Goal: Entertainment & Leisure: Consume media (video, audio)

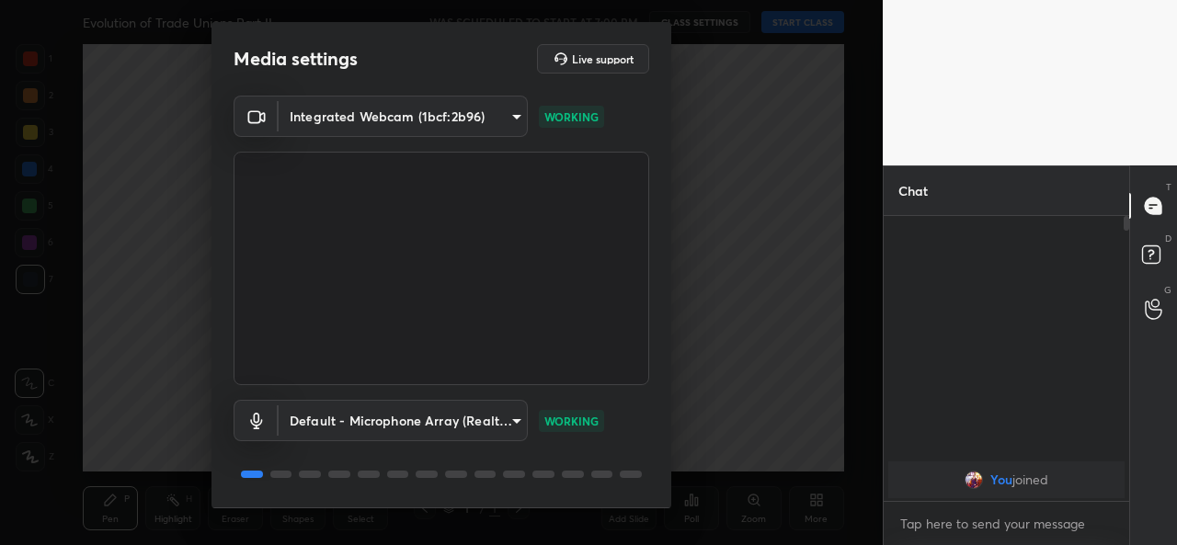
scroll to position [57, 0]
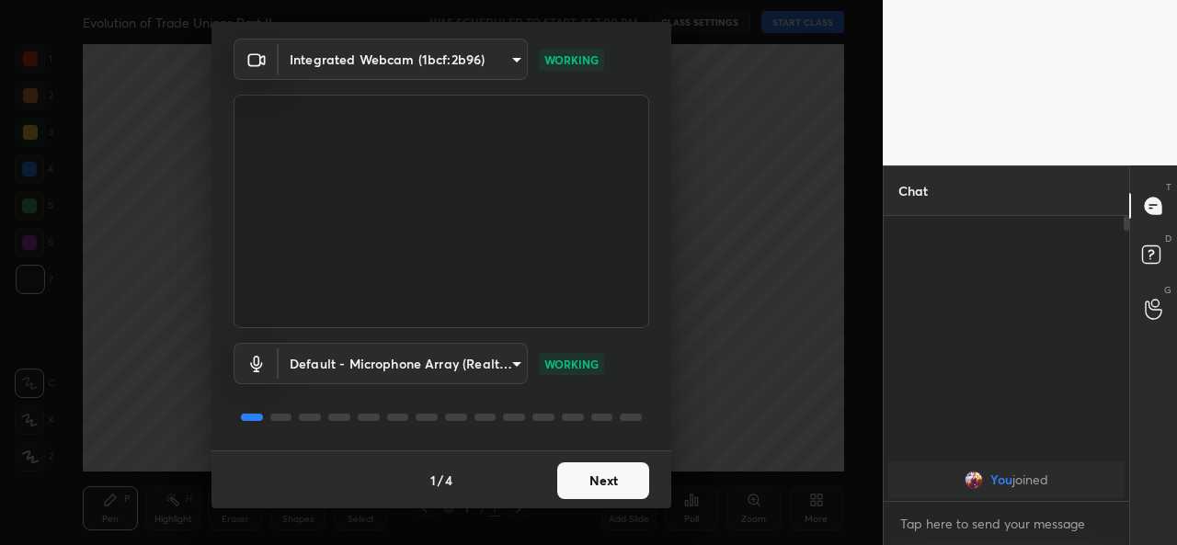
click at [592, 485] on button "Next" at bounding box center [603, 481] width 92 height 37
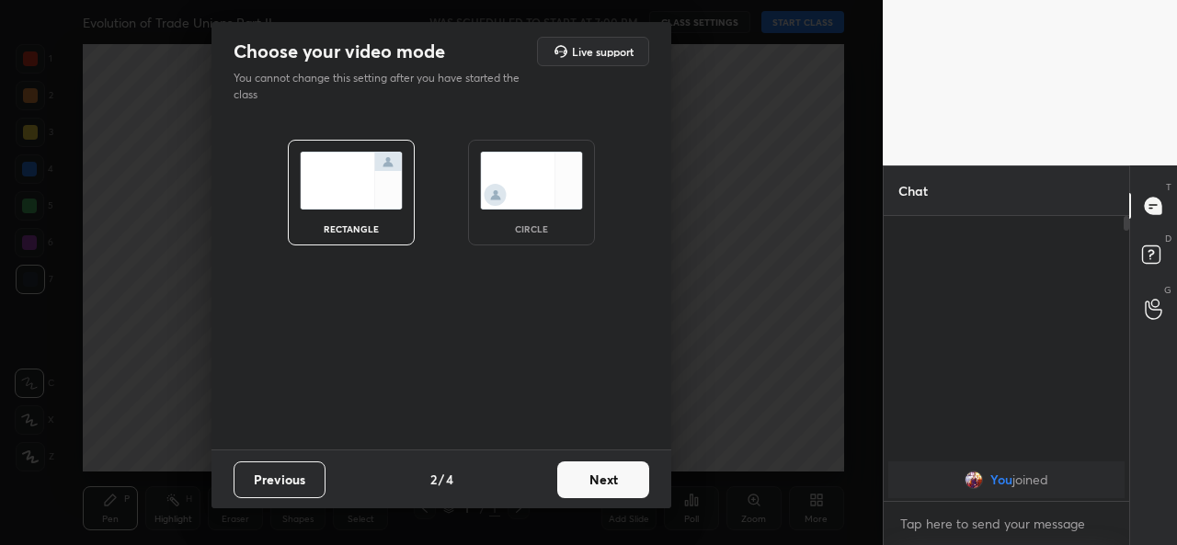
click at [515, 184] on img at bounding box center [531, 181] width 103 height 58
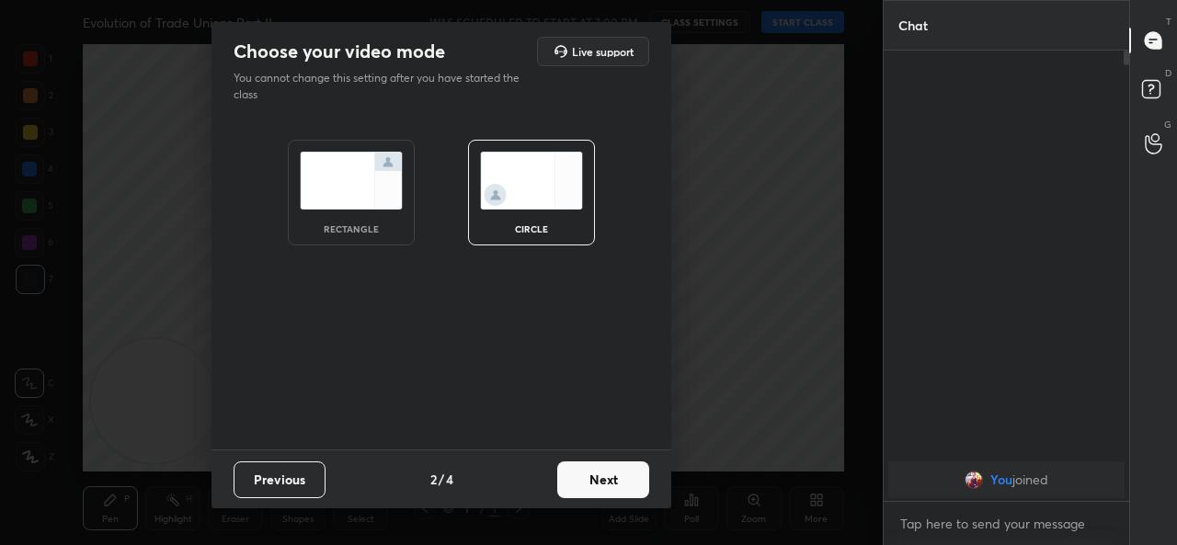
click at [616, 478] on button "Next" at bounding box center [603, 480] width 92 height 37
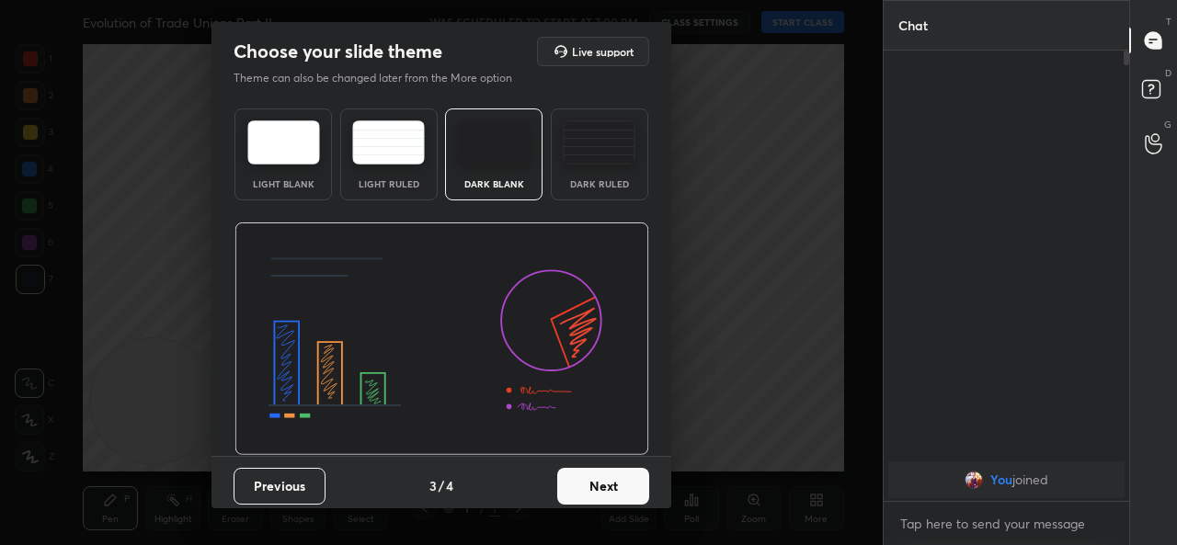
click at [616, 478] on button "Next" at bounding box center [603, 486] width 92 height 37
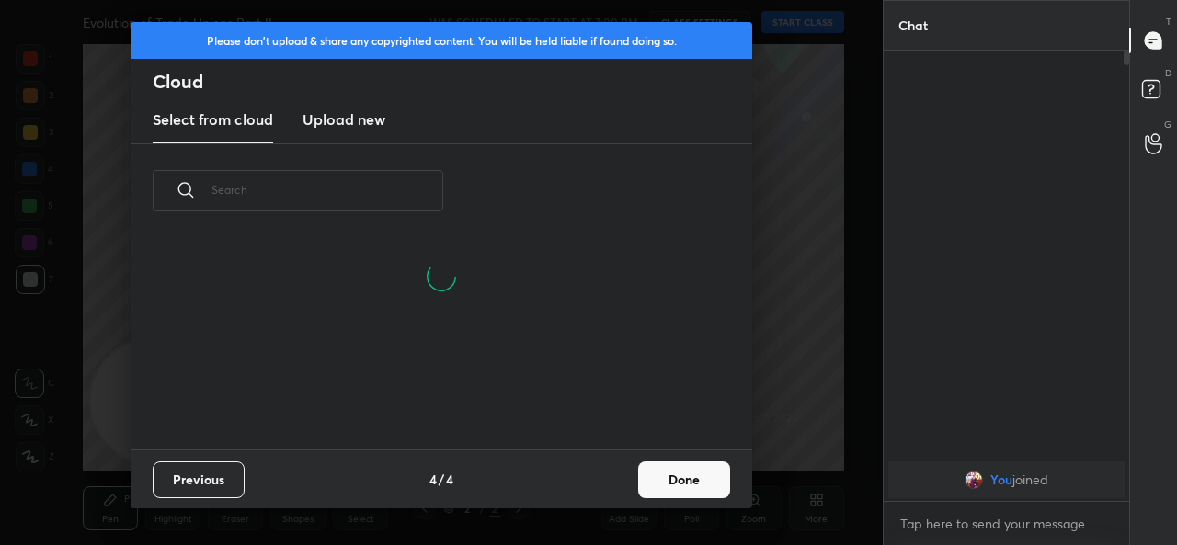
click at [685, 472] on button "Done" at bounding box center [684, 480] width 92 height 37
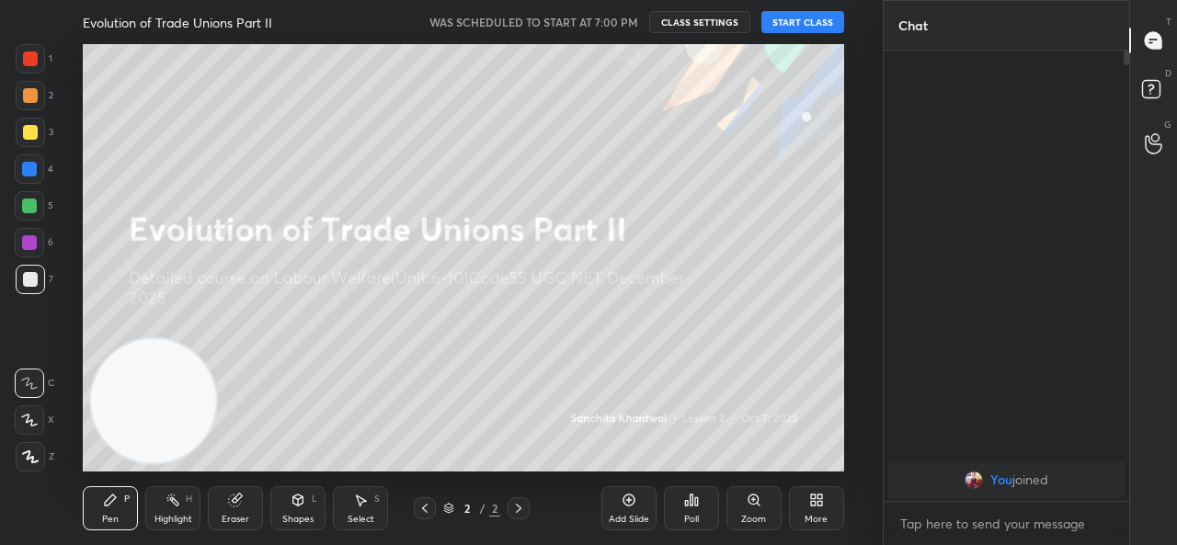
click at [792, 27] on button "START CLASS" at bounding box center [802, 22] width 83 height 22
click at [829, 497] on div "More" at bounding box center [816, 508] width 55 height 44
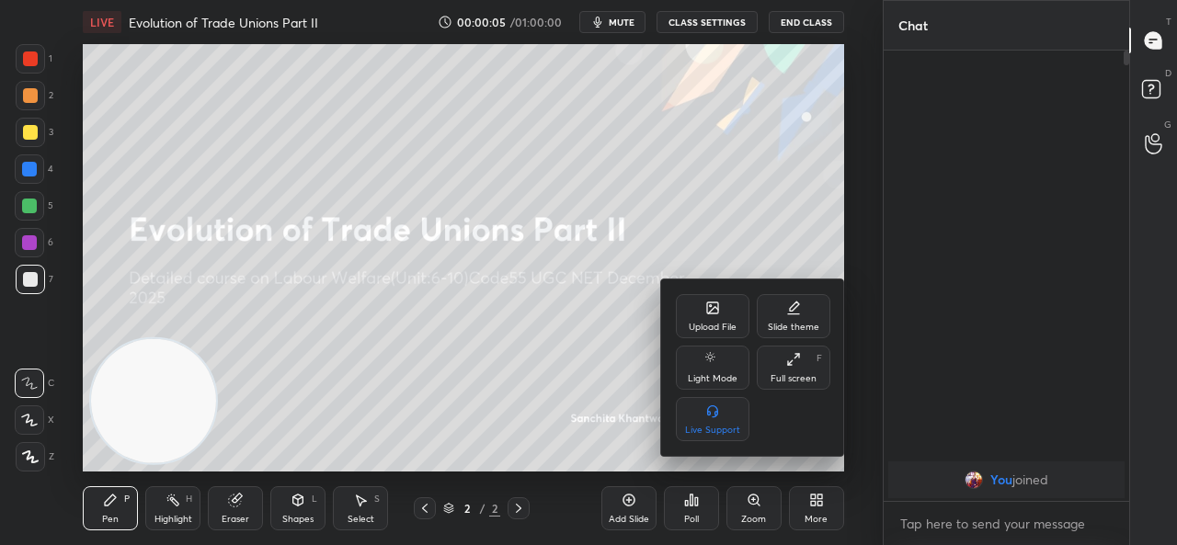
click at [721, 308] on div "Upload File" at bounding box center [713, 316] width 74 height 44
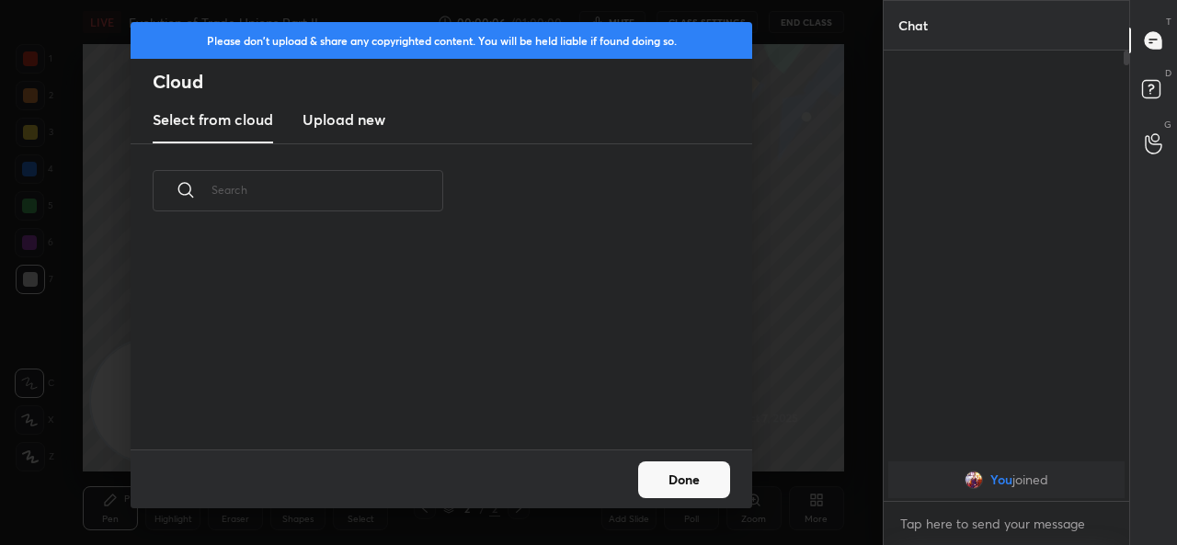
scroll to position [211, 590]
click at [682, 475] on button "Done" at bounding box center [684, 480] width 92 height 37
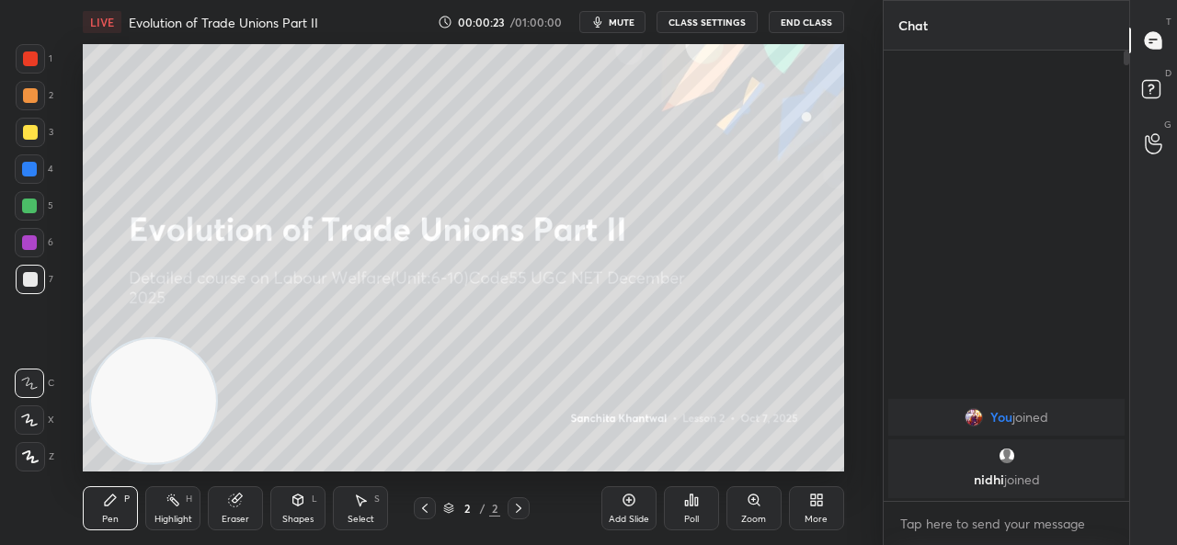
click at [820, 510] on div "More" at bounding box center [816, 508] width 55 height 44
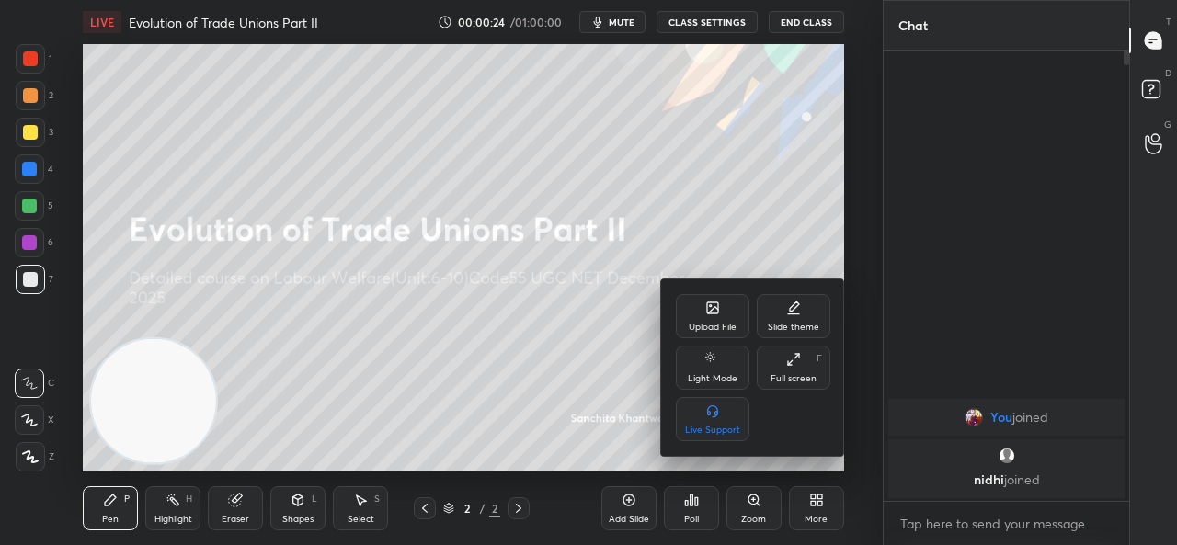
click at [717, 295] on div "Upload File" at bounding box center [713, 316] width 74 height 44
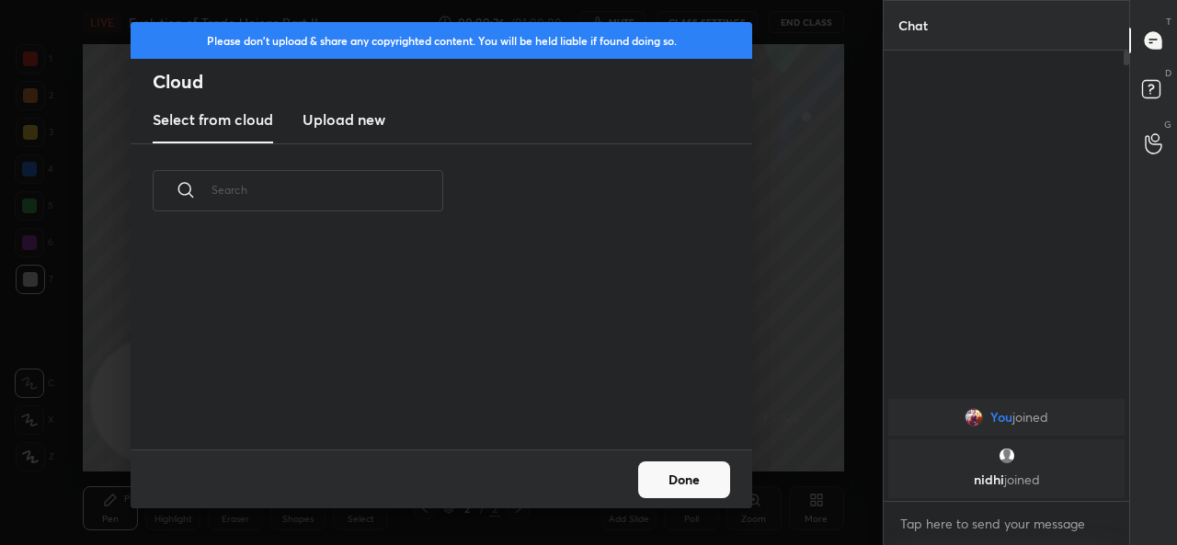
click at [370, 118] on h3 "Upload new" at bounding box center [344, 120] width 83 height 22
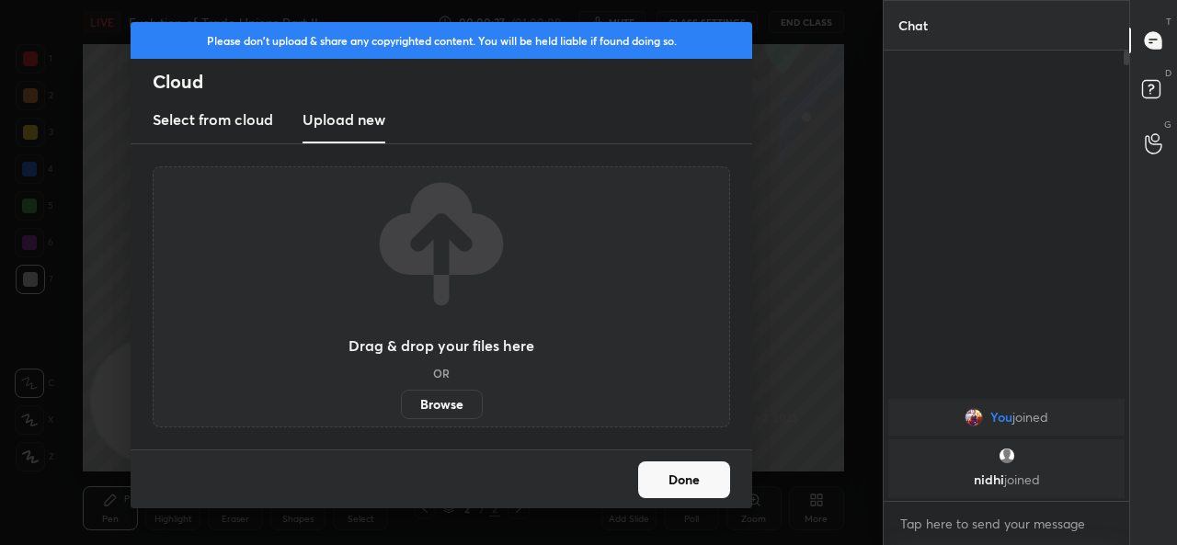
click at [440, 420] on div "Drag & drop your files here OR Browse" at bounding box center [441, 296] width 577 height 261
click at [447, 394] on label "Browse" at bounding box center [442, 404] width 82 height 29
click at [401, 394] on input "Browse" at bounding box center [401, 404] width 0 height 29
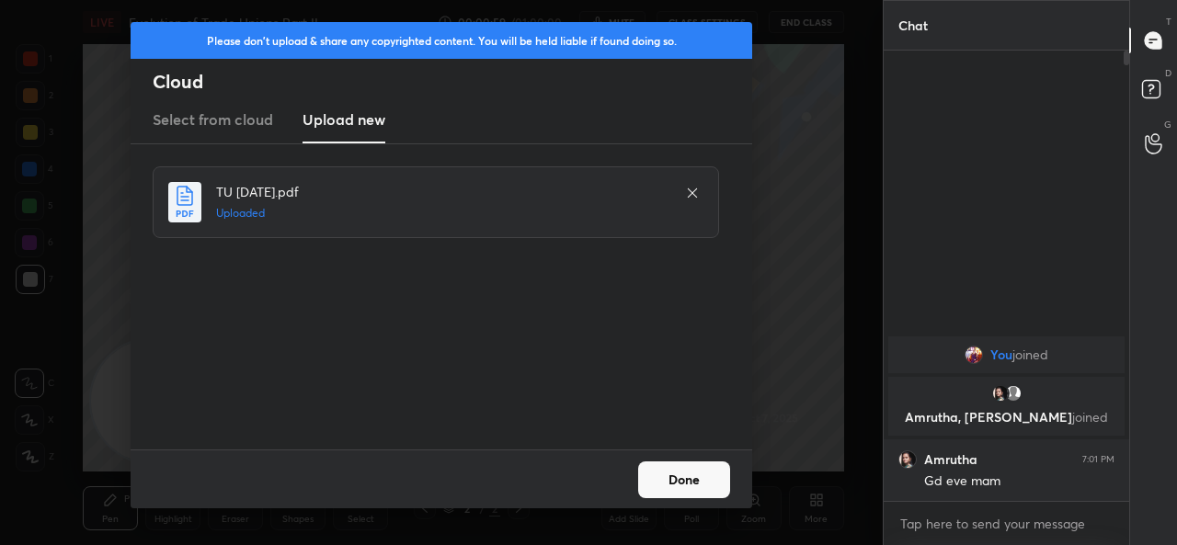
click at [702, 474] on button "Done" at bounding box center [684, 480] width 92 height 37
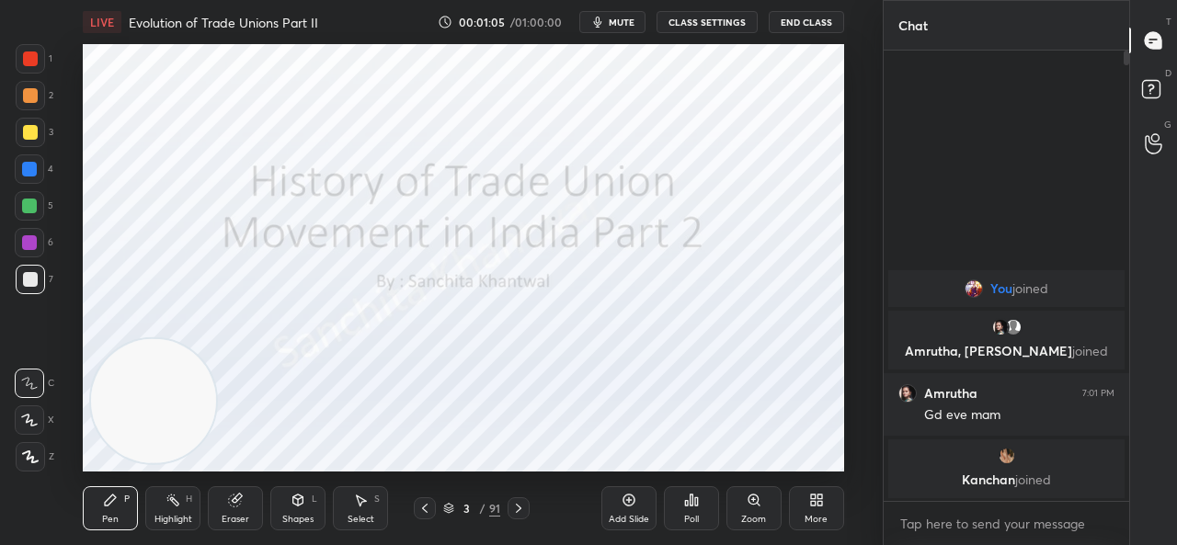
click at [446, 515] on div "3 / 91" at bounding box center [471, 508] width 57 height 17
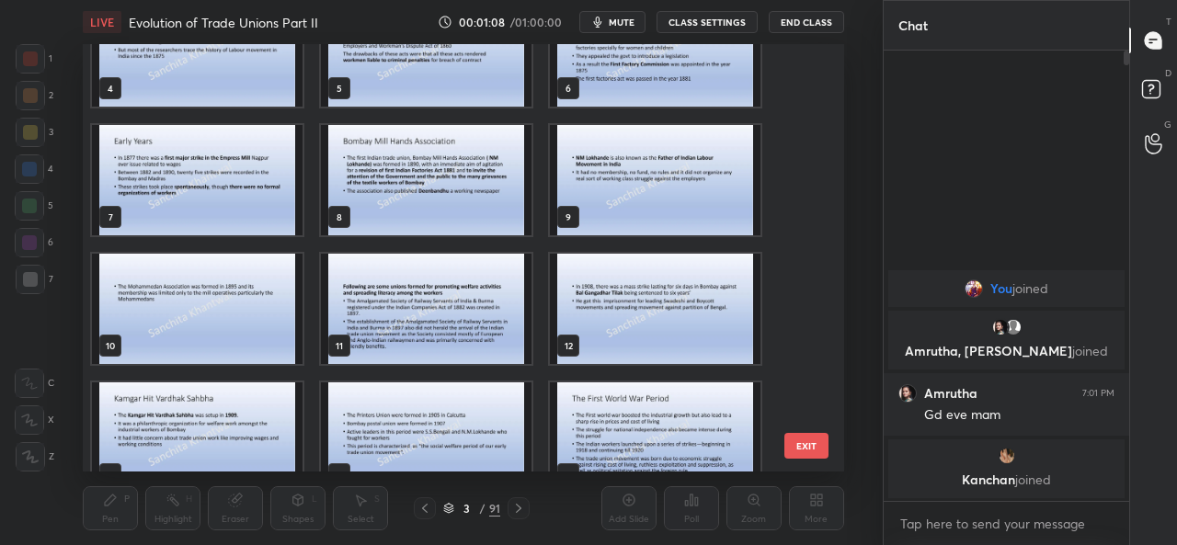
scroll to position [192, 0]
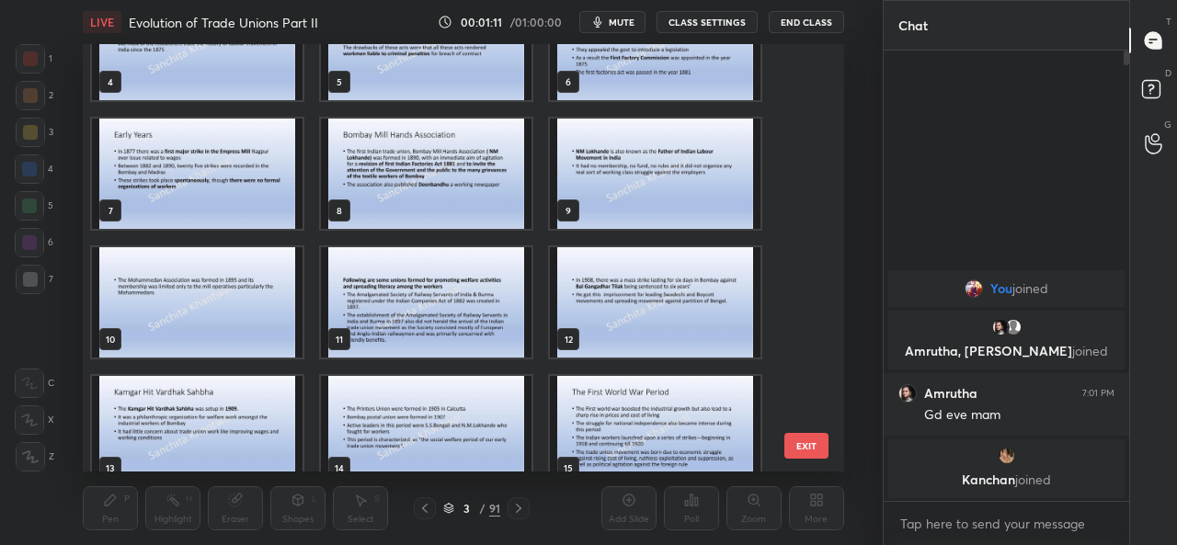
drag, startPoint x: 812, startPoint y: 99, endPoint x: 805, endPoint y: 79, distance: 21.5
click at [805, 79] on div "4 5 6 7 8 9 10 11 12 13 14 15 16 17 18 EXIT" at bounding box center [463, 258] width 760 height 428
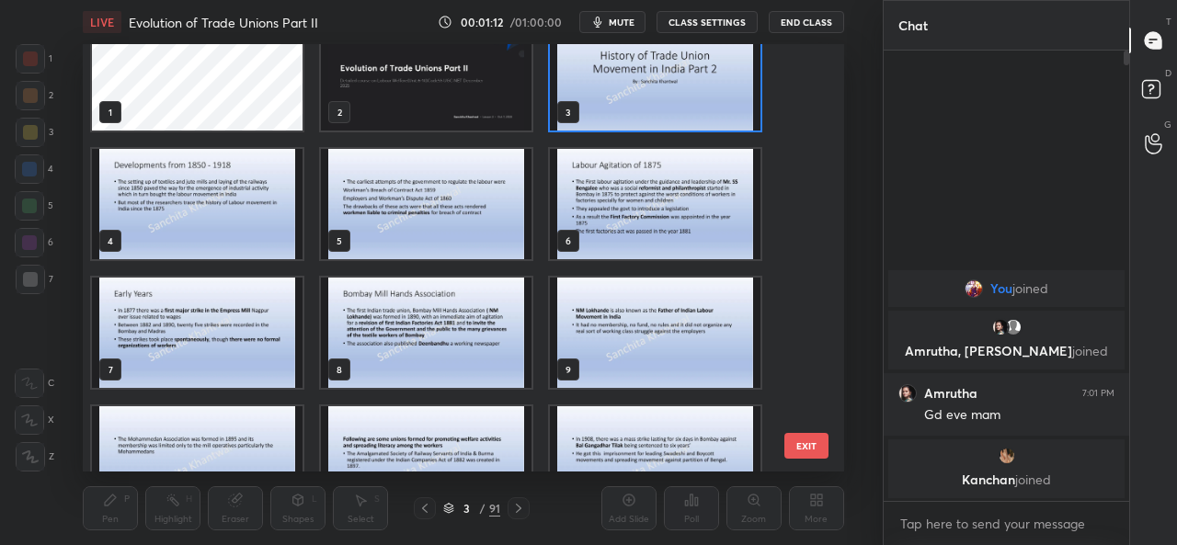
scroll to position [20, 0]
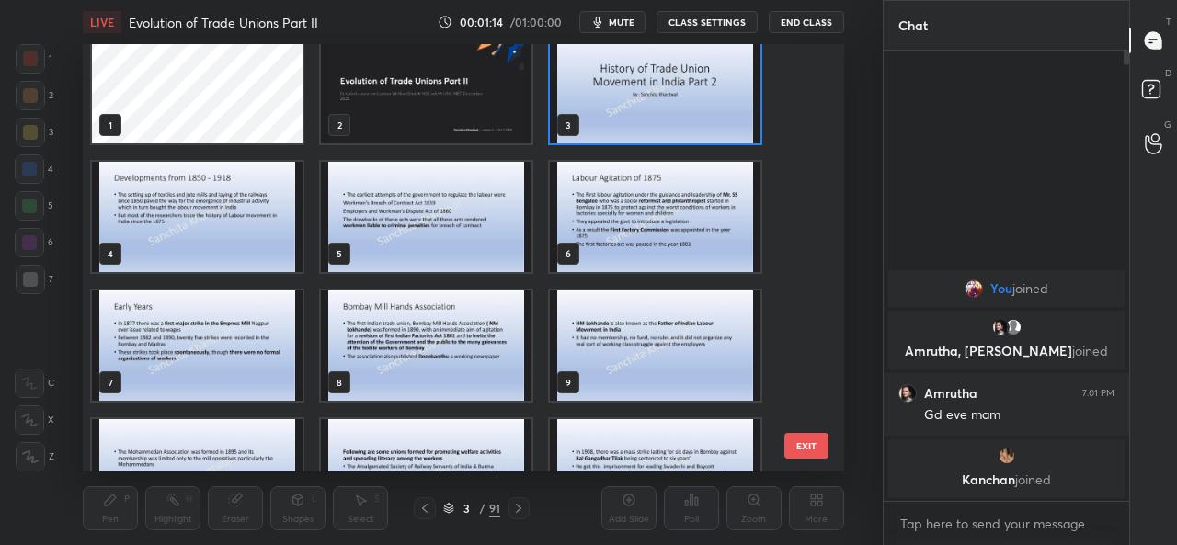
click at [204, 173] on img "grid" at bounding box center [197, 217] width 211 height 110
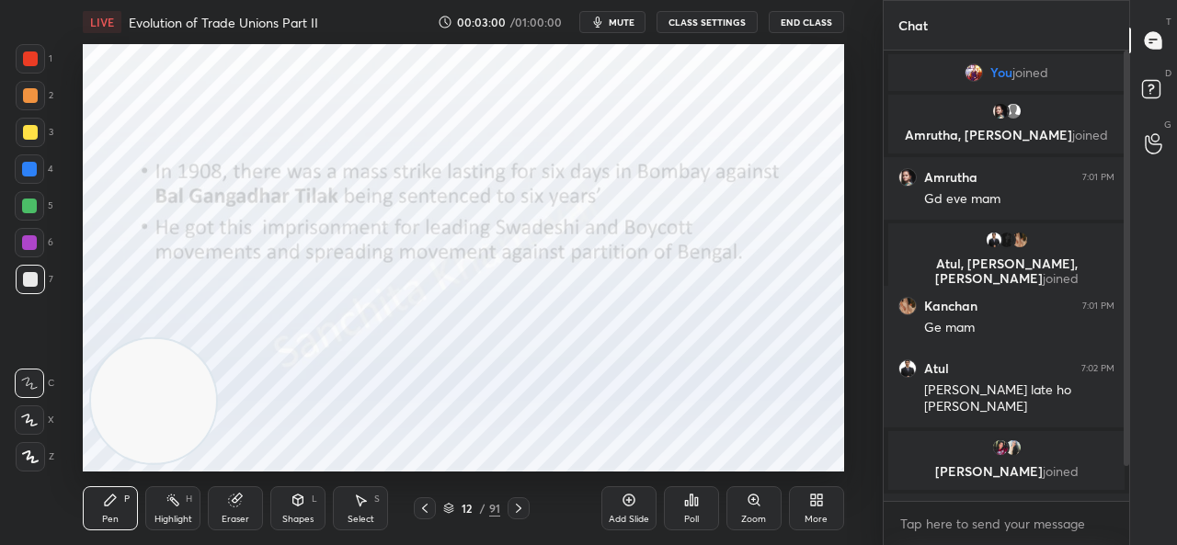
scroll to position [53, 0]
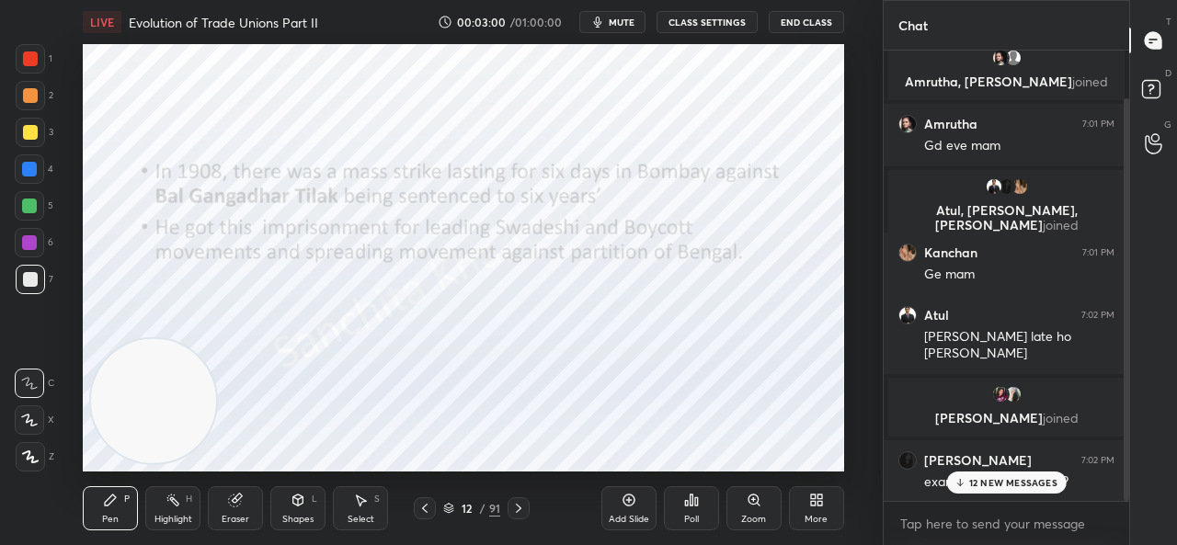
drag, startPoint x: 1125, startPoint y: 244, endPoint x: 1128, endPoint y: 324, distance: 80.0
click at [1128, 324] on div at bounding box center [1127, 299] width 6 height 402
click at [1016, 483] on p "JUMP TO LATEST" at bounding box center [1013, 482] width 79 height 11
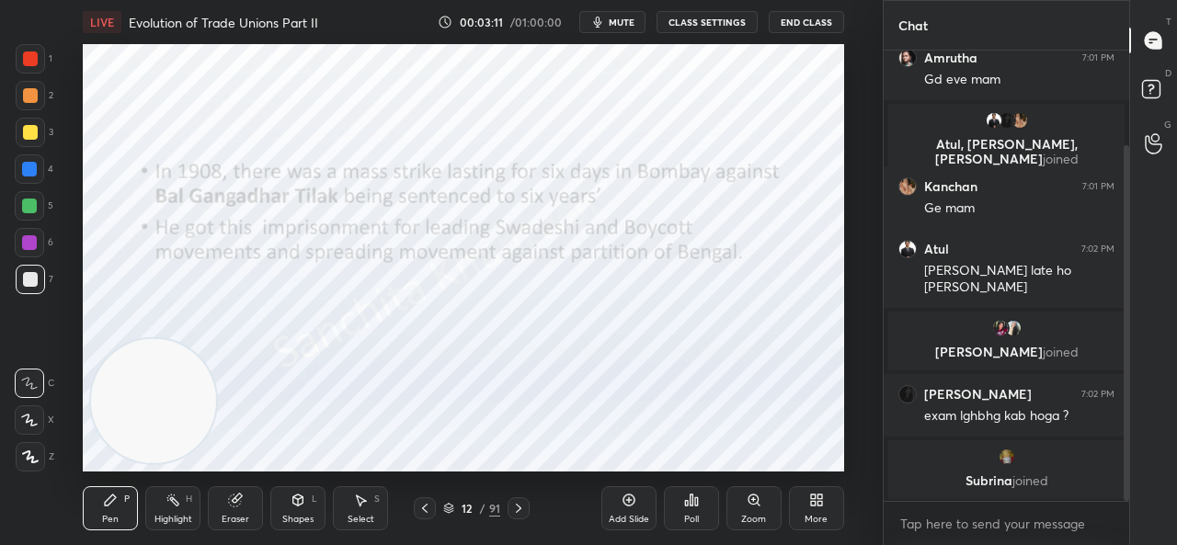
scroll to position [182, 0]
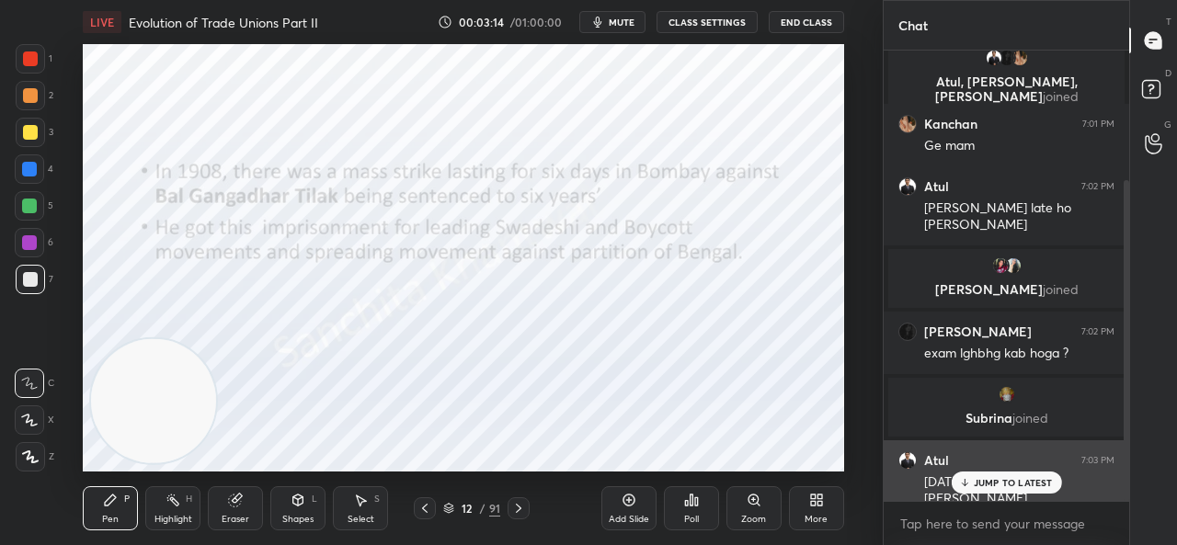
click at [1011, 470] on div "[DATE] 2nd week maan [PERSON_NAME]" at bounding box center [1019, 489] width 190 height 39
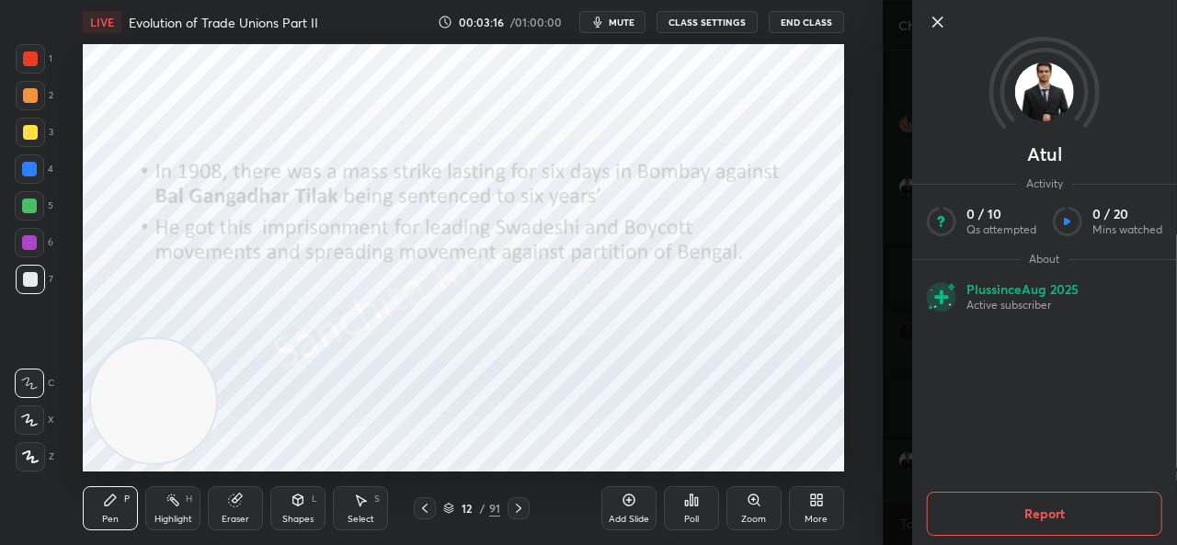
click at [936, 19] on icon at bounding box center [938, 22] width 22 height 22
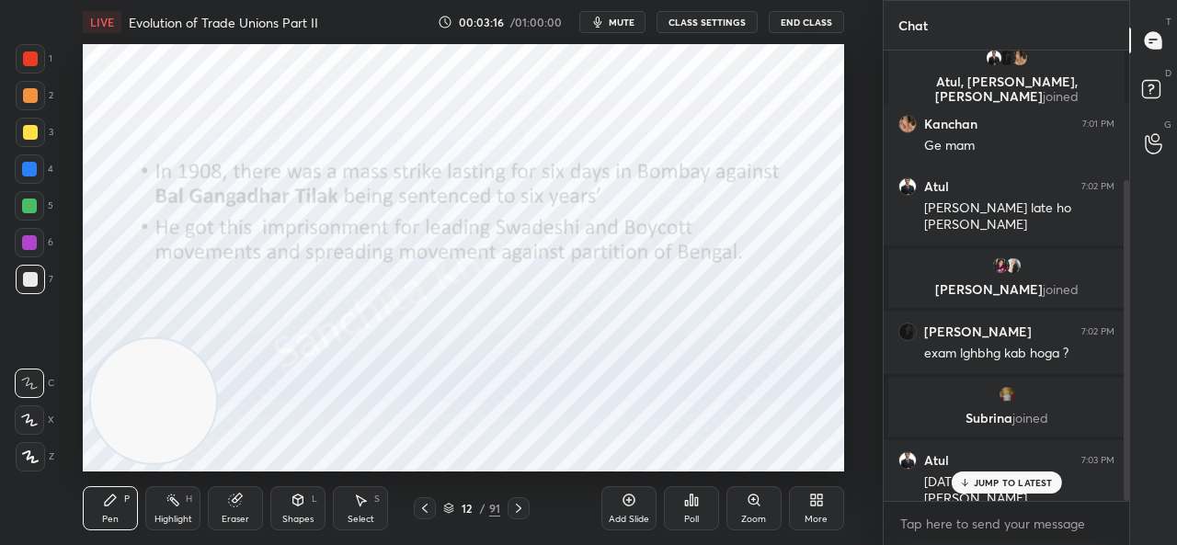
scroll to position [248, 0]
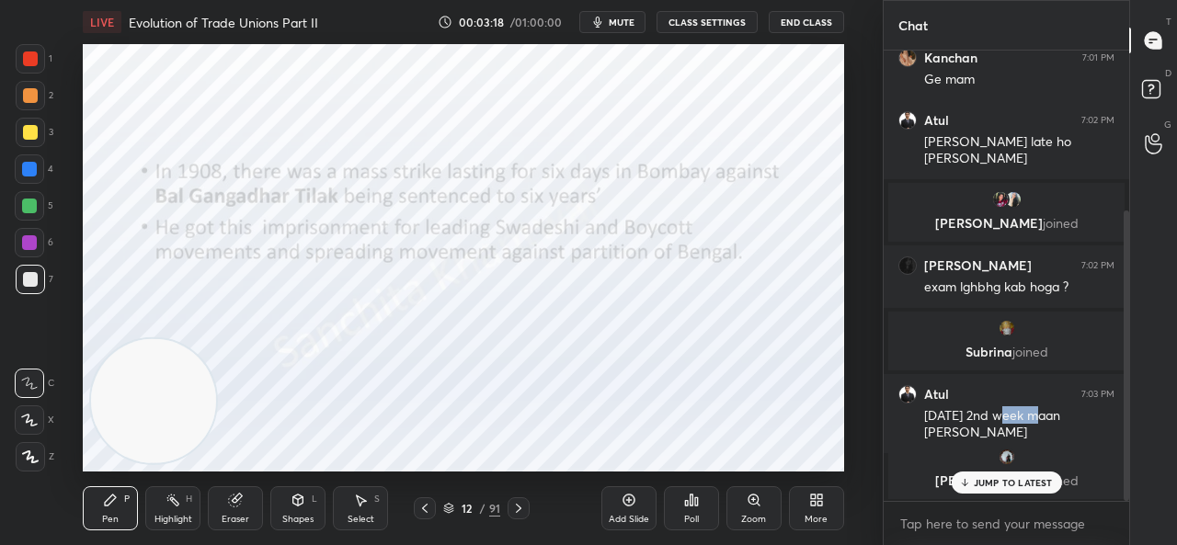
click at [987, 491] on div "JUMP TO LATEST" at bounding box center [1006, 483] width 110 height 22
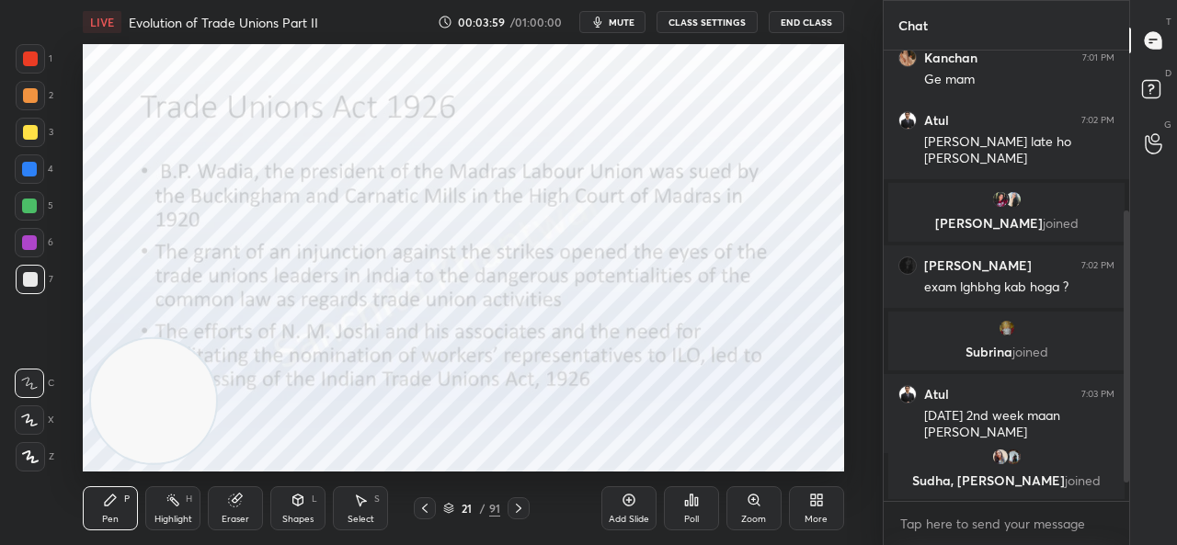
scroll to position [327, 0]
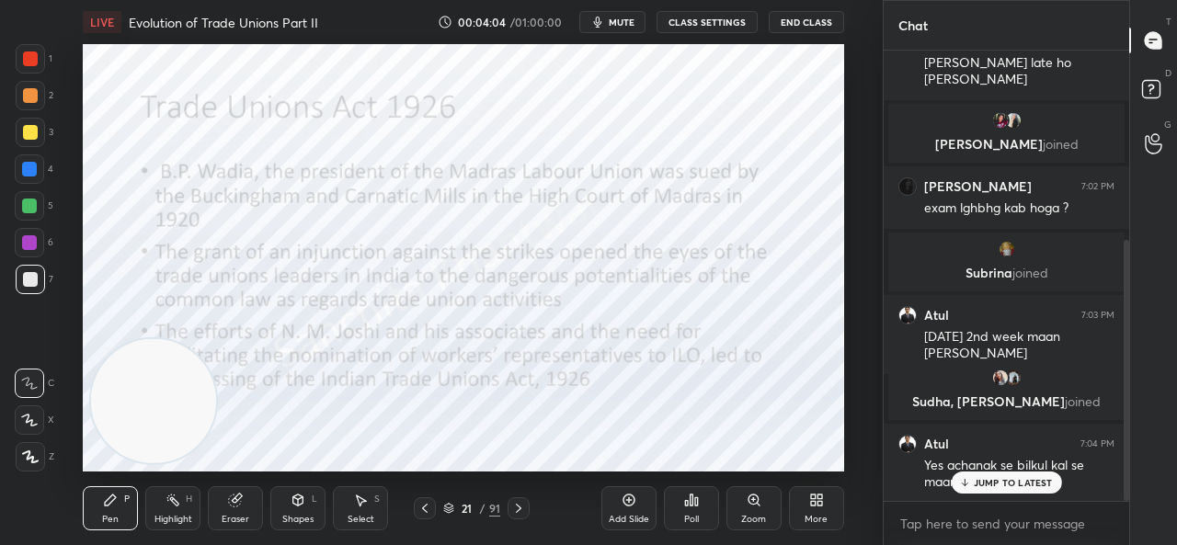
click at [994, 488] on p "JUMP TO LATEST" at bounding box center [1013, 482] width 79 height 11
click at [31, 56] on div at bounding box center [30, 58] width 15 height 15
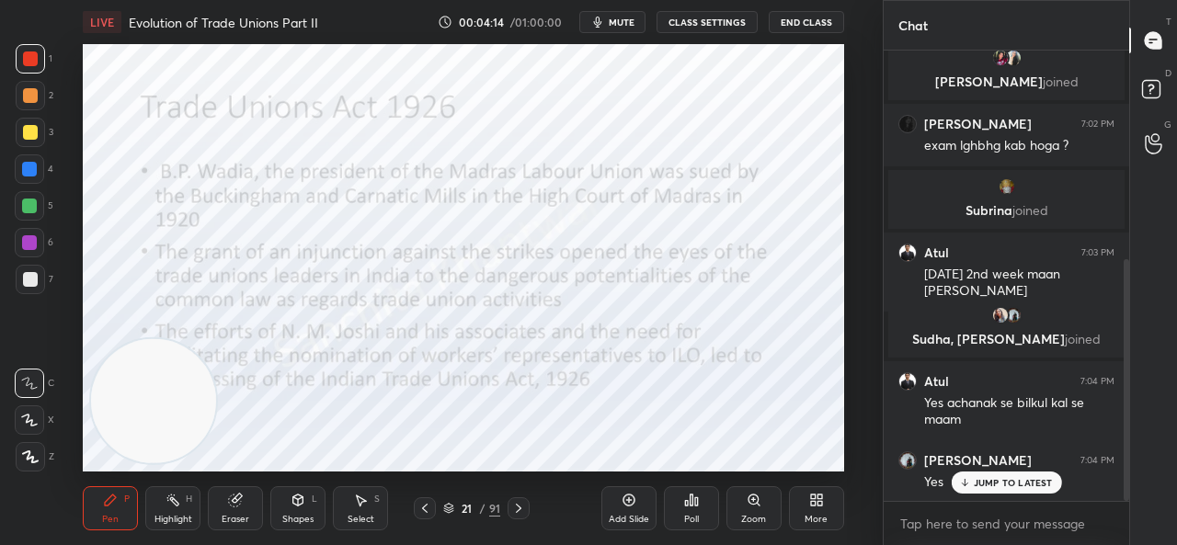
click at [992, 483] on p "JUMP TO LATEST" at bounding box center [1013, 482] width 79 height 11
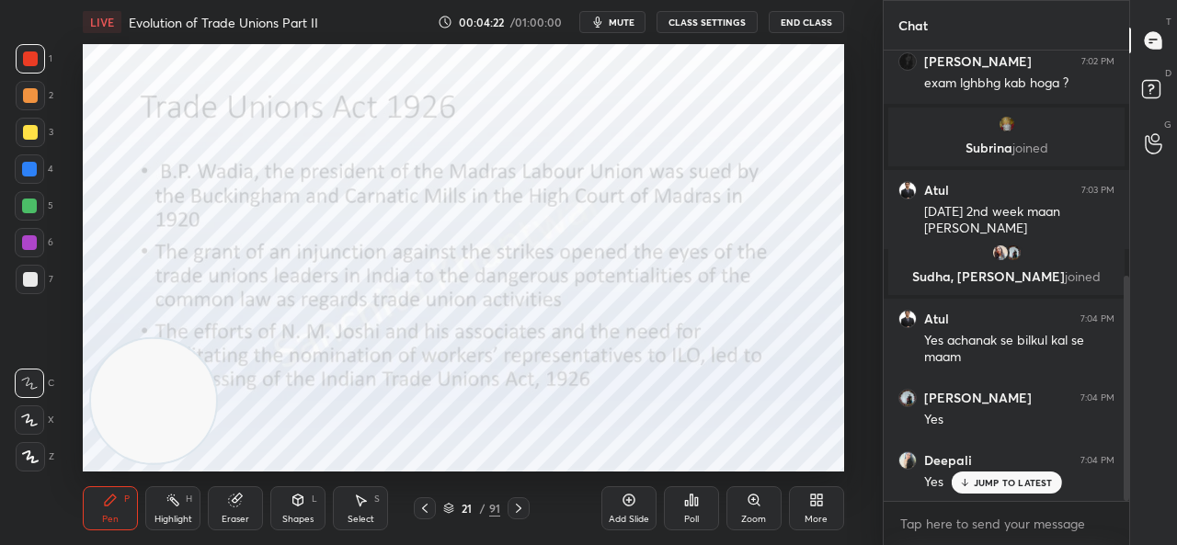
click at [998, 483] on p "JUMP TO LATEST" at bounding box center [1013, 482] width 79 height 11
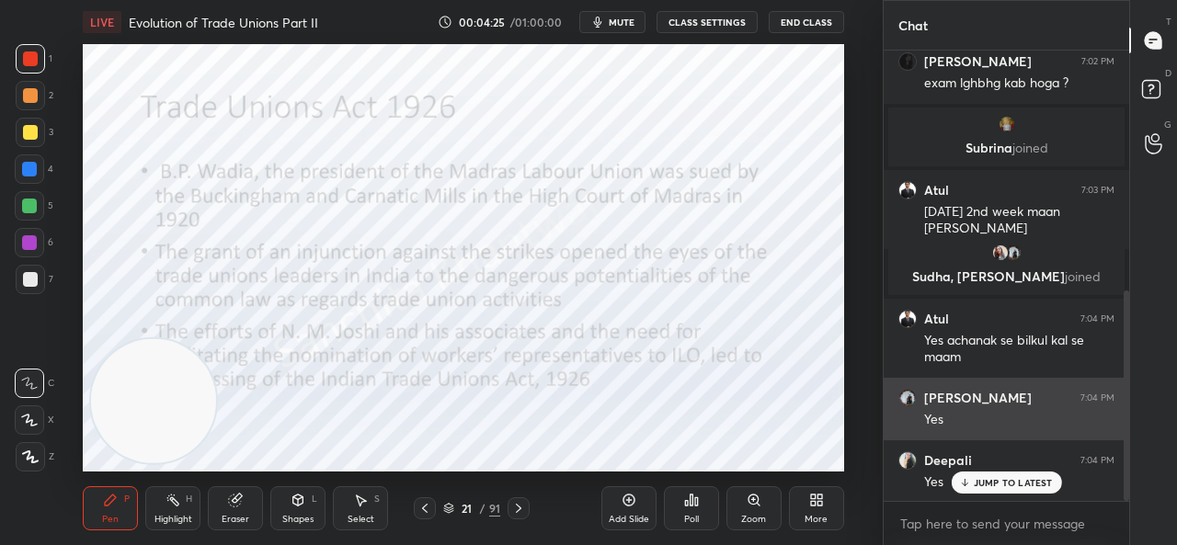
scroll to position [515, 0]
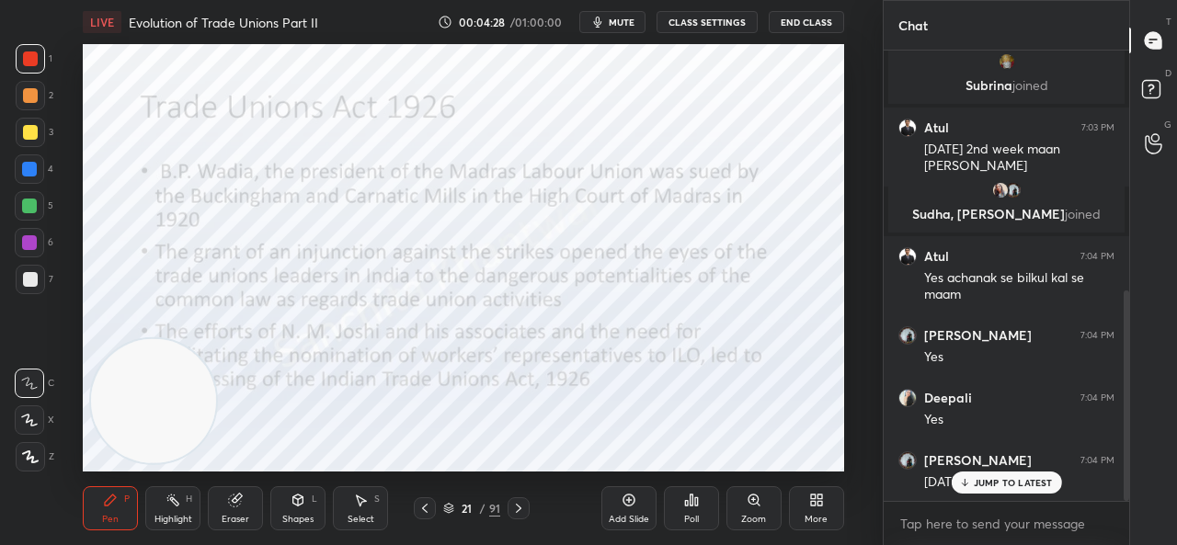
click at [994, 474] on div "JUMP TO LATEST" at bounding box center [1006, 483] width 110 height 22
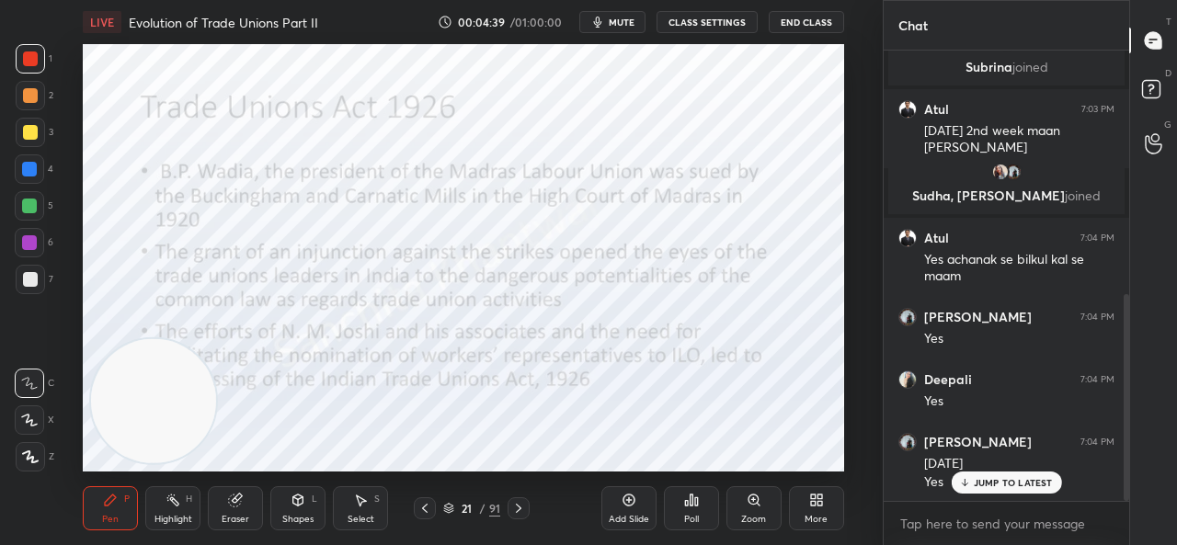
click at [977, 485] on p "JUMP TO LATEST" at bounding box center [1013, 482] width 79 height 11
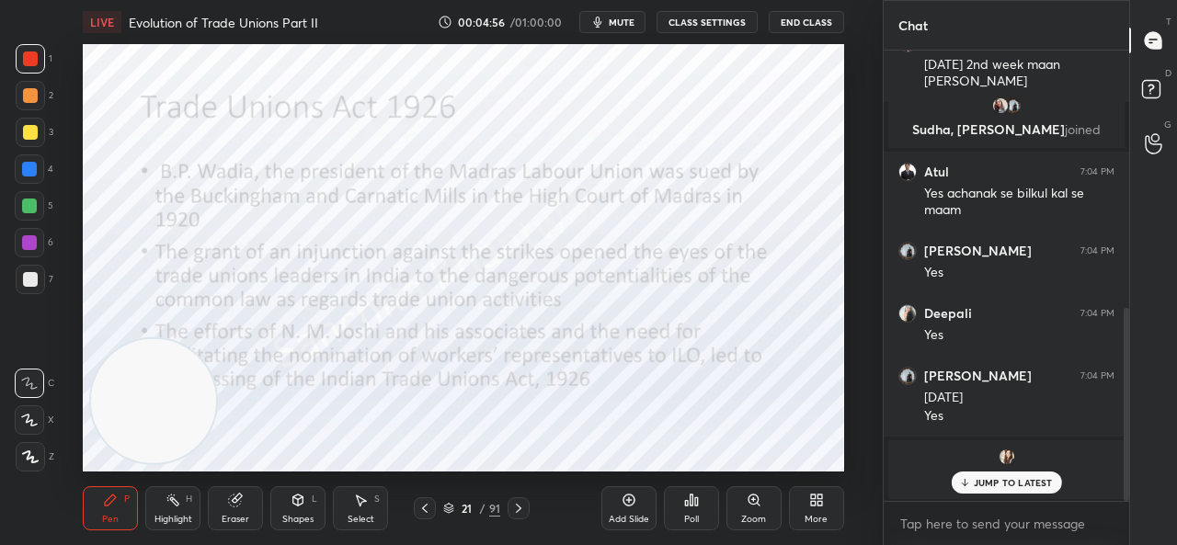
click at [1017, 475] on div "JUMP TO LATEST" at bounding box center [1006, 483] width 110 height 22
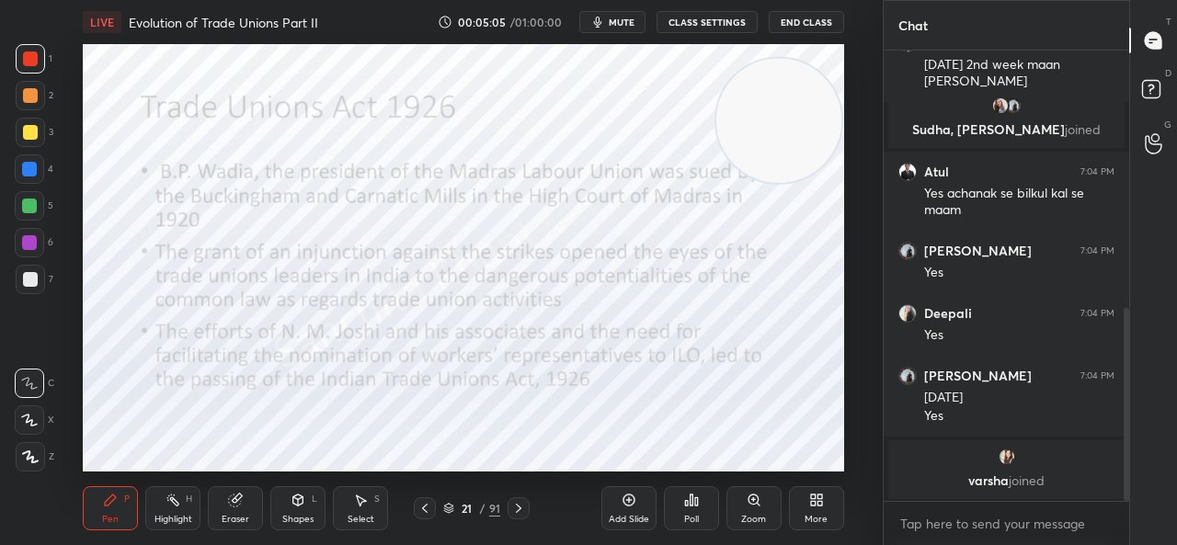
drag, startPoint x: 135, startPoint y: 418, endPoint x: 805, endPoint y: 138, distance: 726.6
click at [805, 138] on video at bounding box center [778, 121] width 125 height 125
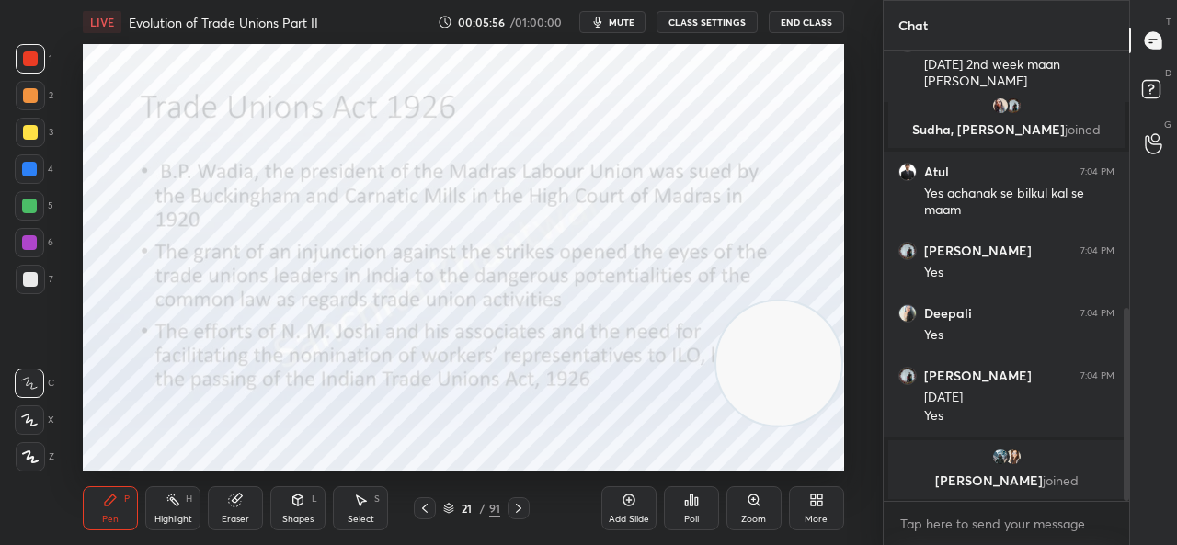
drag, startPoint x: 783, startPoint y: 135, endPoint x: 798, endPoint y: 378, distance: 243.2
click at [798, 378] on video at bounding box center [778, 364] width 125 height 125
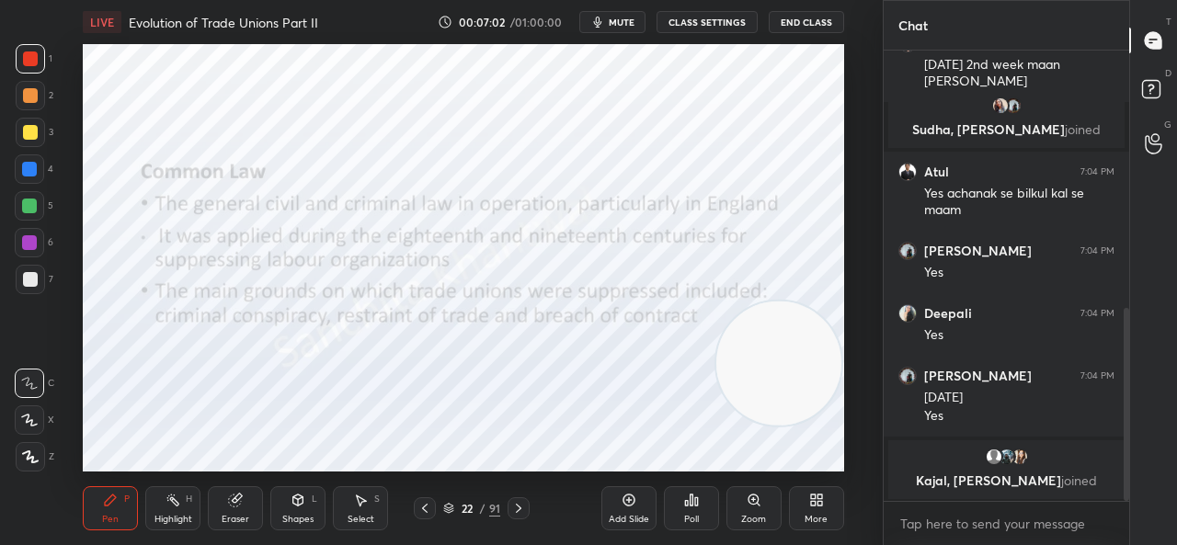
click at [770, 378] on video at bounding box center [778, 364] width 125 height 125
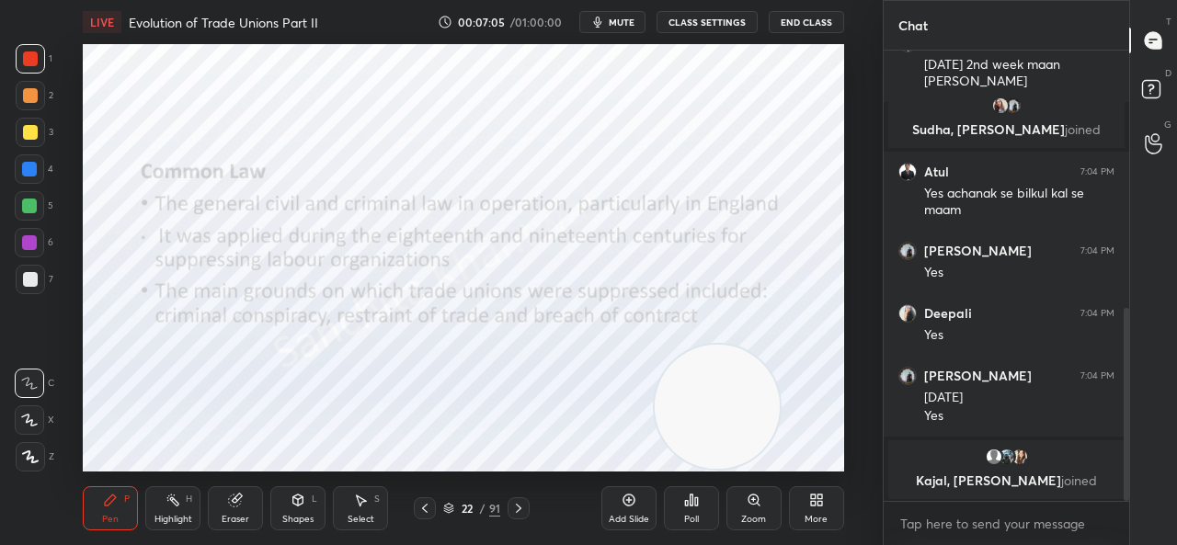
drag, startPoint x: 781, startPoint y: 357, endPoint x: 719, endPoint y: 474, distance: 132.0
click at [719, 474] on div "LIVE Evolution of Trade Unions Part II 00:07:05 / 01:00:00 mute CLASS SETTINGS …" at bounding box center [463, 272] width 809 height 545
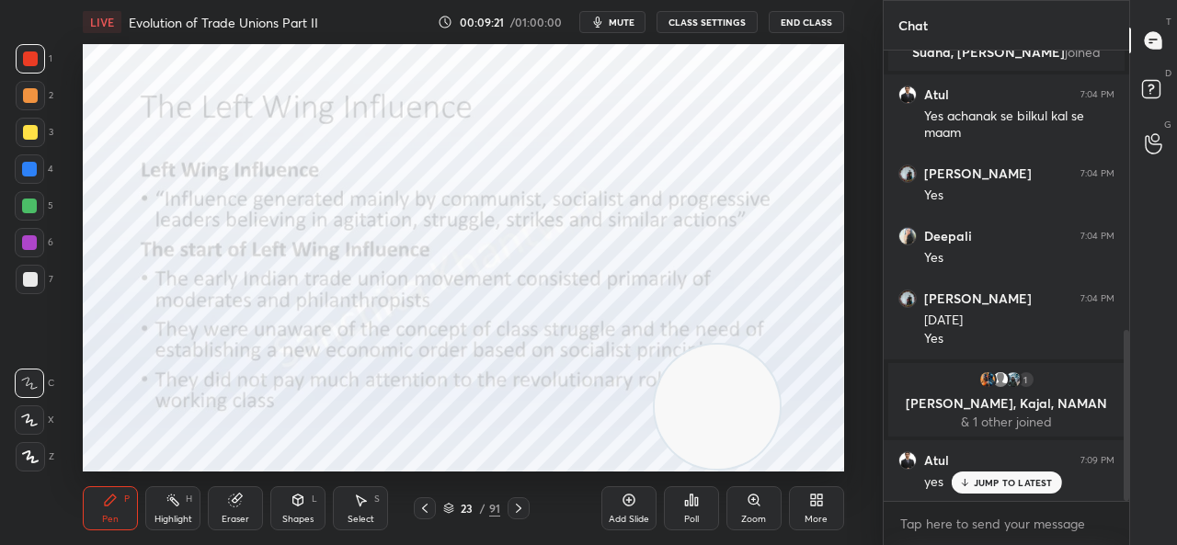
scroll to position [739, 0]
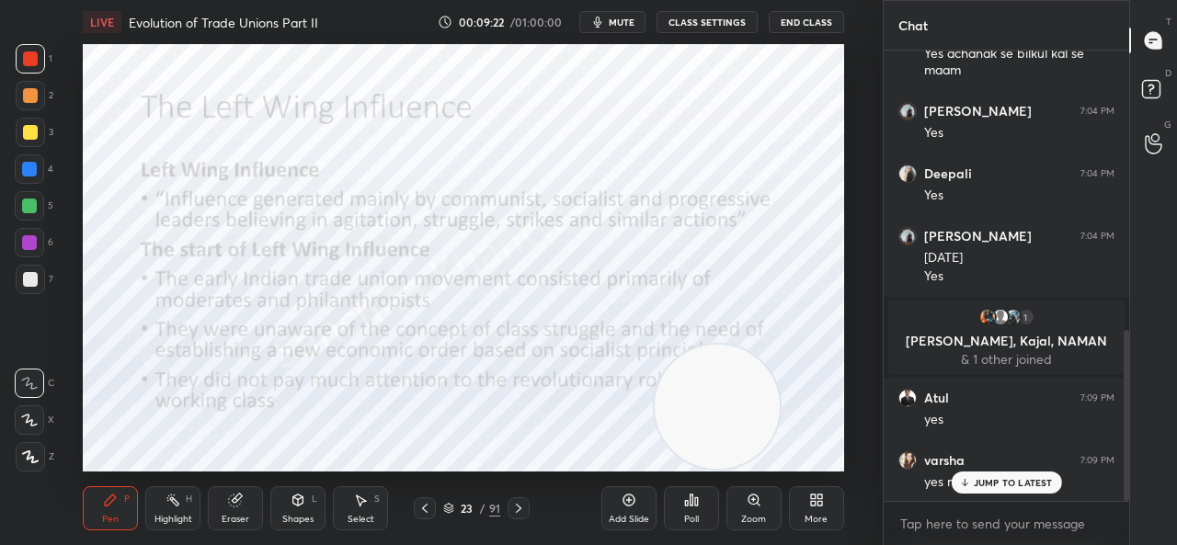
click at [982, 487] on p "JUMP TO LATEST" at bounding box center [1013, 482] width 79 height 11
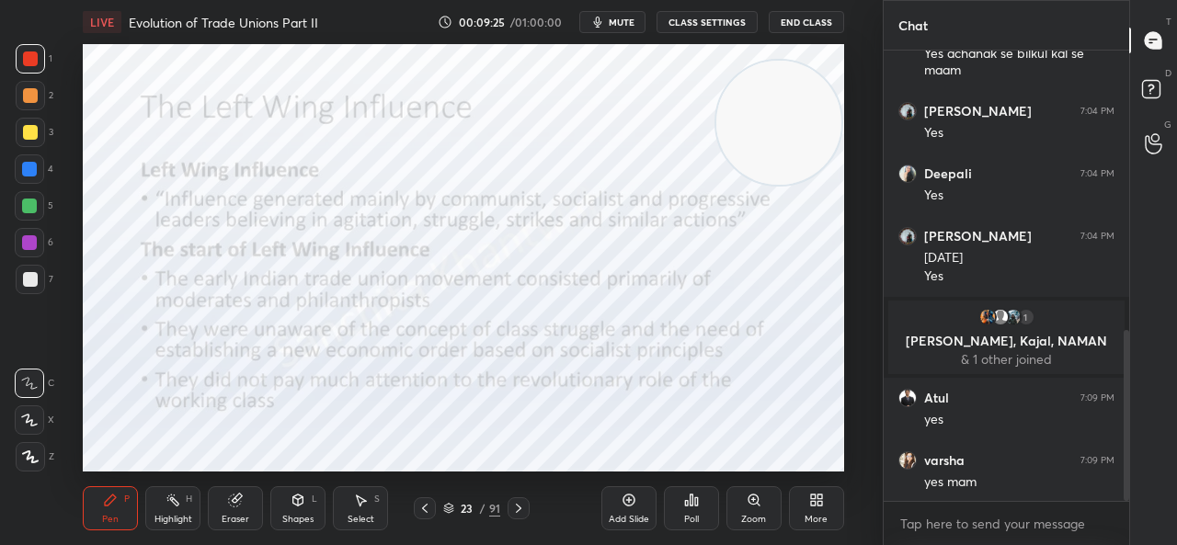
drag, startPoint x: 719, startPoint y: 429, endPoint x: 796, endPoint y: 109, distance: 329.2
click at [796, 109] on video at bounding box center [778, 123] width 125 height 125
click at [744, 459] on div "LIVE Evolution of Trade Unions Part II 00:09:28 / 01:00:00 mute CLASS SETTINGS …" at bounding box center [463, 272] width 809 height 545
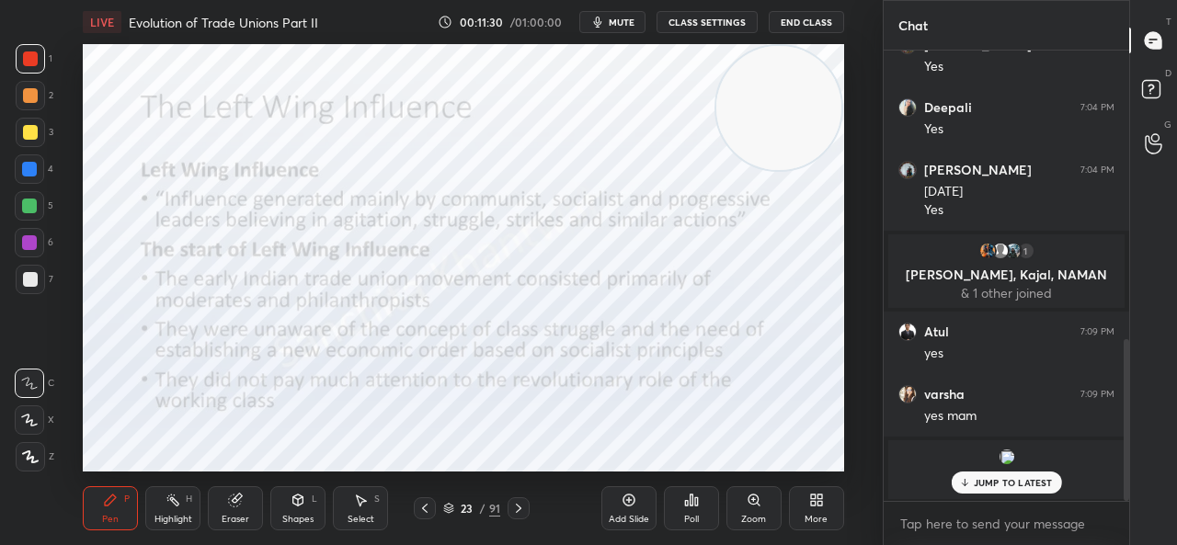
click at [1000, 481] on p "JUMP TO LATEST" at bounding box center [1013, 482] width 79 height 11
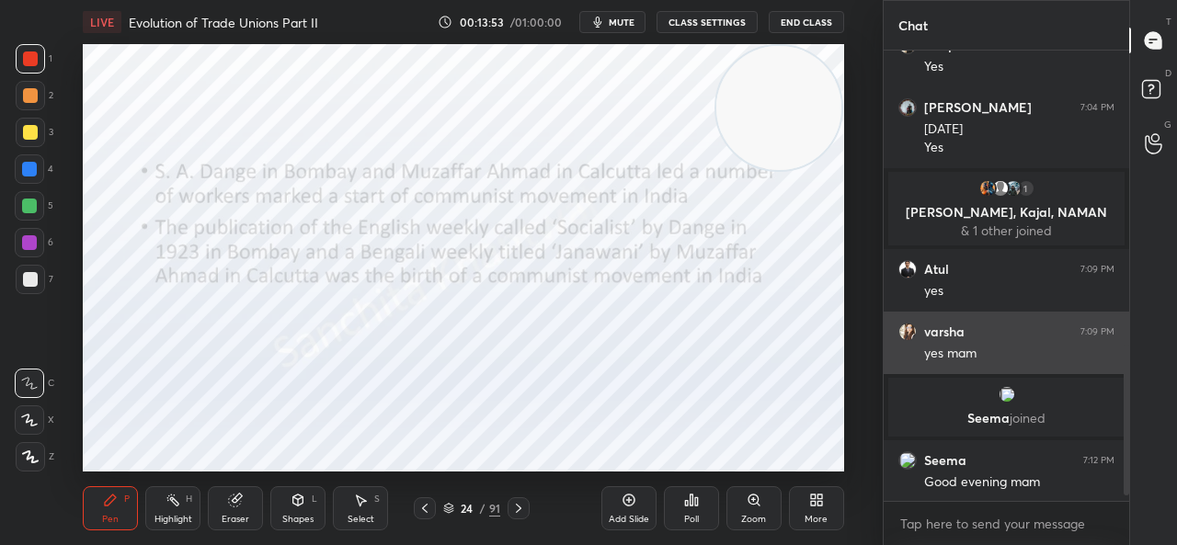
scroll to position [916, 0]
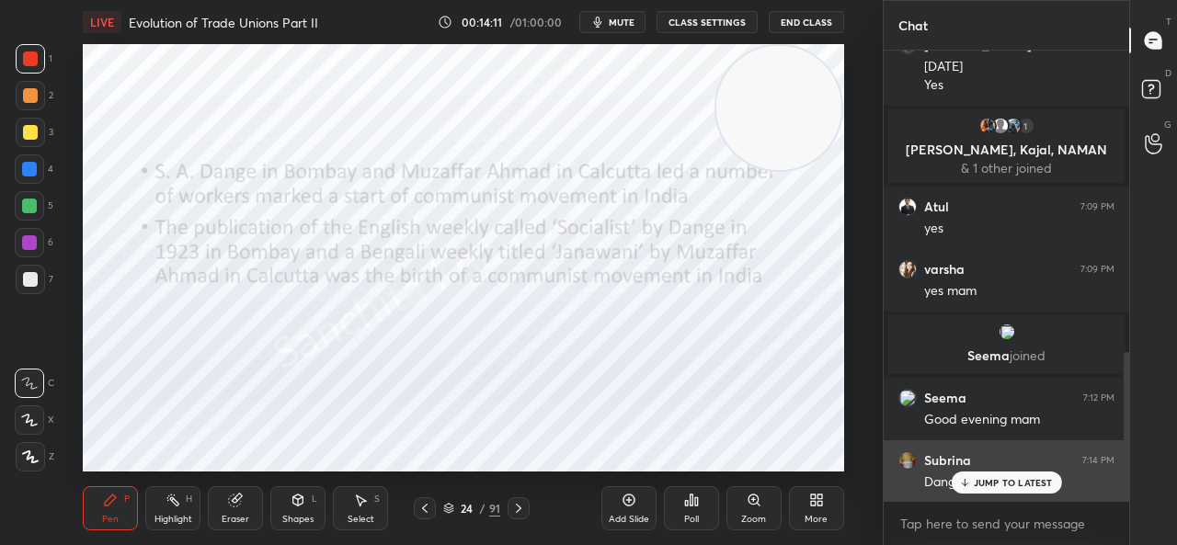
click at [1002, 494] on div "[PERSON_NAME] 7:14 PM Dange" at bounding box center [1007, 471] width 246 height 63
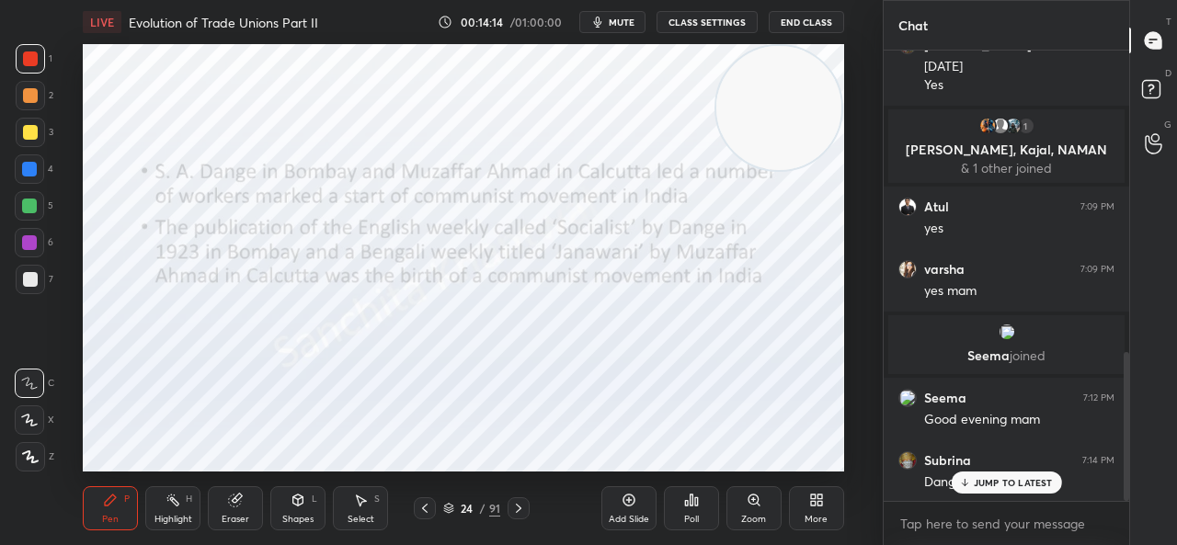
click at [998, 485] on p "JUMP TO LATEST" at bounding box center [1013, 482] width 79 height 11
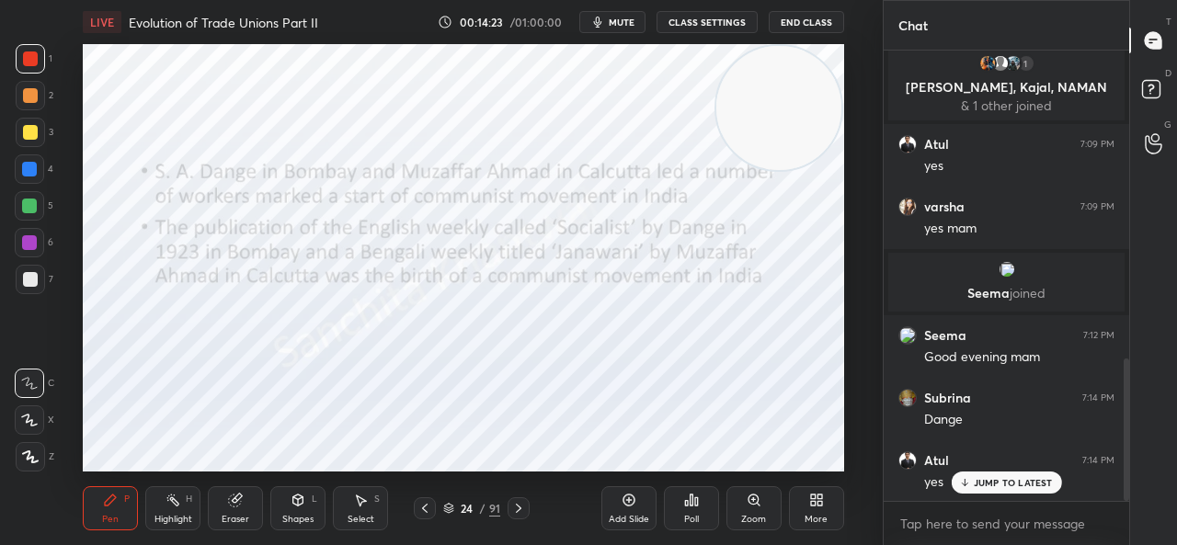
click at [998, 485] on p "JUMP TO LATEST" at bounding box center [1013, 482] width 79 height 11
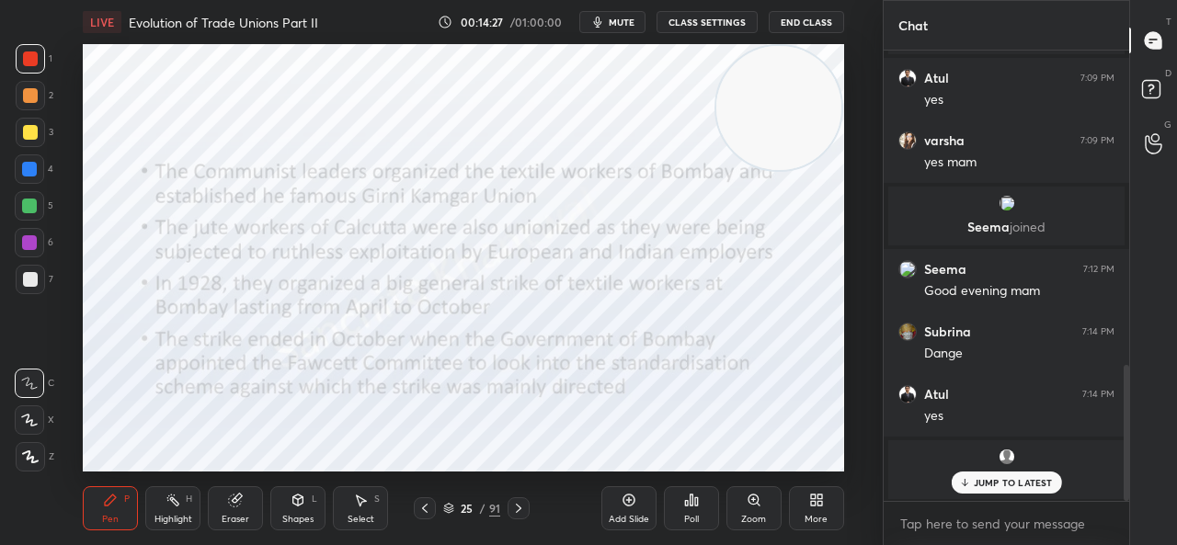
click at [998, 485] on p "JUMP TO LATEST" at bounding box center [1013, 482] width 79 height 11
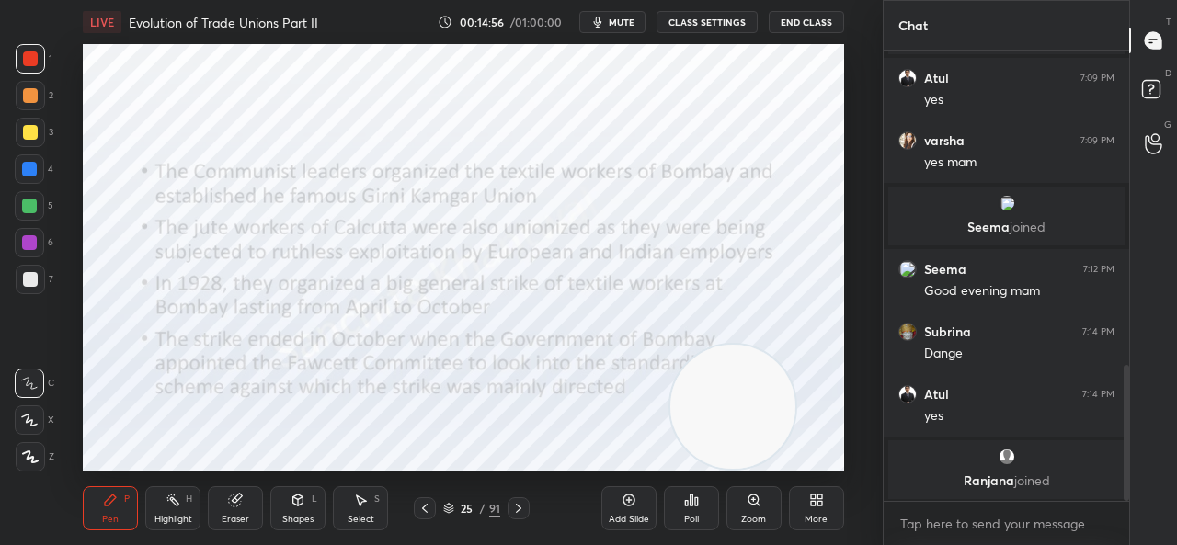
drag, startPoint x: 761, startPoint y: 119, endPoint x: 715, endPoint y: 455, distance: 339.7
click at [715, 455] on video at bounding box center [732, 407] width 125 height 125
click at [726, 383] on video at bounding box center [732, 407] width 125 height 125
click at [701, 40] on div "LIVE Evolution of Trade Unions Part II 00:15:19 / 01:00:00 mute CLASS SETTINGS …" at bounding box center [463, 272] width 809 height 545
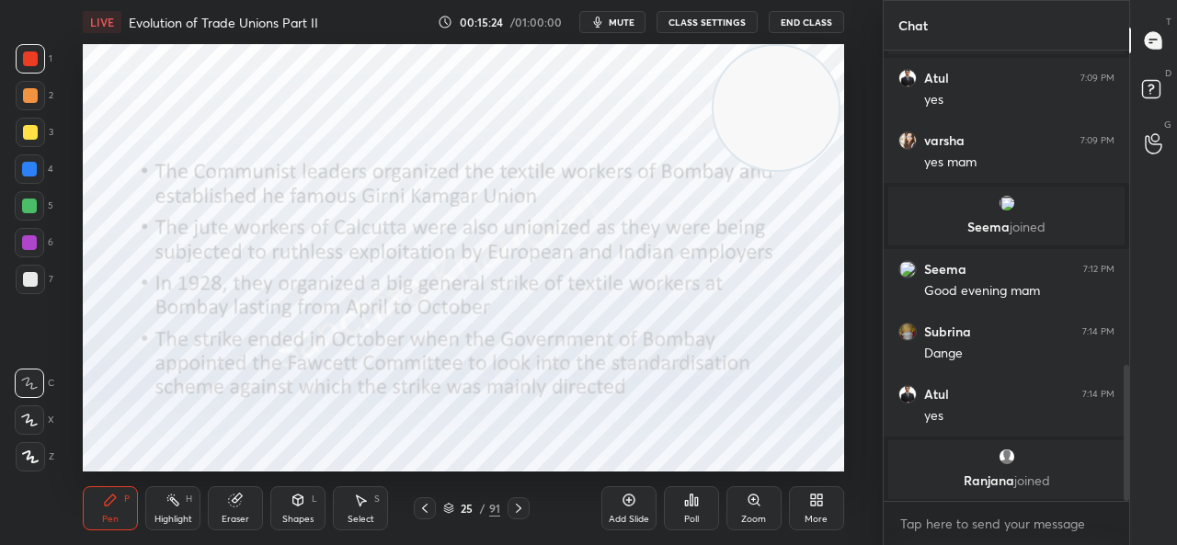
drag, startPoint x: 742, startPoint y: 403, endPoint x: 785, endPoint y: 29, distance: 375.8
click at [785, 29] on div "LIVE Evolution of Trade Unions Part II 00:15:24 / 01:00:00 mute CLASS SETTINGS …" at bounding box center [463, 272] width 809 height 545
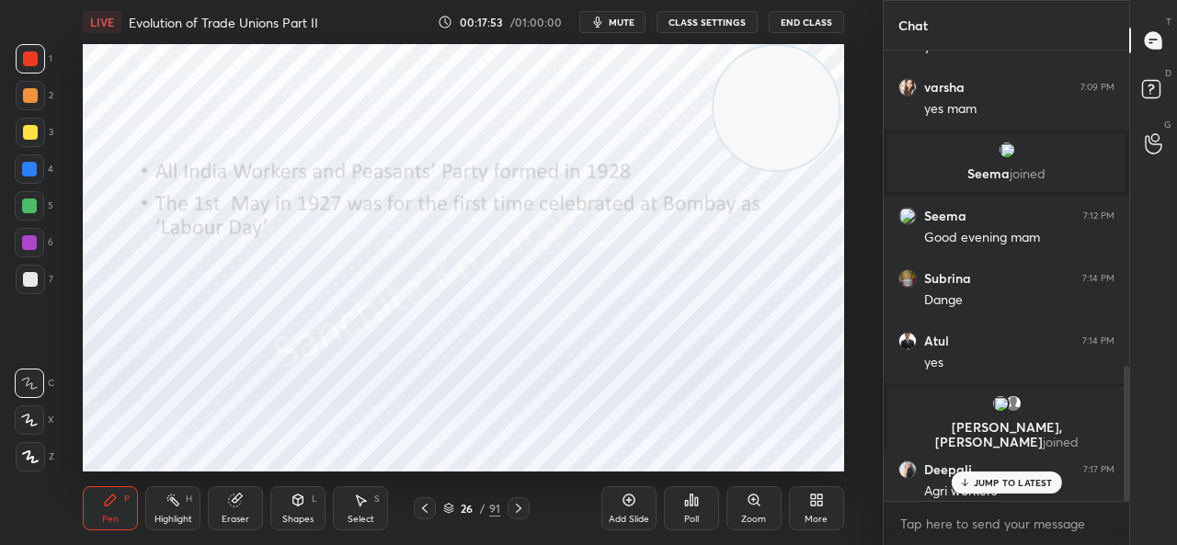
scroll to position [1054, 0]
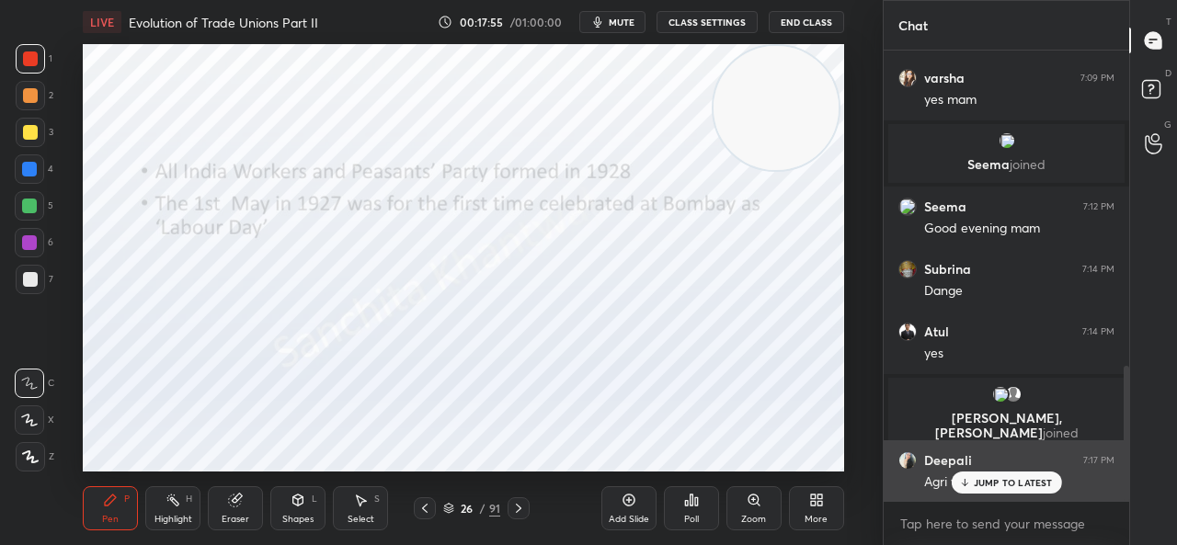
click at [980, 471] on div "Agri workers" at bounding box center [1019, 481] width 190 height 22
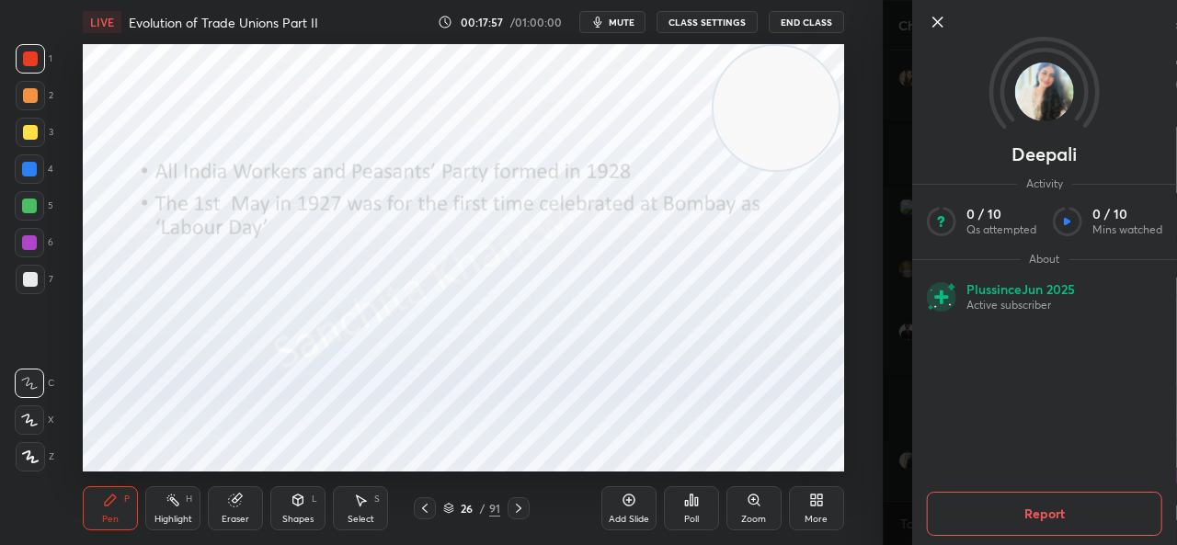
click at [931, 14] on icon at bounding box center [938, 22] width 22 height 22
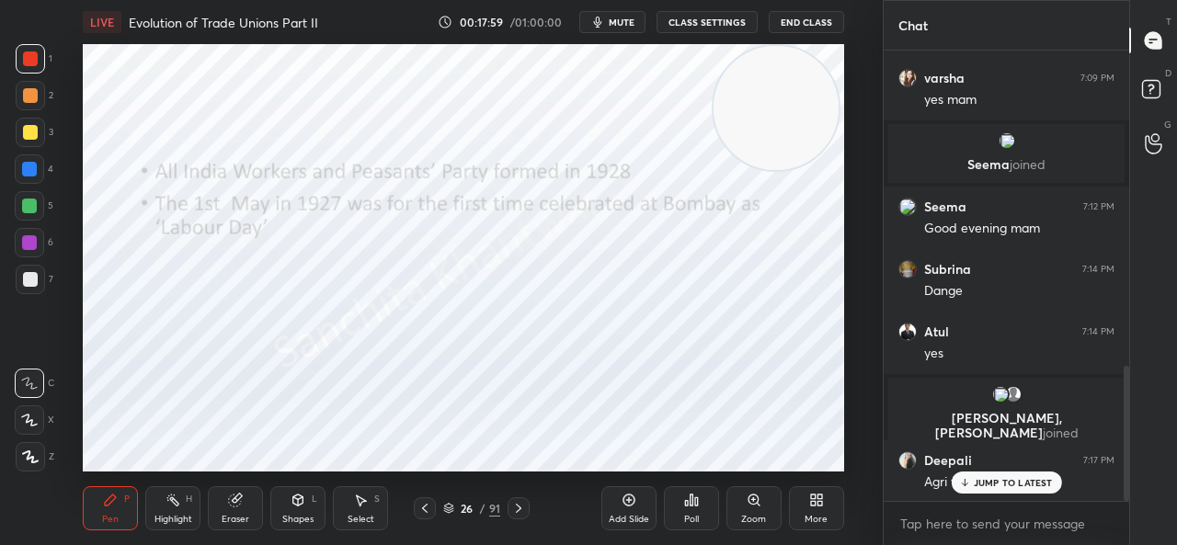
click at [986, 483] on p "JUMP TO LATEST" at bounding box center [1013, 482] width 79 height 11
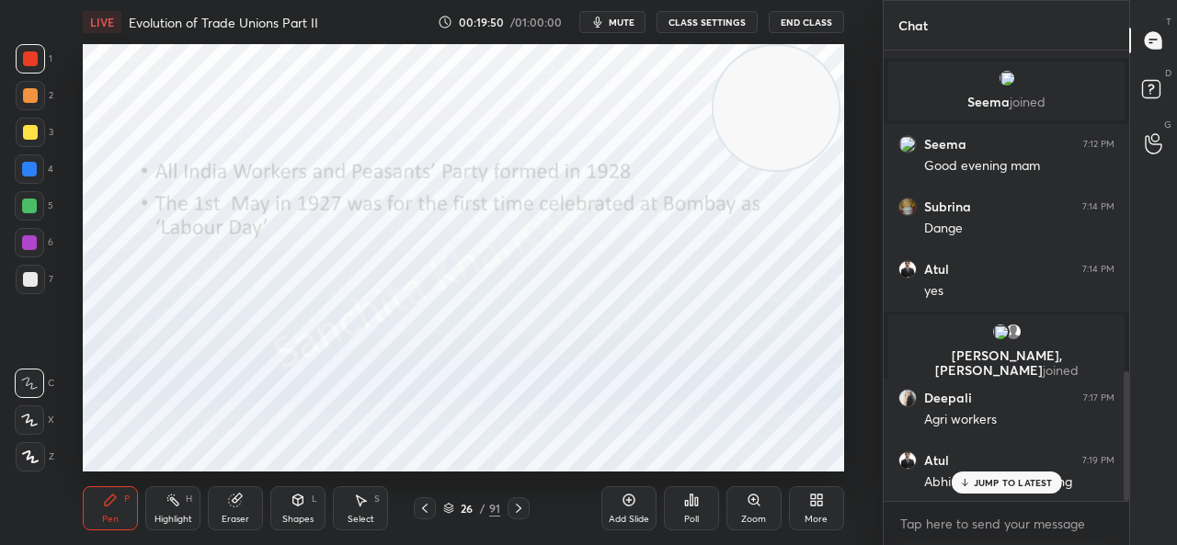
click at [977, 490] on div "JUMP TO LATEST" at bounding box center [1006, 483] width 110 height 22
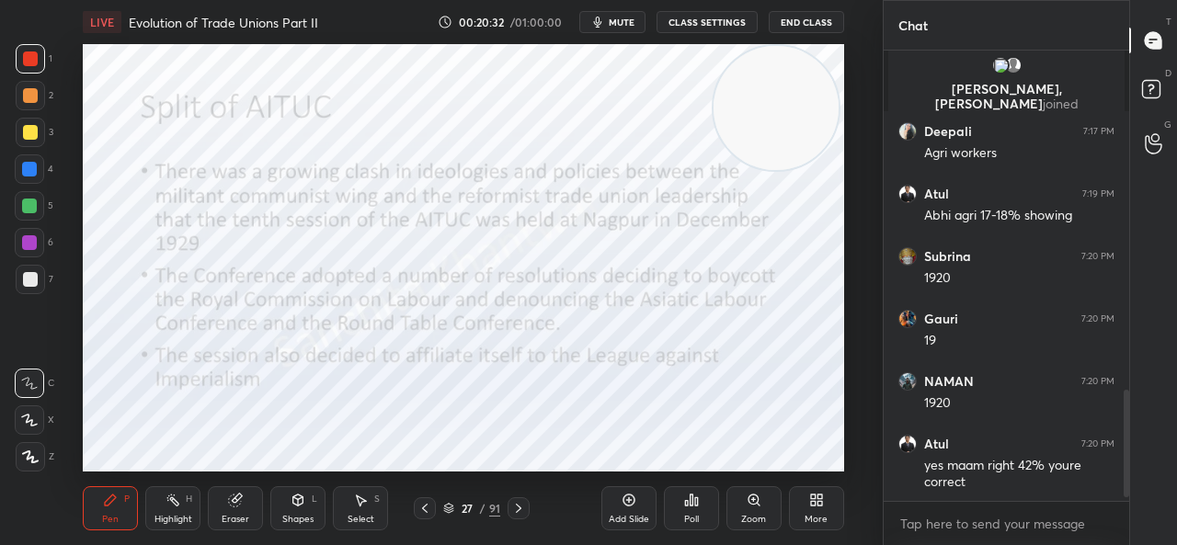
scroll to position [1445, 0]
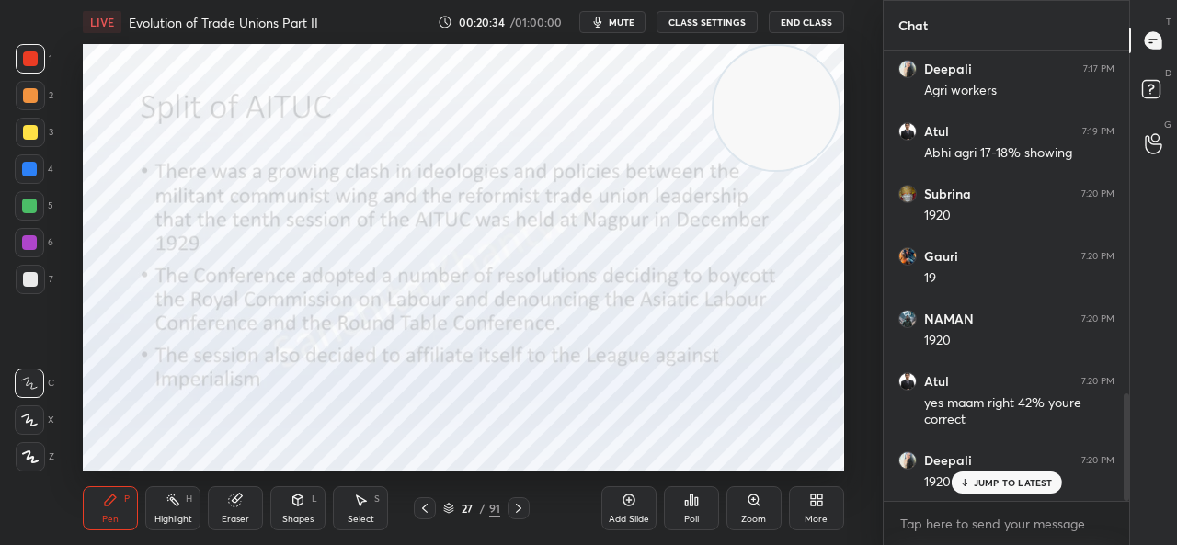
click at [1006, 482] on p "JUMP TO LATEST" at bounding box center [1013, 482] width 79 height 11
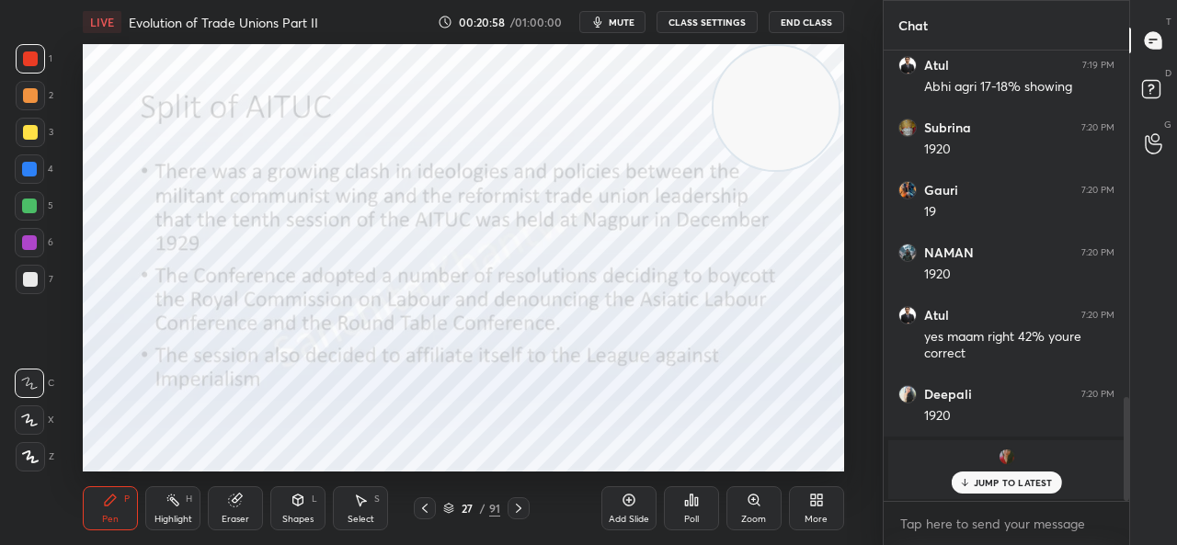
click at [999, 492] on div "JUMP TO LATEST" at bounding box center [1006, 483] width 110 height 22
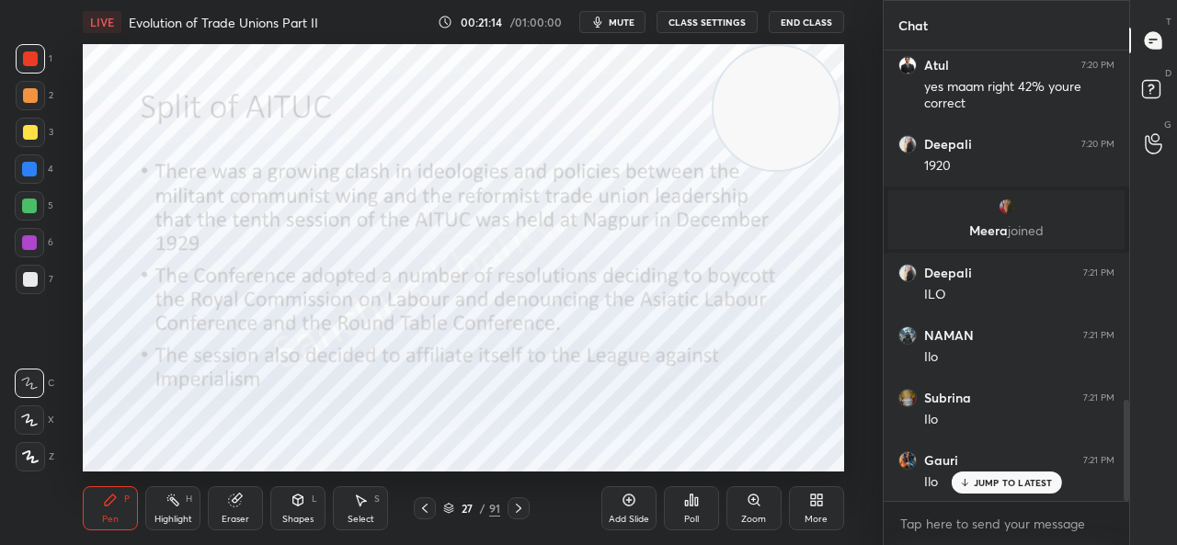
scroll to position [1631, 0]
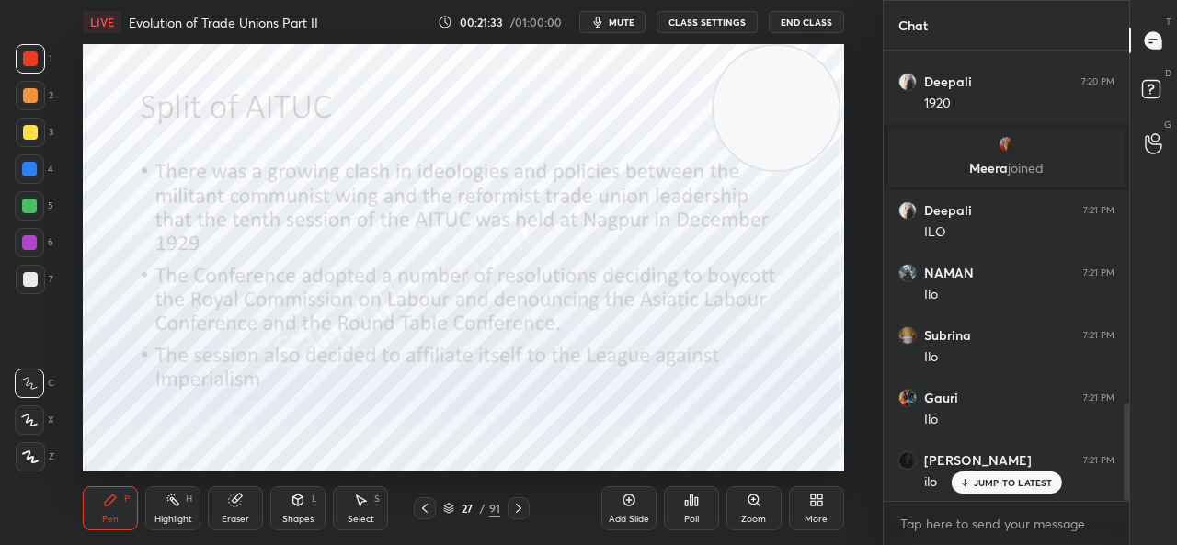
click at [988, 482] on p "JUMP TO LATEST" at bounding box center [1013, 482] width 79 height 11
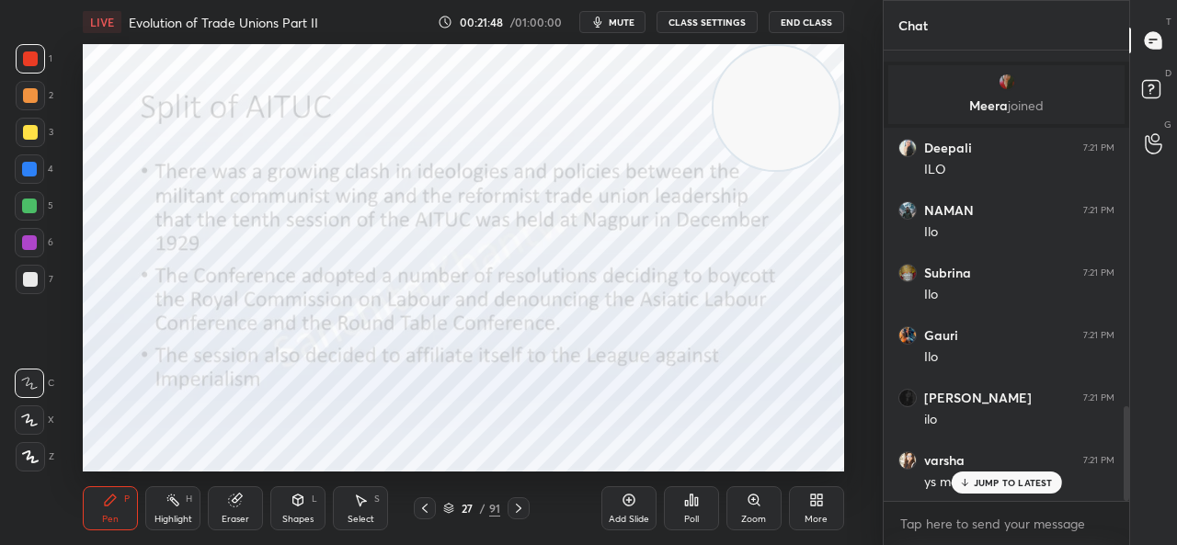
scroll to position [1694, 0]
click at [990, 481] on p "JUMP TO LATEST" at bounding box center [1013, 482] width 79 height 11
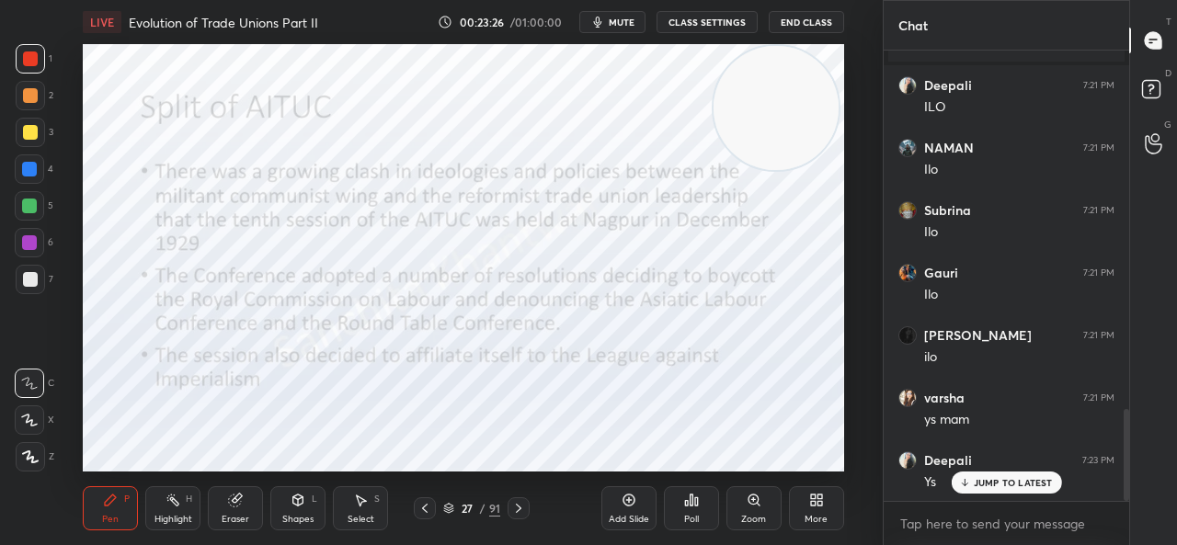
click at [990, 481] on p "JUMP TO LATEST" at bounding box center [1013, 482] width 79 height 11
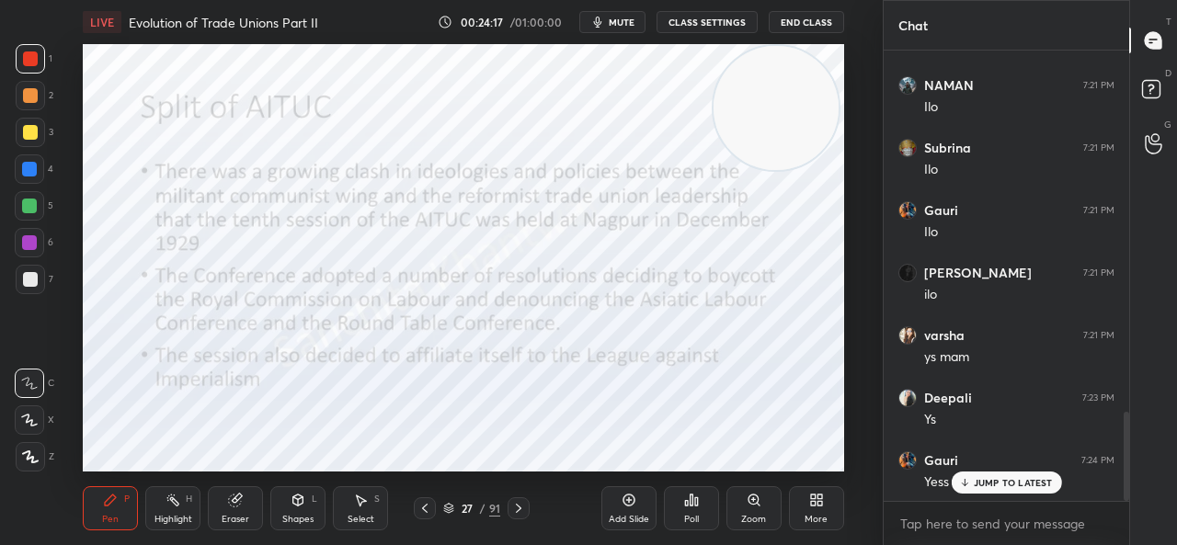
click at [1011, 485] on p "JUMP TO LATEST" at bounding box center [1013, 482] width 79 height 11
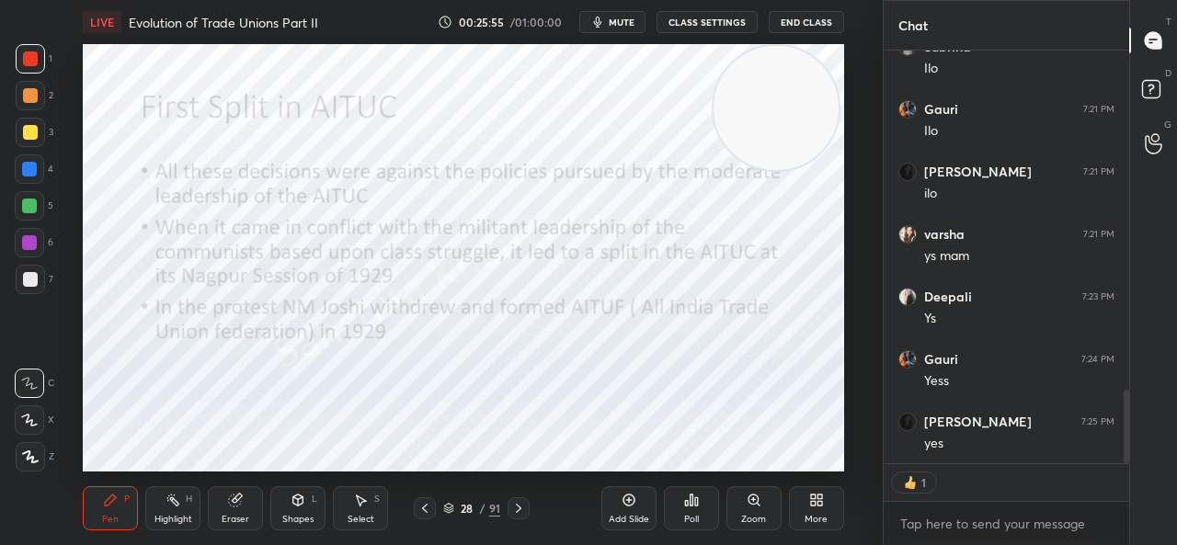
scroll to position [1881, 0]
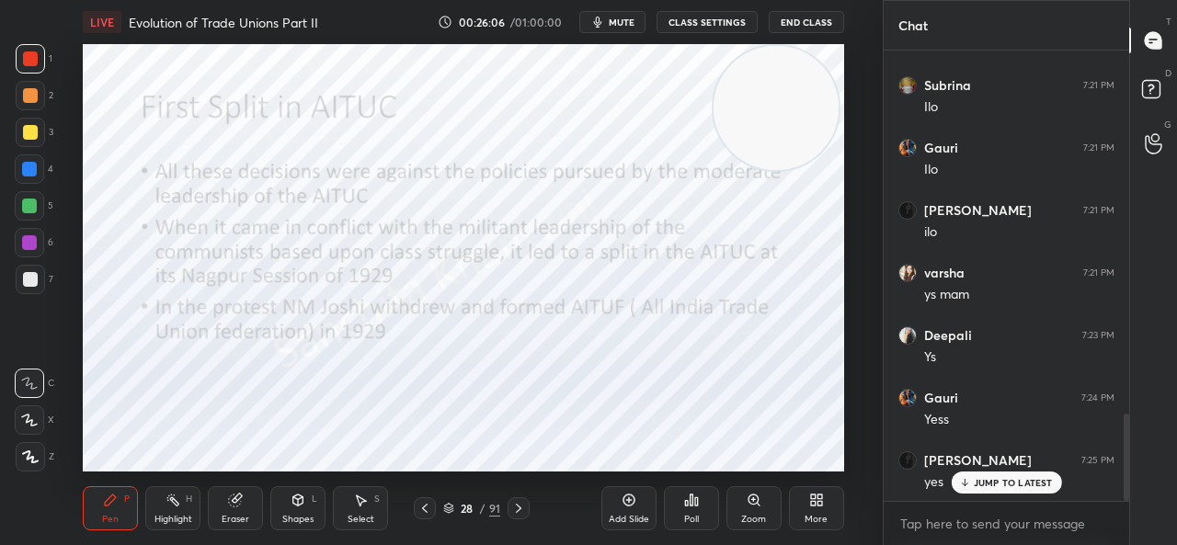
click at [1034, 486] on p "JUMP TO LATEST" at bounding box center [1013, 482] width 79 height 11
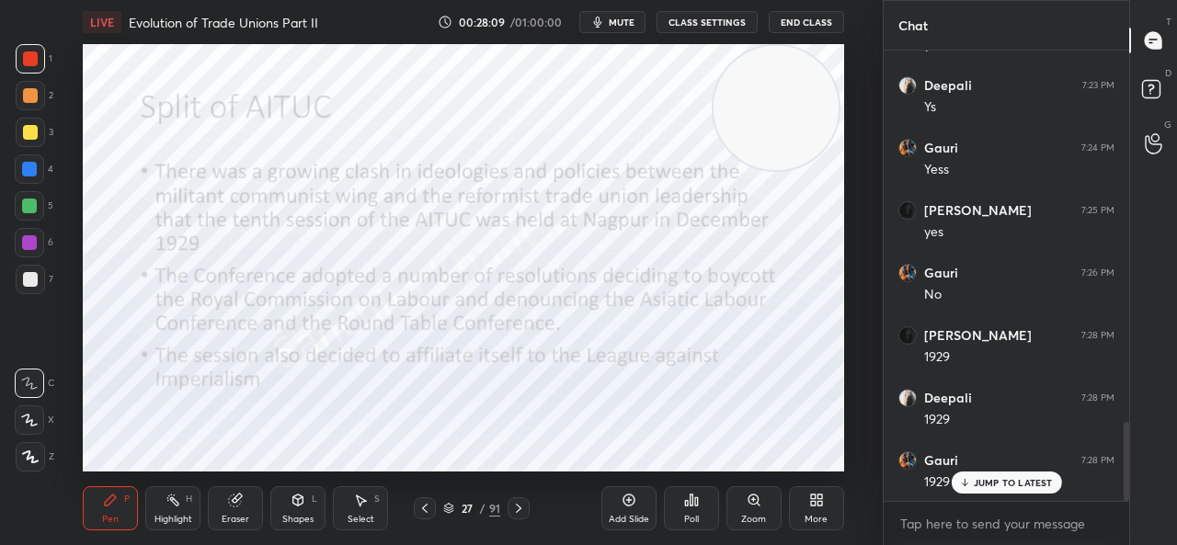
scroll to position [2194, 0]
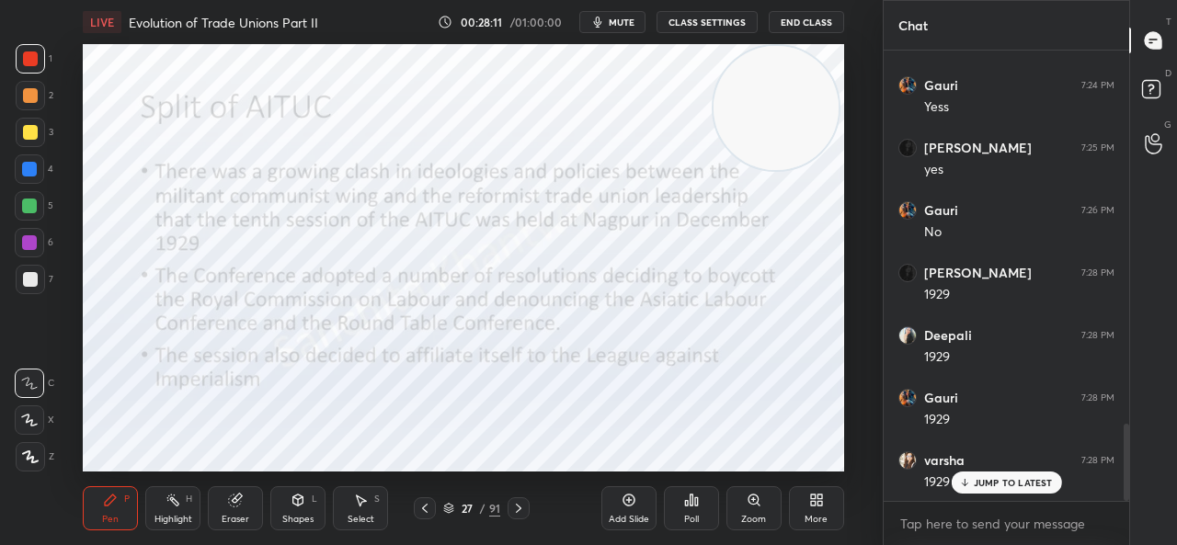
click at [1023, 488] on p "JUMP TO LATEST" at bounding box center [1013, 482] width 79 height 11
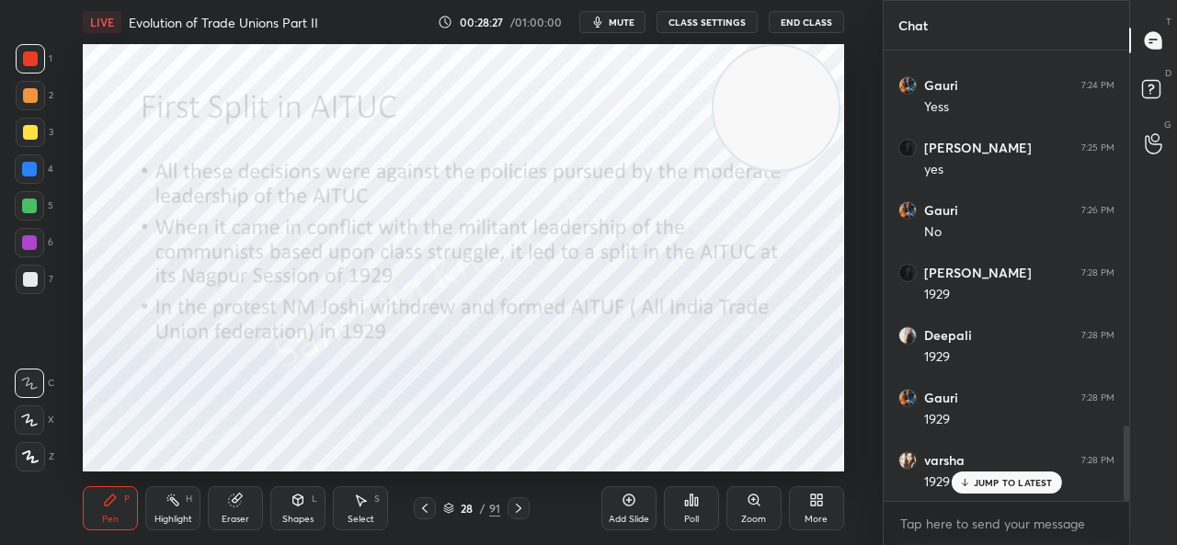
scroll to position [2256, 0]
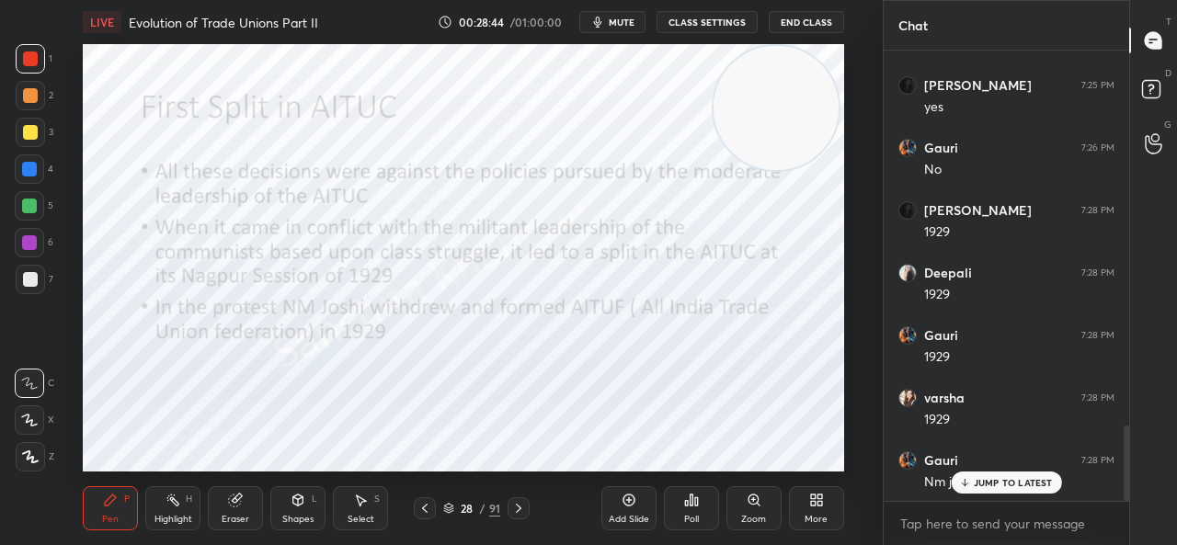
click at [995, 486] on p "JUMP TO LATEST" at bounding box center [1013, 482] width 79 height 11
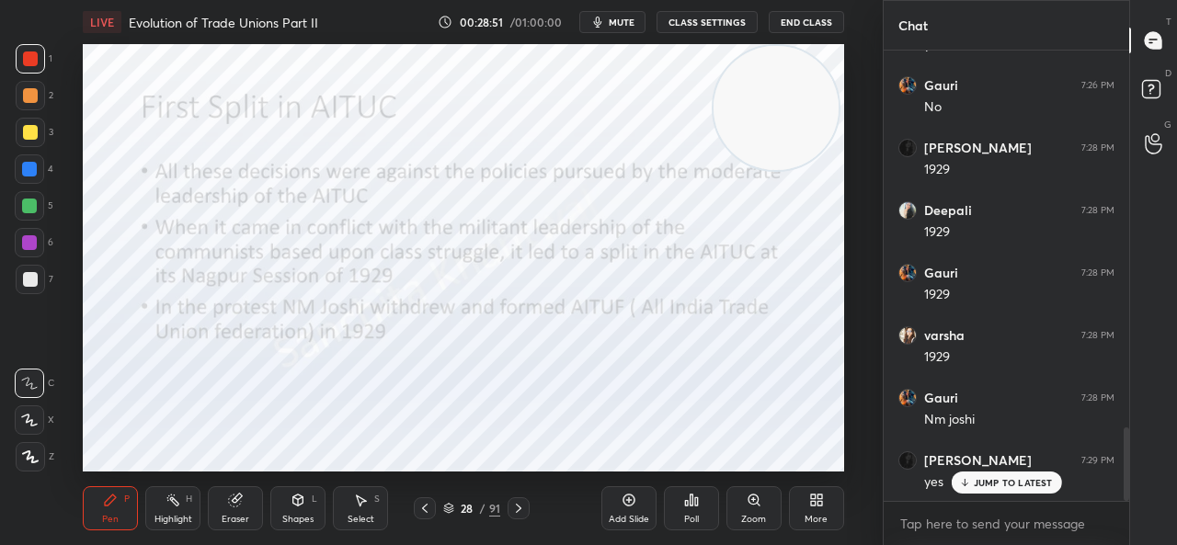
click at [995, 486] on p "JUMP TO LATEST" at bounding box center [1013, 482] width 79 height 11
click at [982, 480] on p "JUMP TO LATEST" at bounding box center [1013, 482] width 79 height 11
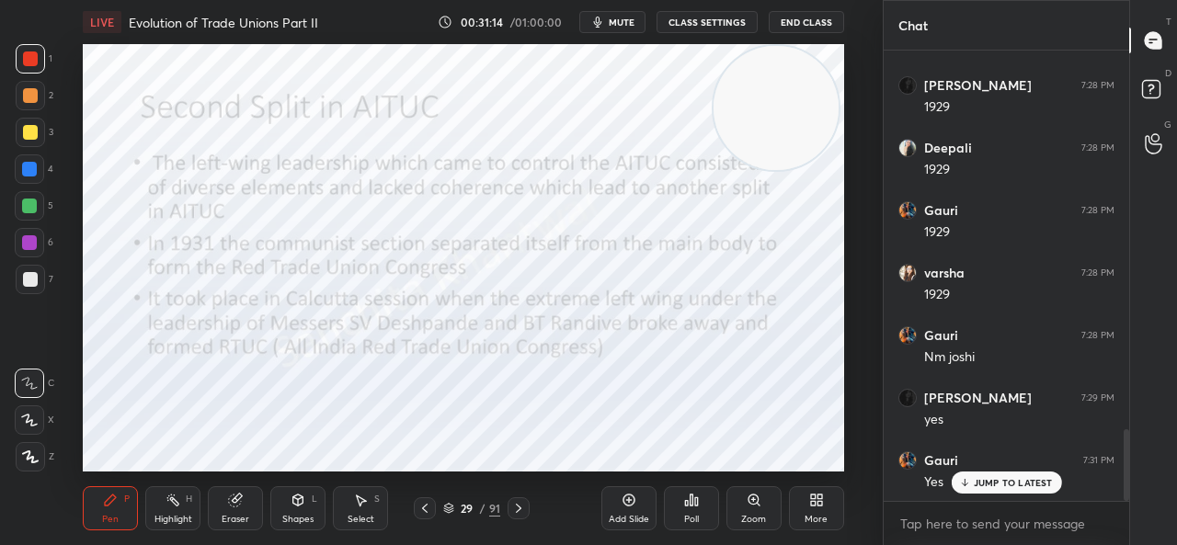
click at [982, 480] on p "JUMP TO LATEST" at bounding box center [1013, 482] width 79 height 11
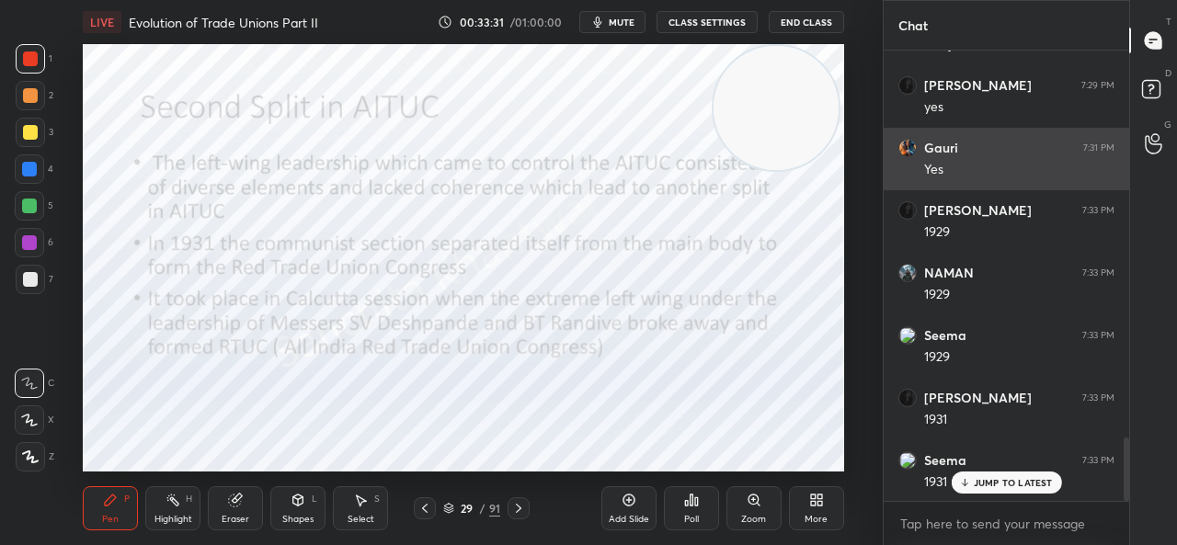
scroll to position [2757, 0]
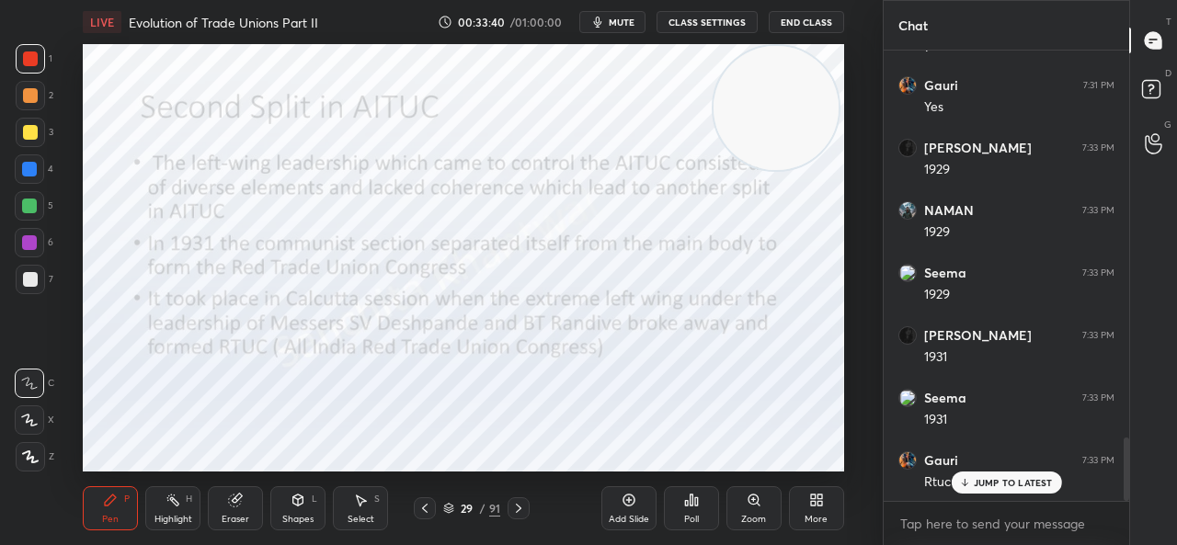
click at [989, 481] on p "JUMP TO LATEST" at bounding box center [1013, 482] width 79 height 11
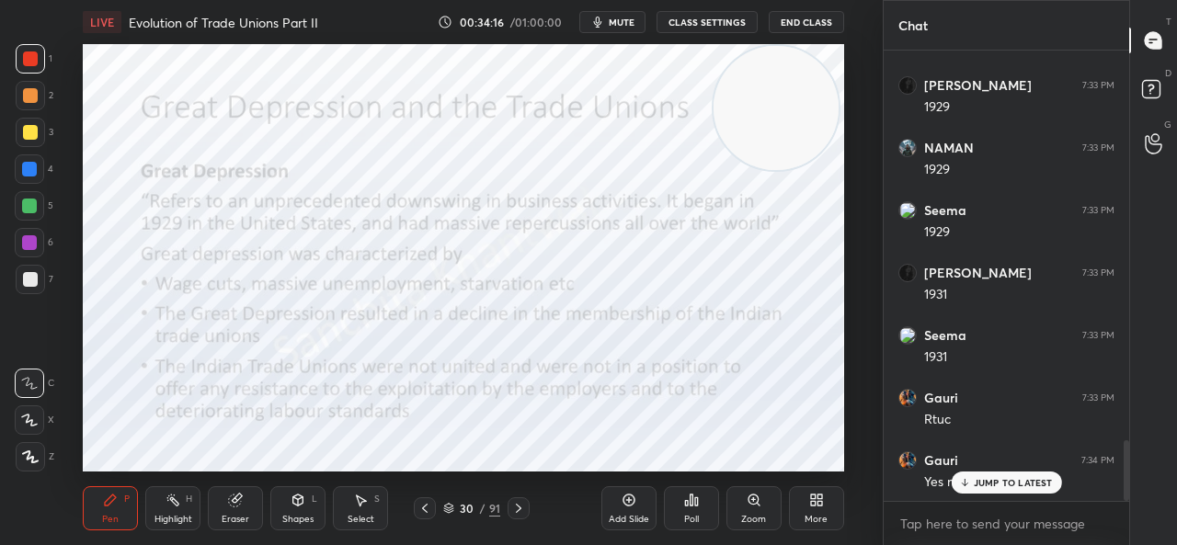
scroll to position [2882, 0]
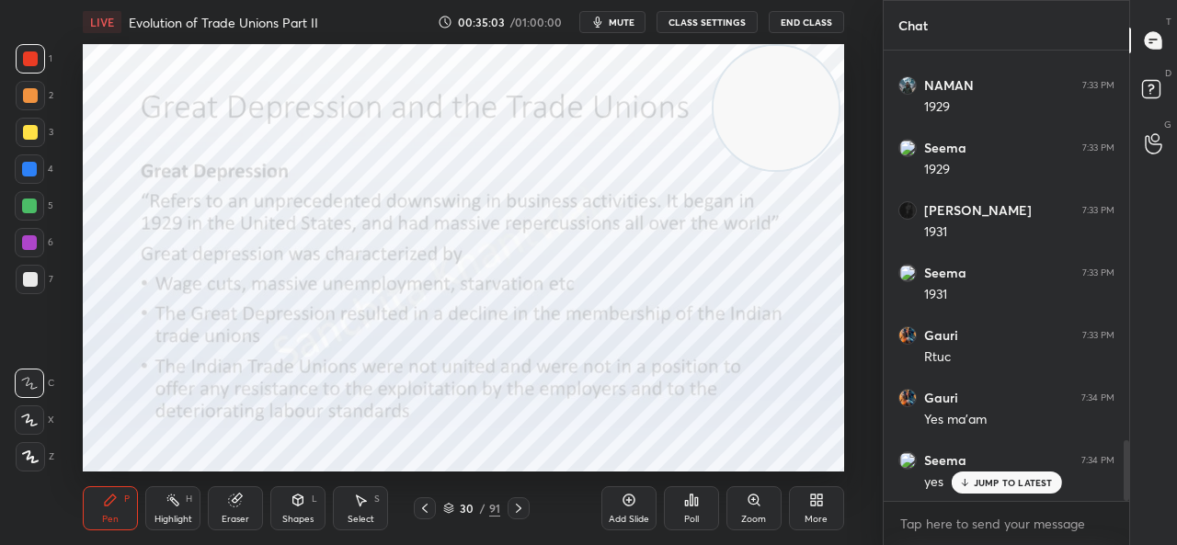
click at [77, 268] on div "Setting up your live class Poll for secs No correct answer Start poll" at bounding box center [463, 258] width 809 height 428
click at [1008, 483] on p "JUMP TO LATEST" at bounding box center [1013, 482] width 79 height 11
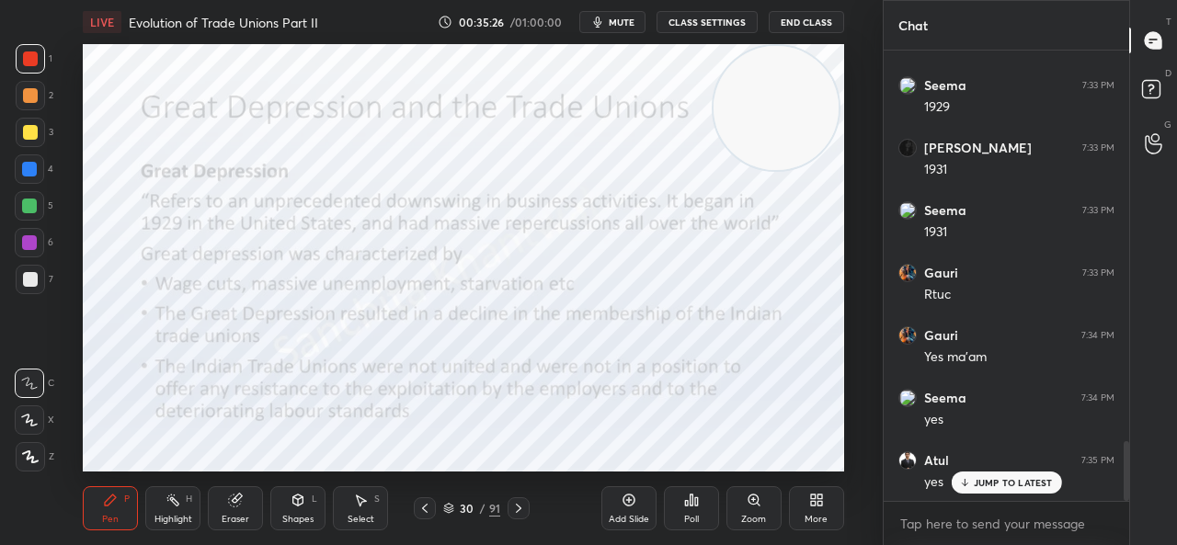
click at [1040, 484] on p "JUMP TO LATEST" at bounding box center [1013, 482] width 79 height 11
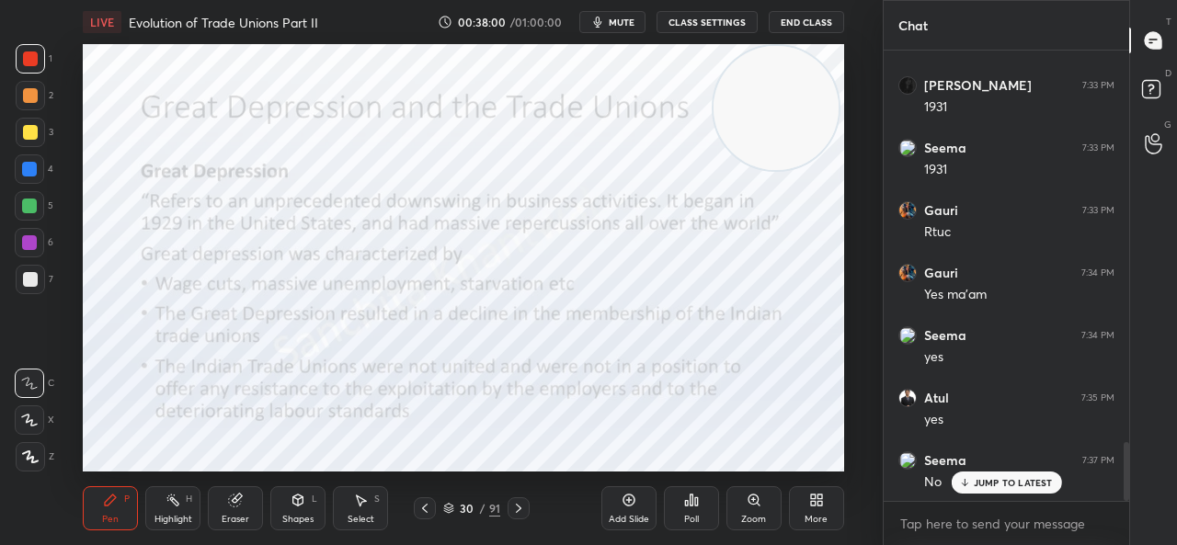
click at [1016, 485] on p "JUMP TO LATEST" at bounding box center [1013, 482] width 79 height 11
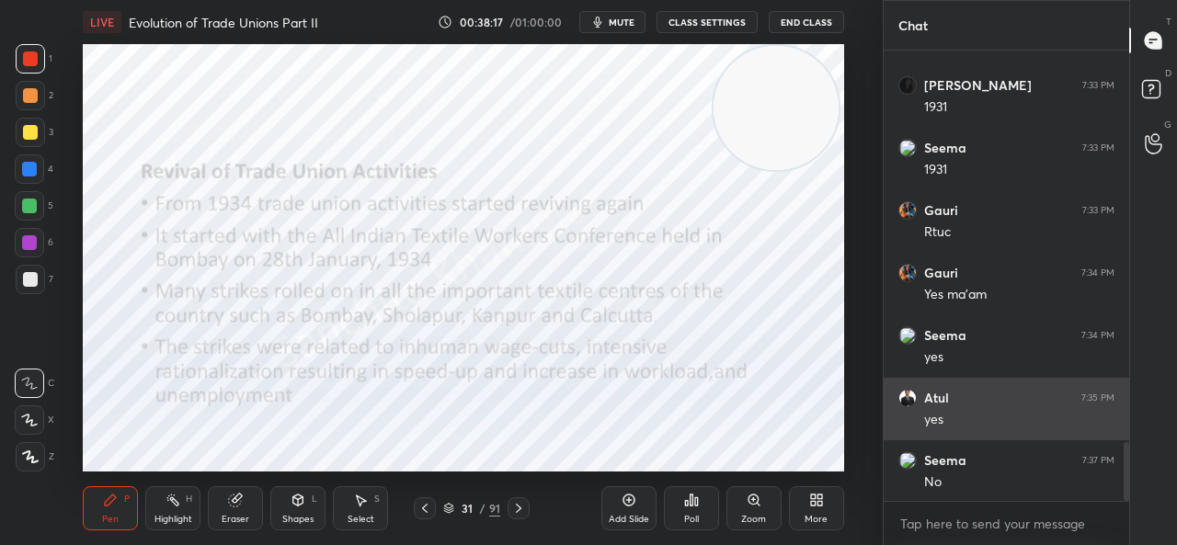
scroll to position [3069, 0]
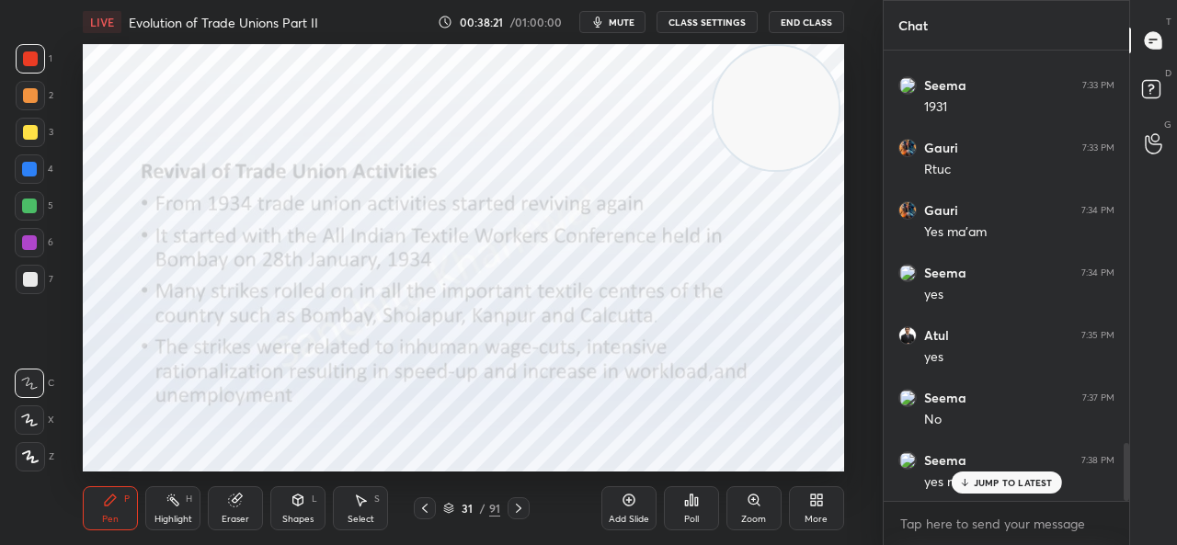
click at [999, 485] on p "JUMP TO LATEST" at bounding box center [1013, 482] width 79 height 11
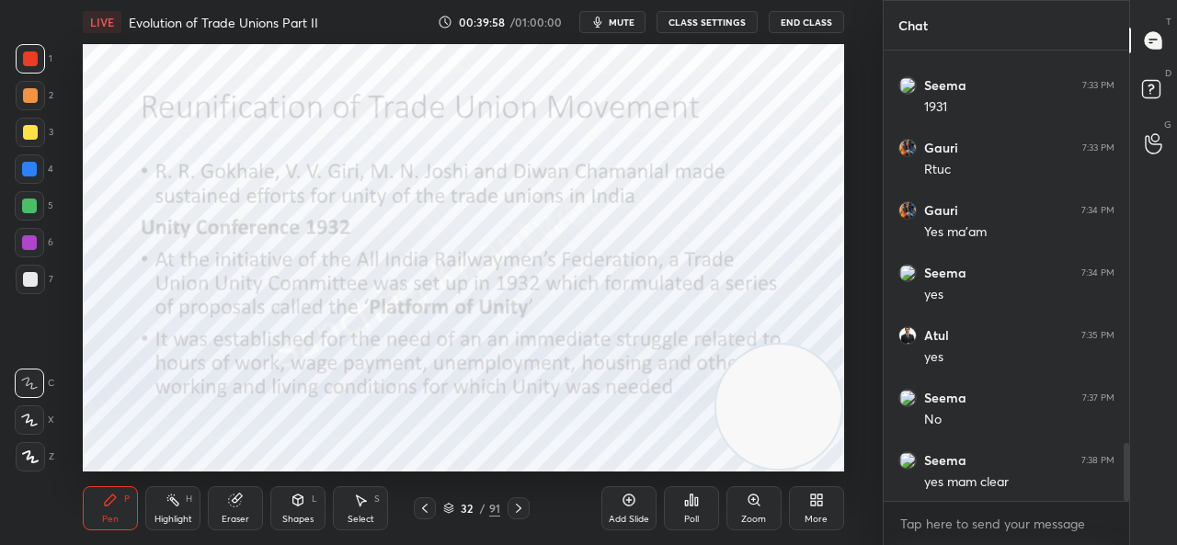
drag, startPoint x: 767, startPoint y: 122, endPoint x: 791, endPoint y: 495, distance: 373.2
click at [791, 495] on div "LIVE Evolution of Trade Unions Part II 00:39:58 / 01:00:00 mute CLASS SETTINGS …" at bounding box center [463, 272] width 809 height 545
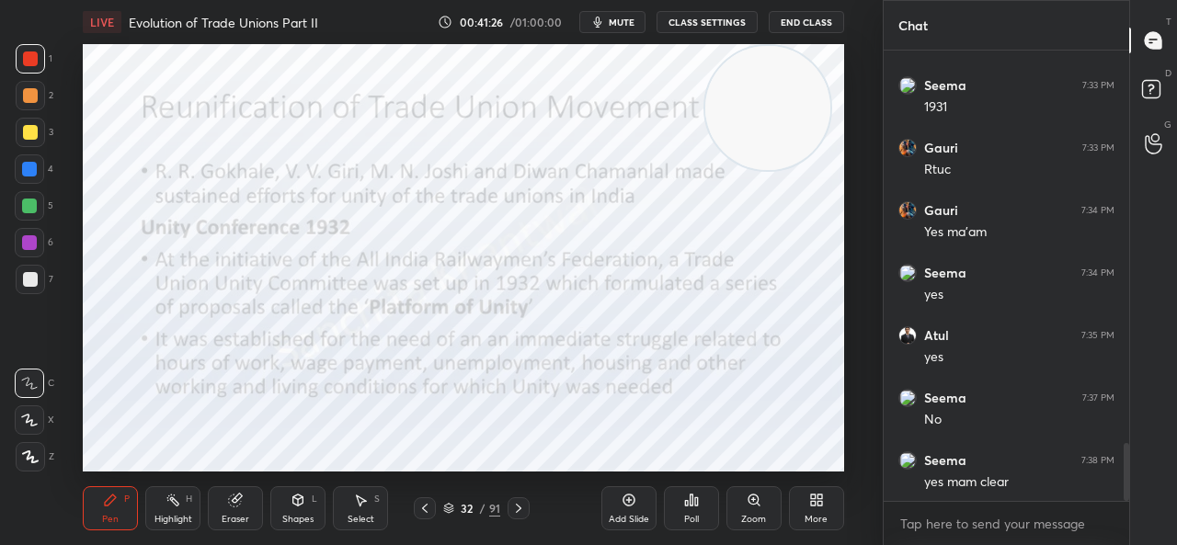
drag, startPoint x: 810, startPoint y: 394, endPoint x: 799, endPoint y: 86, distance: 307.3
click at [799, 86] on video at bounding box center [767, 108] width 125 height 125
click at [1008, 440] on p "JUMP TO LATEST" at bounding box center [1013, 445] width 79 height 11
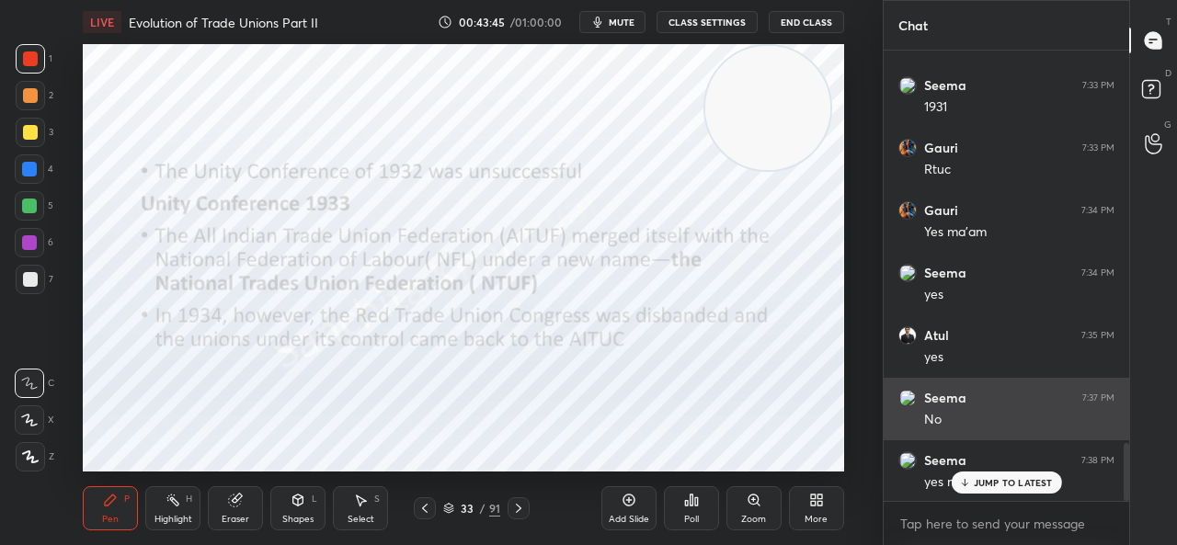
scroll to position [3132, 0]
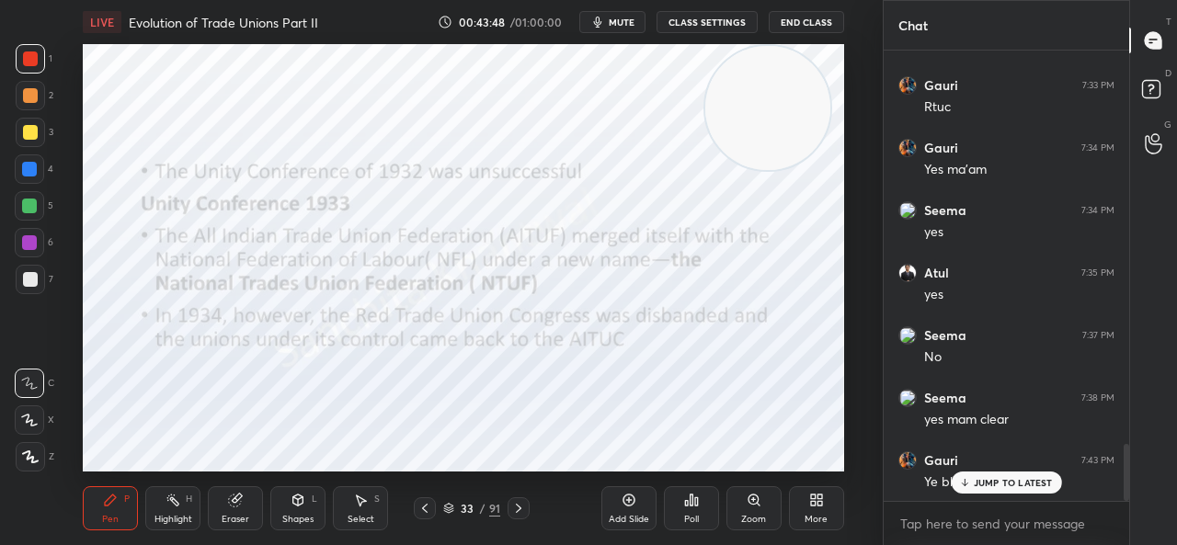
click at [978, 494] on div "JUMP TO LATEST" at bounding box center [1006, 483] width 110 height 22
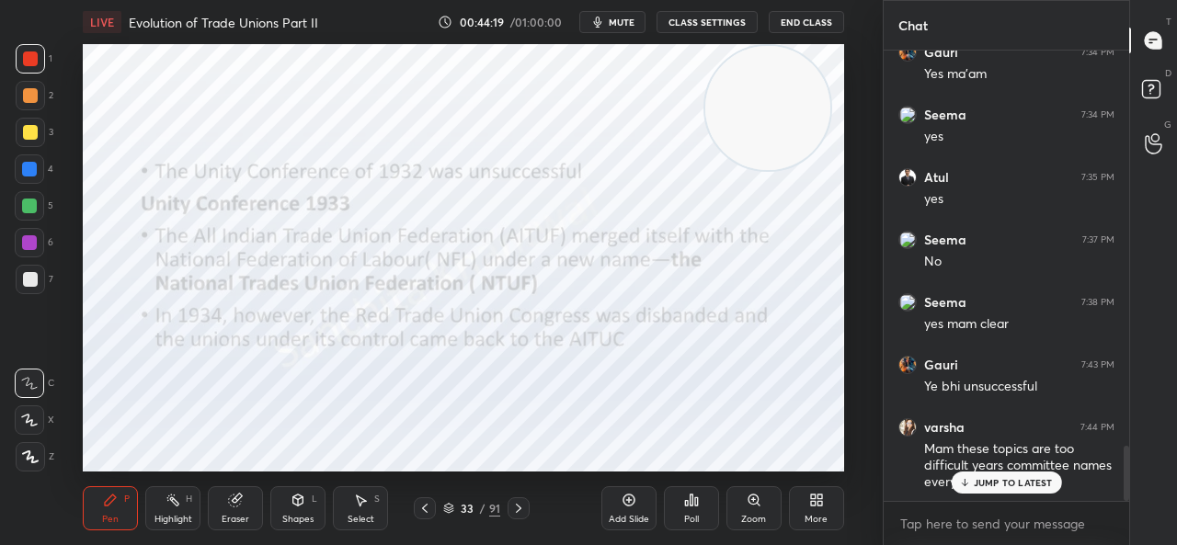
click at [970, 480] on icon at bounding box center [964, 482] width 12 height 11
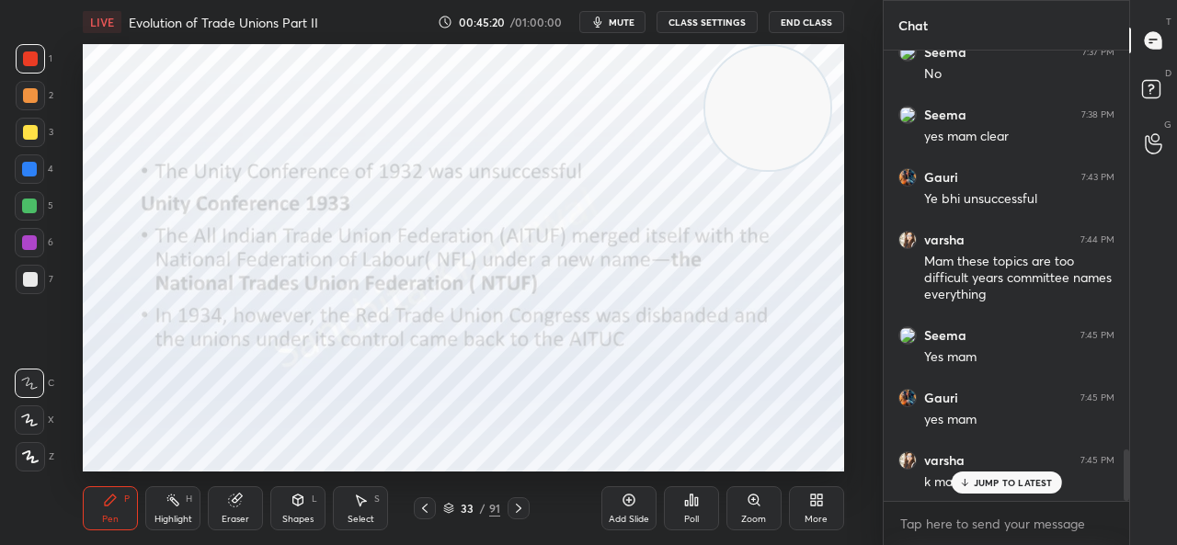
scroll to position [3478, 0]
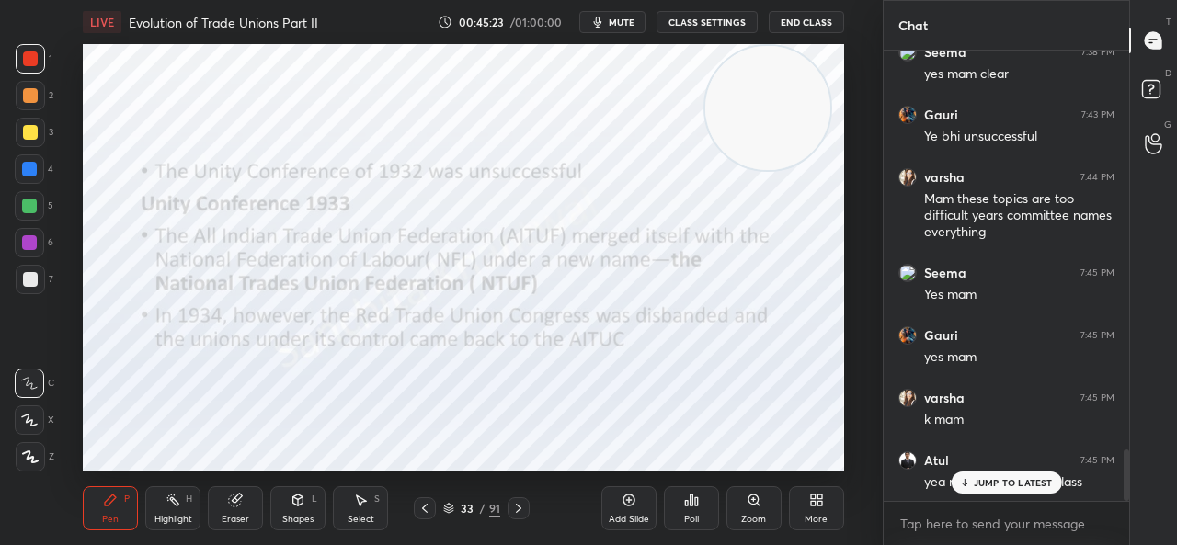
click at [965, 477] on icon at bounding box center [964, 482] width 12 height 11
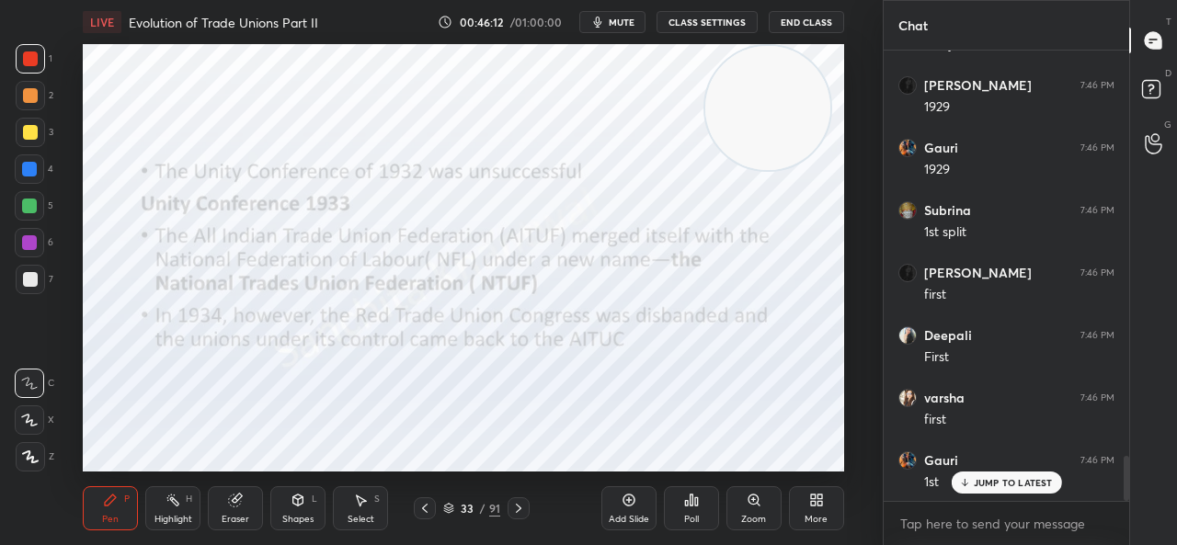
scroll to position [4103, 0]
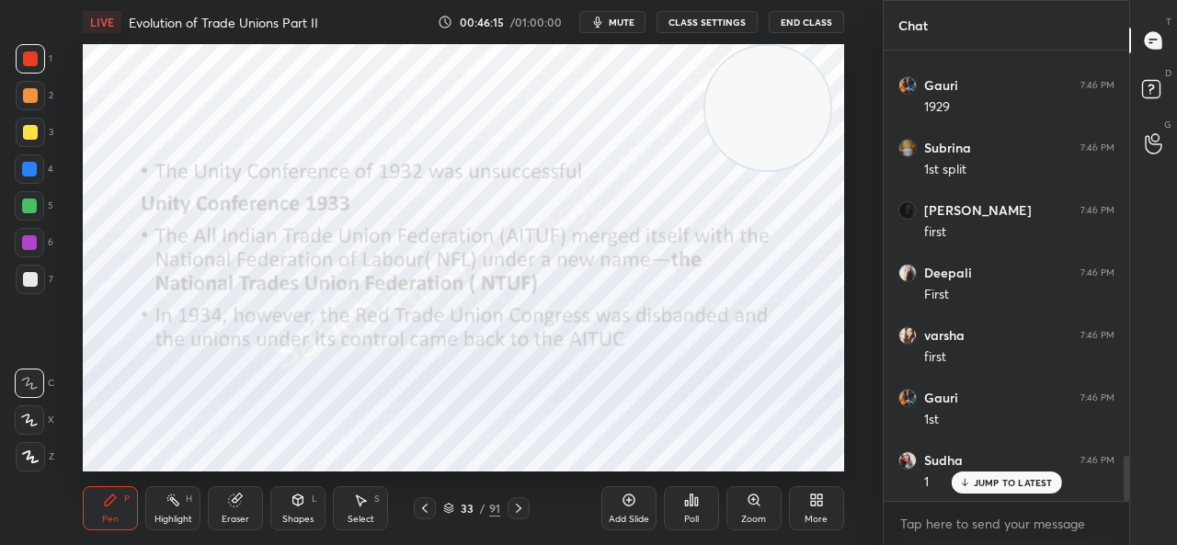
click at [989, 485] on p "JUMP TO LATEST" at bounding box center [1013, 482] width 79 height 11
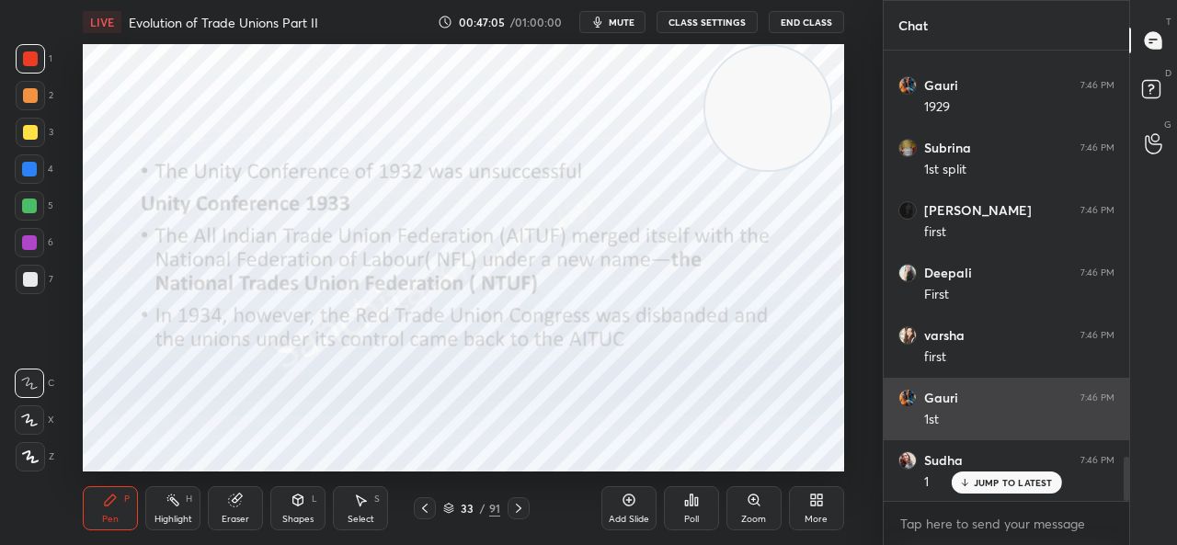
scroll to position [4165, 0]
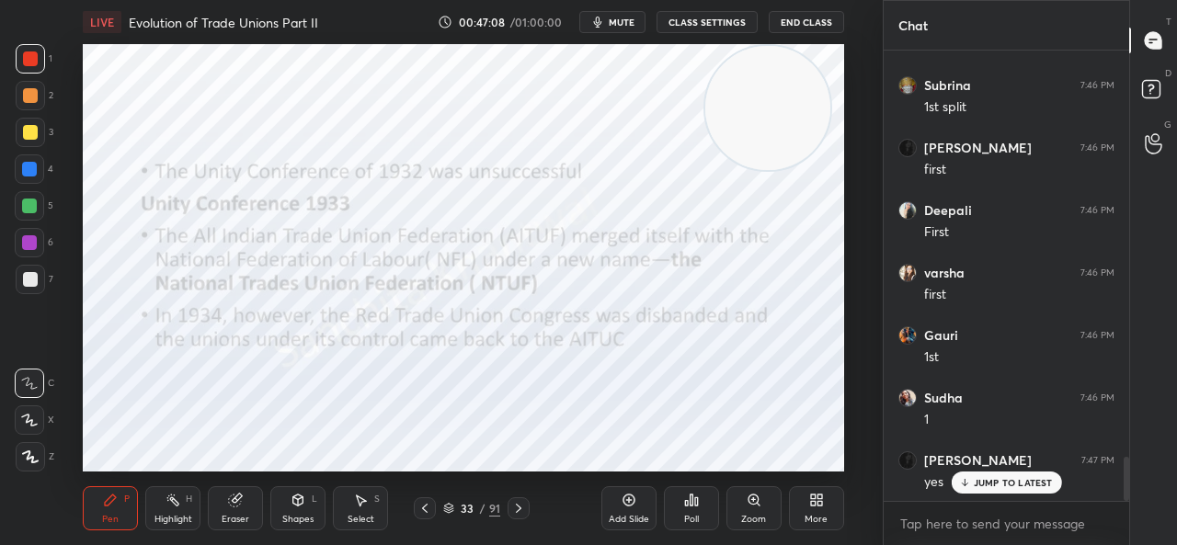
click at [988, 483] on p "JUMP TO LATEST" at bounding box center [1013, 482] width 79 height 11
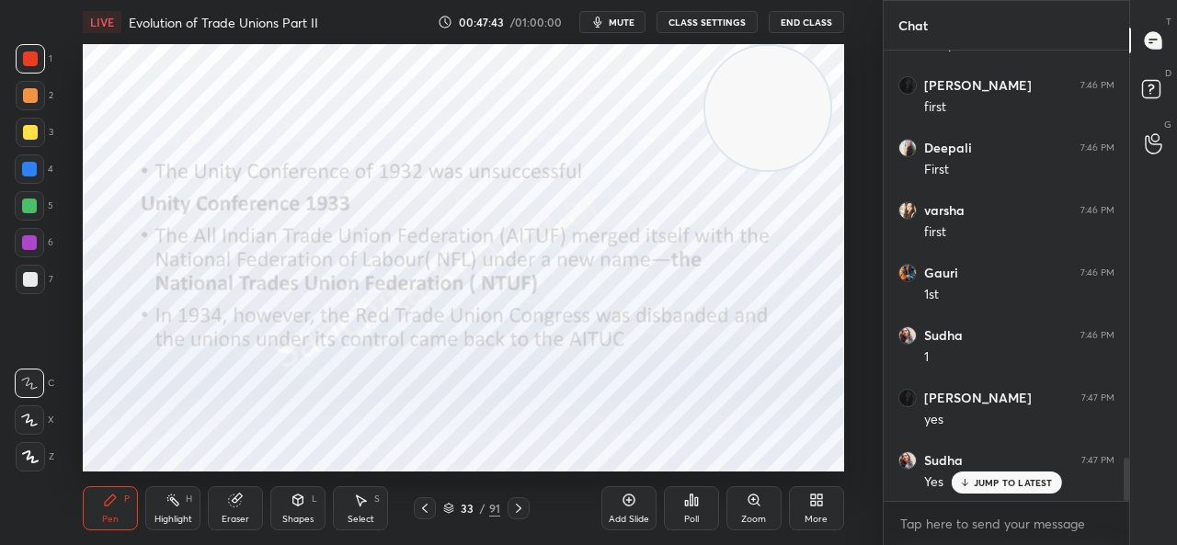
scroll to position [4290, 0]
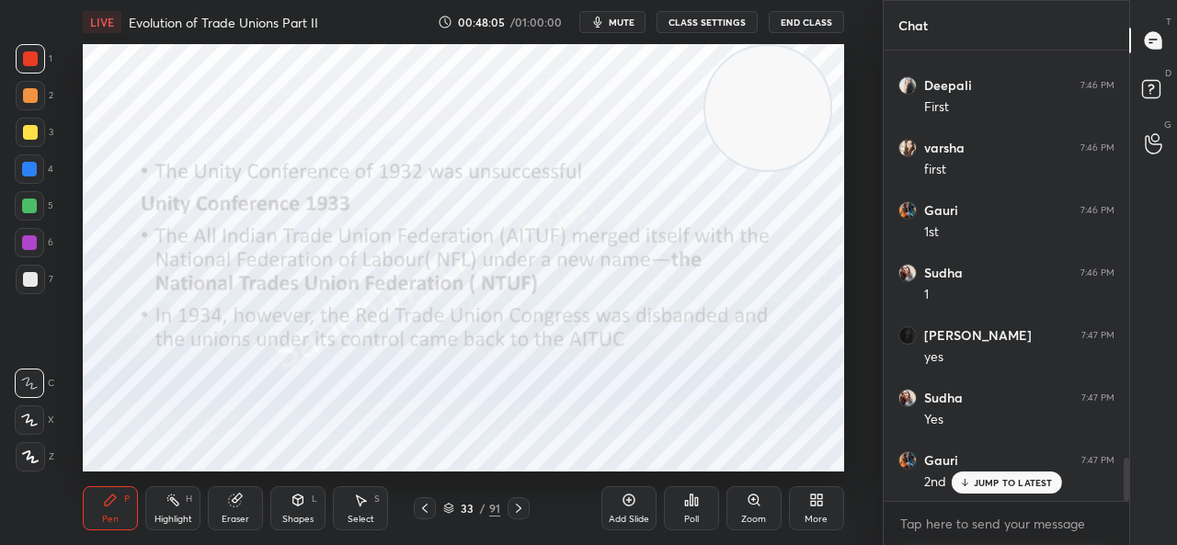
click at [1046, 492] on div "JUMP TO LATEST" at bounding box center [1006, 483] width 110 height 22
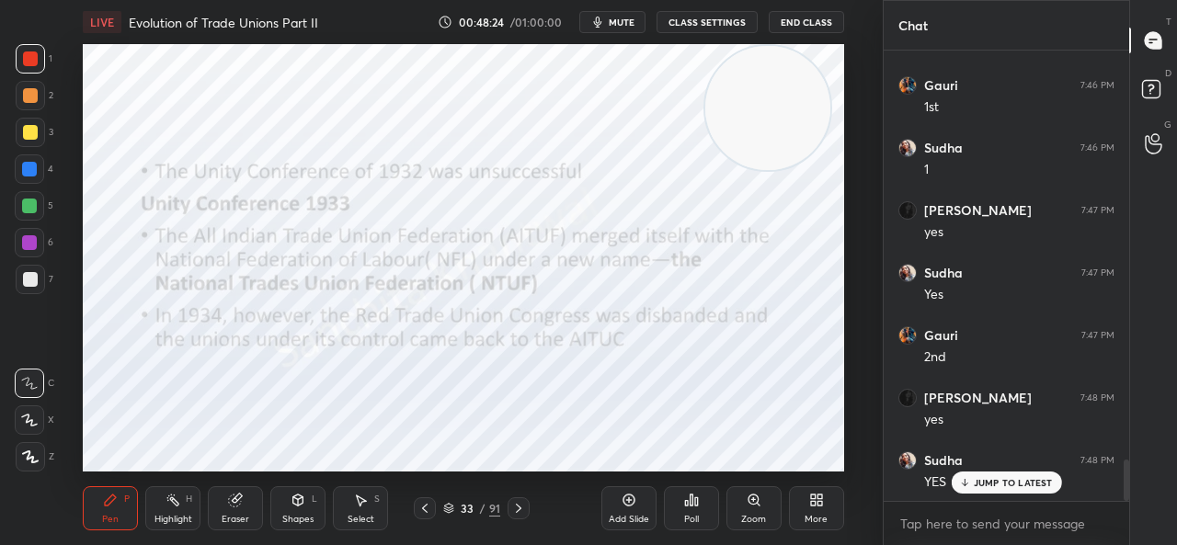
scroll to position [4478, 0]
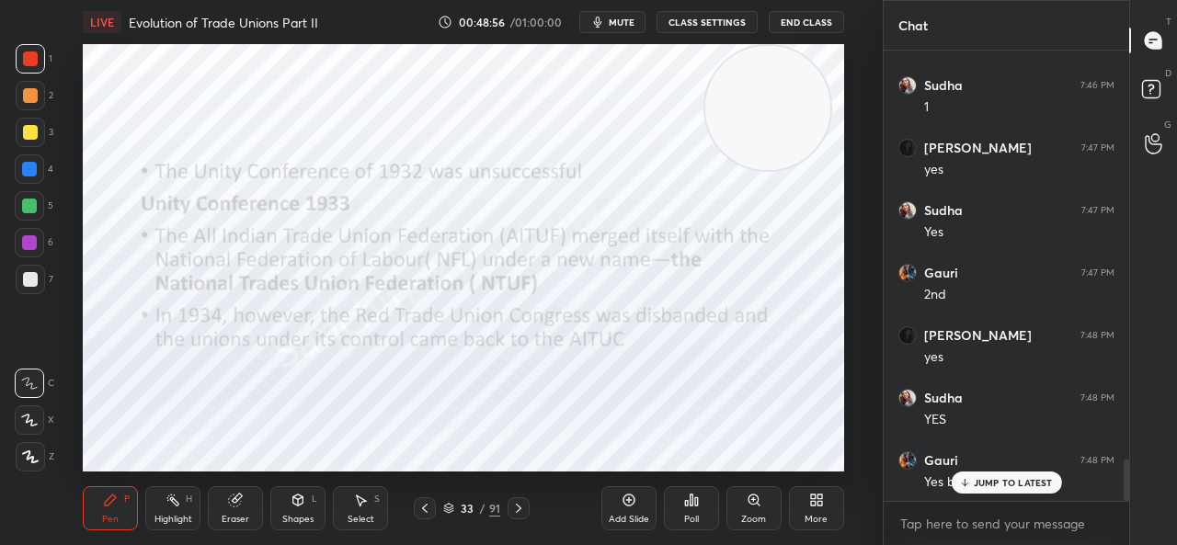
click at [988, 475] on div "JUMP TO LATEST" at bounding box center [1006, 483] width 110 height 22
click at [978, 486] on p "JUMP TO LATEST" at bounding box center [1013, 482] width 79 height 11
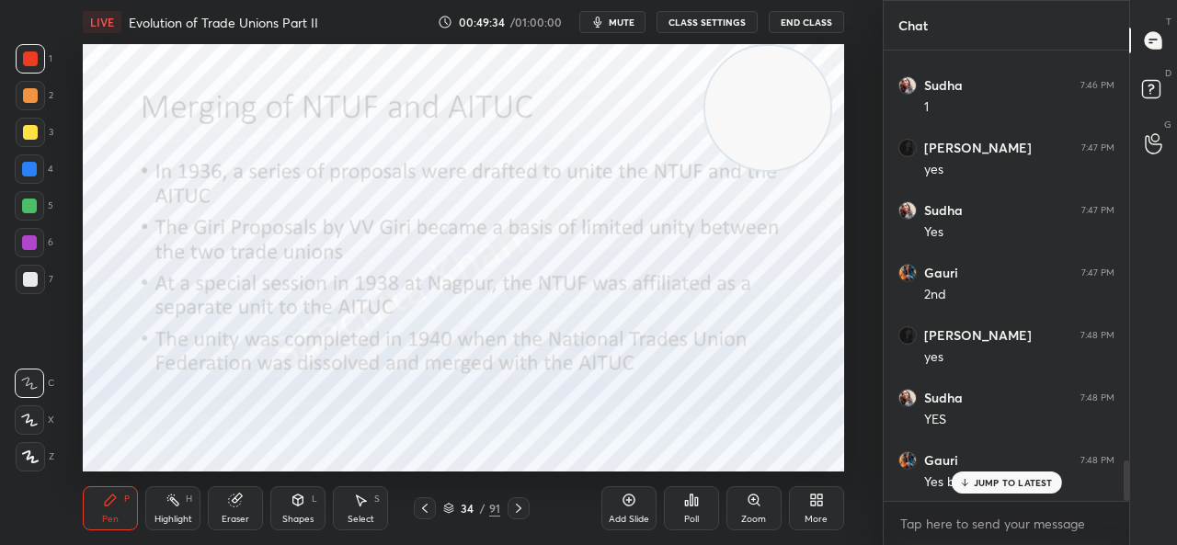
scroll to position [4540, 0]
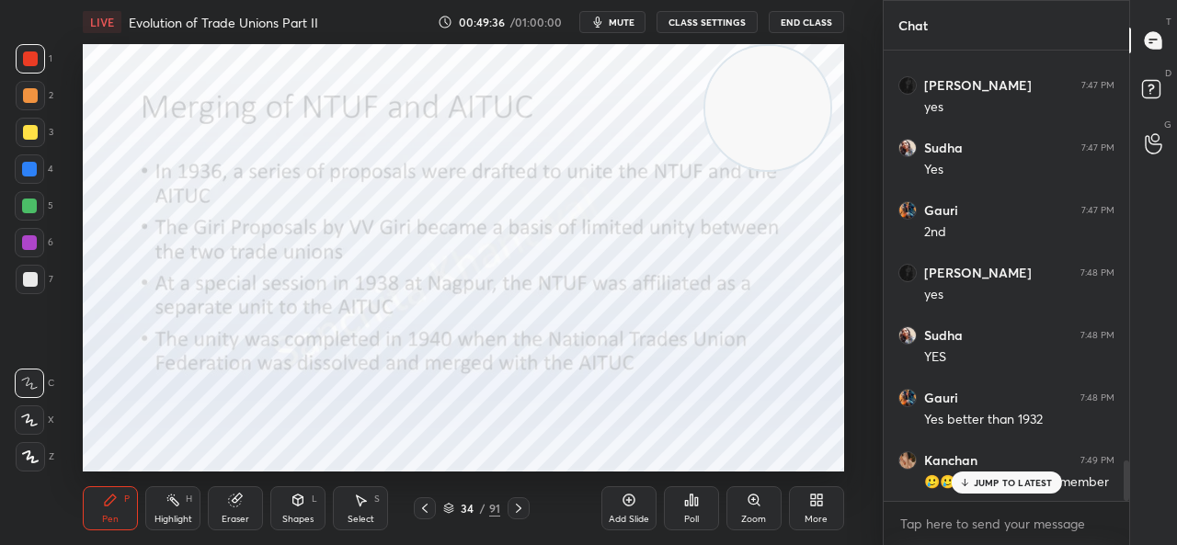
click at [1003, 473] on div "JUMP TO LATEST" at bounding box center [1006, 483] width 110 height 22
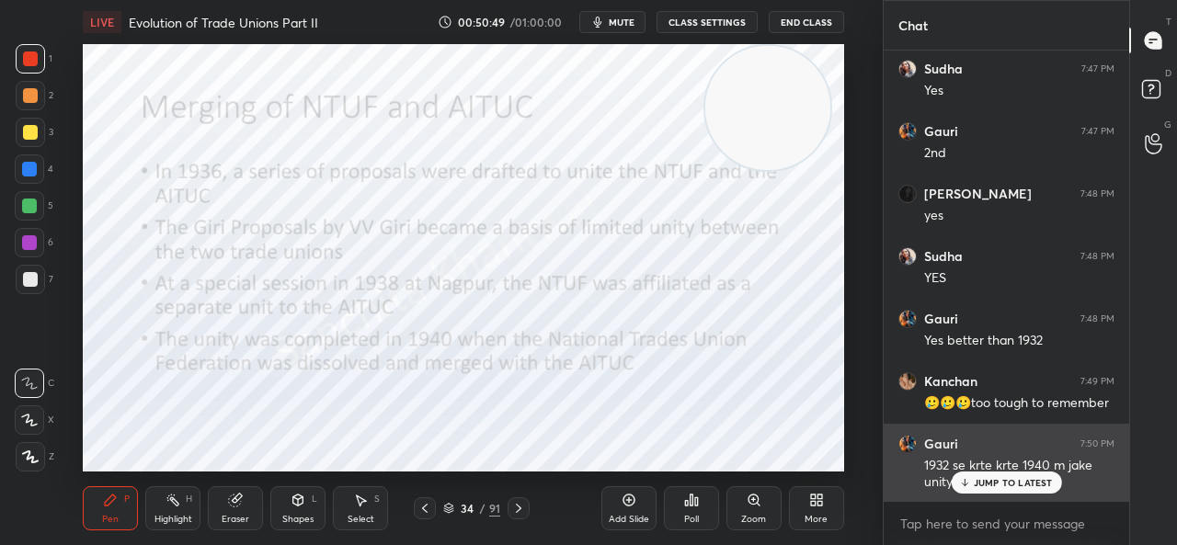
click at [999, 494] on div "Gauri 7:50 PM 1932 se krte krte 1940 m jake unity bnii" at bounding box center [1007, 463] width 246 height 79
click at [986, 459] on div "1932 se krte krte 1940 m jake unity bnii" at bounding box center [1019, 474] width 190 height 35
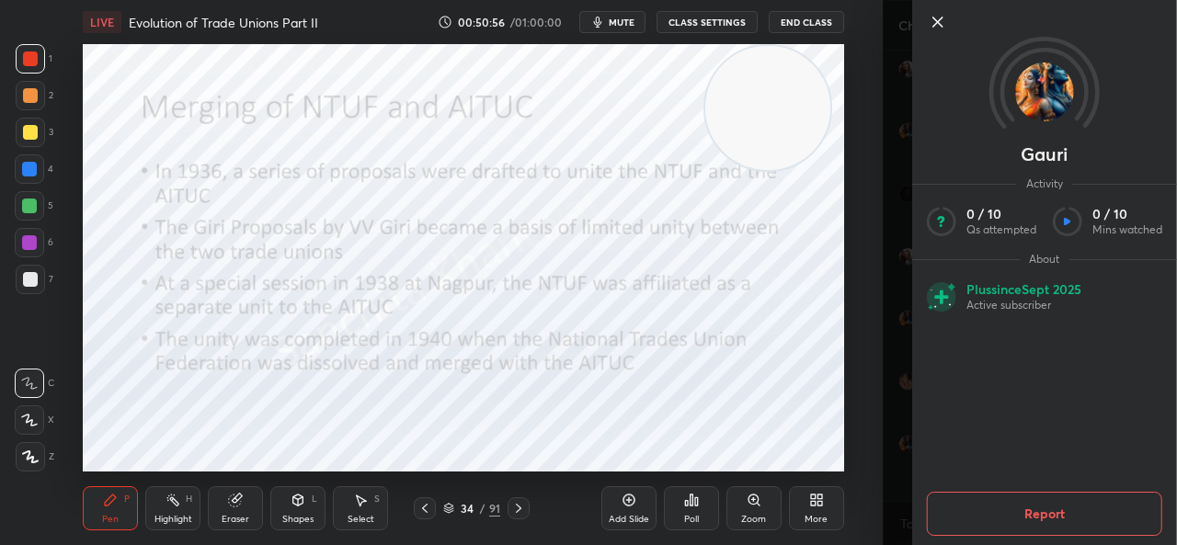
click at [934, 25] on icon at bounding box center [937, 21] width 9 height 9
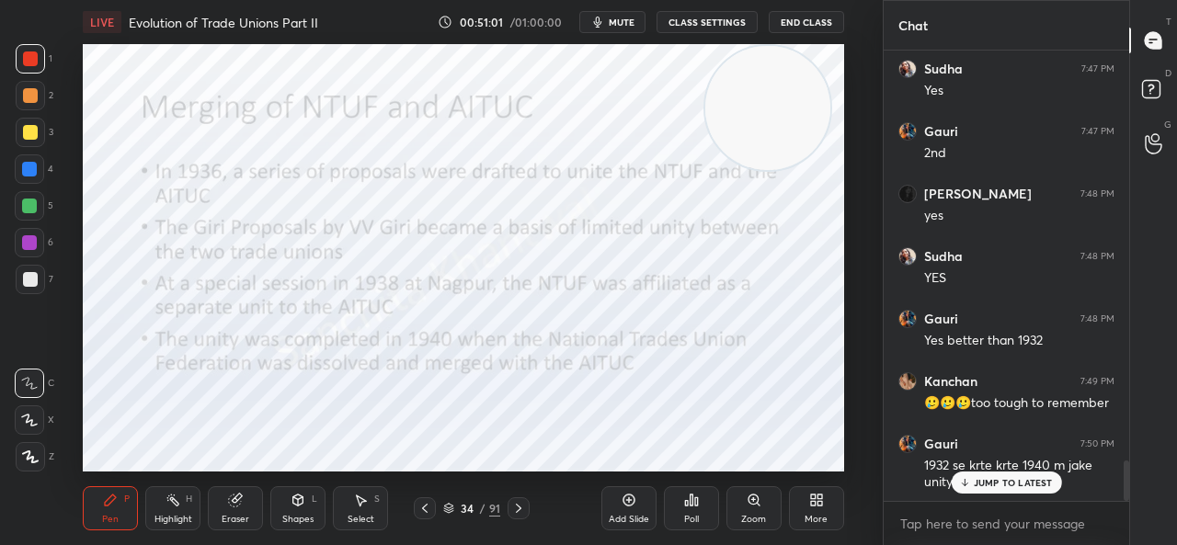
click at [989, 481] on p "JUMP TO LATEST" at bounding box center [1013, 482] width 79 height 11
click at [997, 481] on p "JUMP TO LATEST" at bounding box center [1013, 482] width 79 height 11
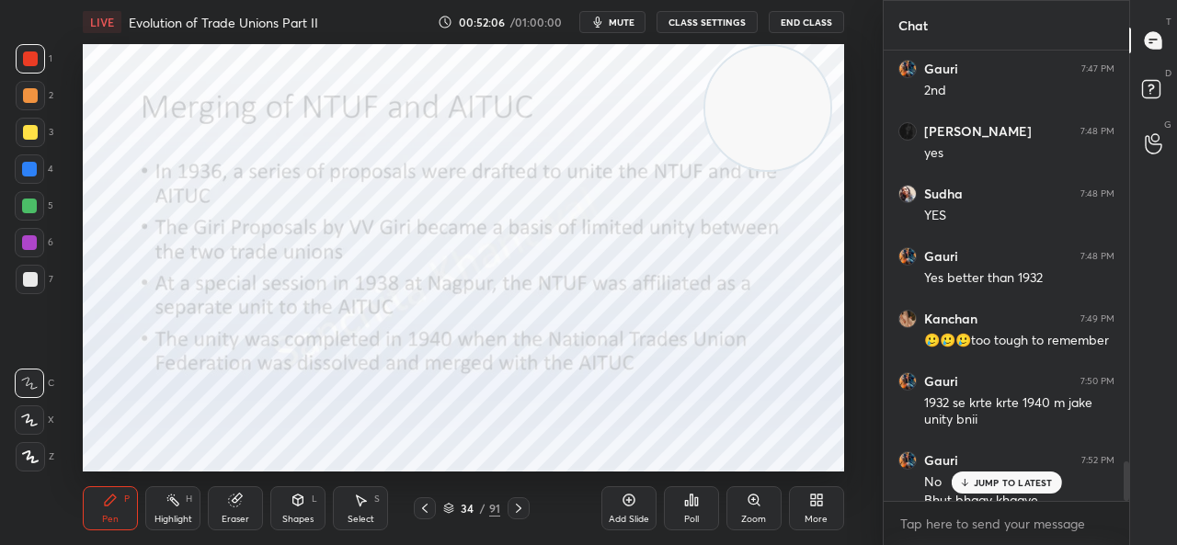
scroll to position [4700, 0]
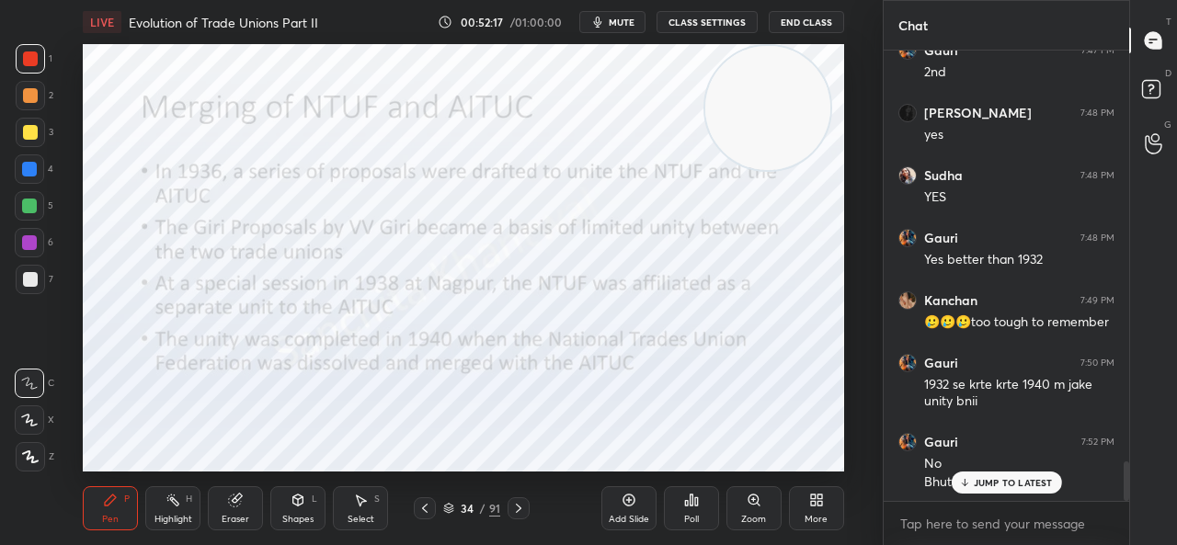
click at [999, 477] on p "JUMP TO LATEST" at bounding box center [1013, 482] width 79 height 11
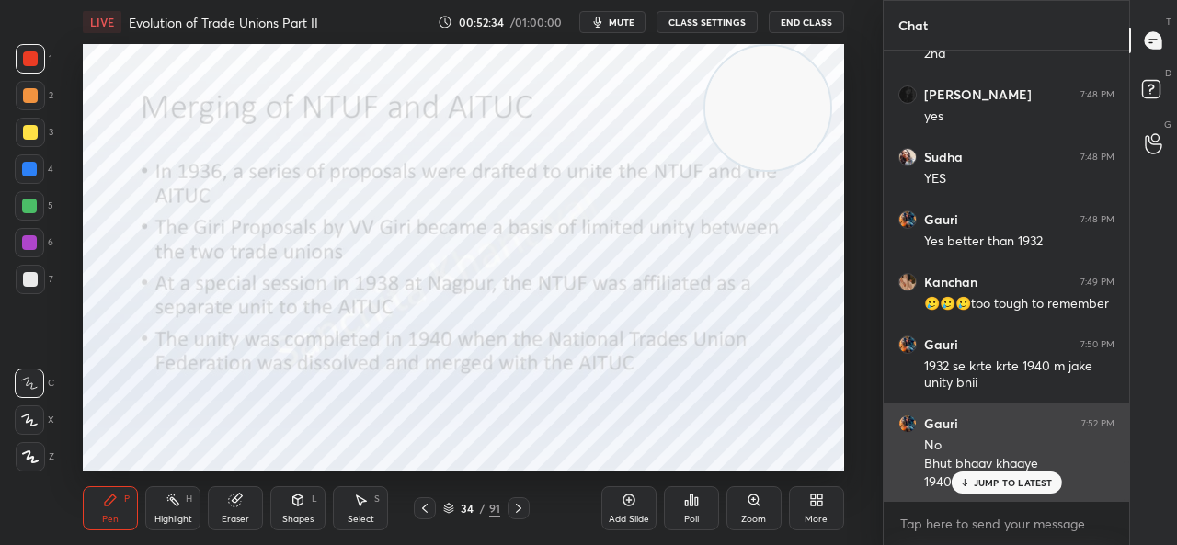
scroll to position [4781, 0]
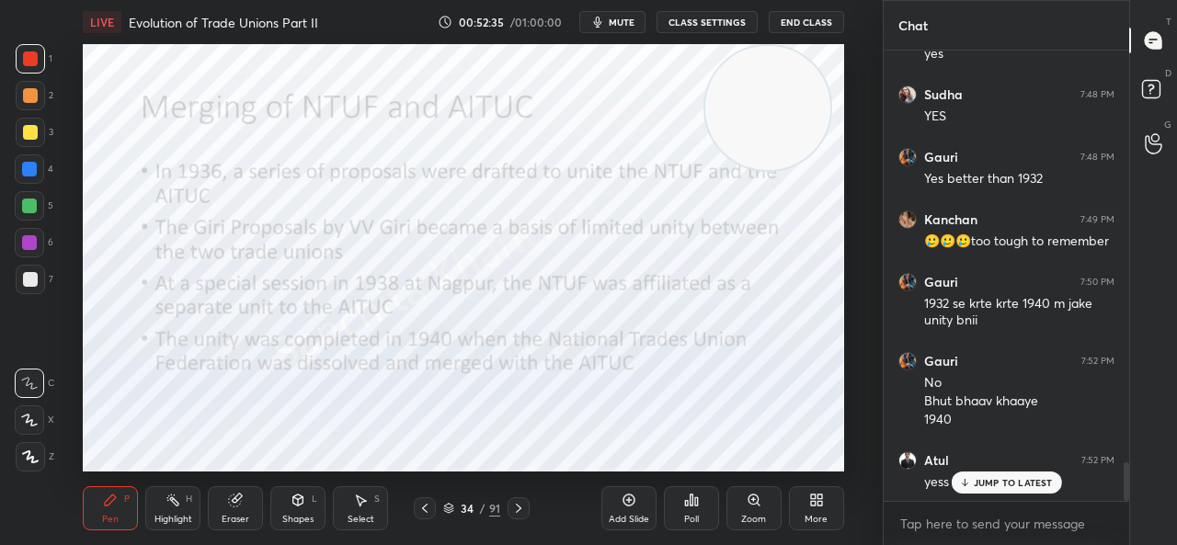
click at [984, 481] on p "JUMP TO LATEST" at bounding box center [1013, 482] width 79 height 11
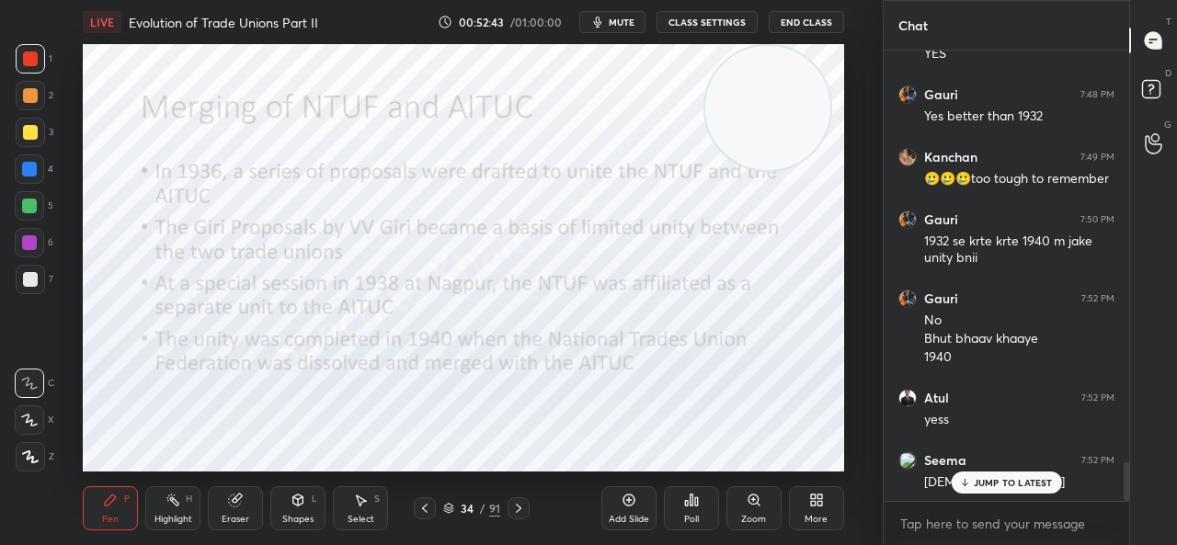
click at [984, 481] on p "JUMP TO LATEST" at bounding box center [1013, 482] width 79 height 11
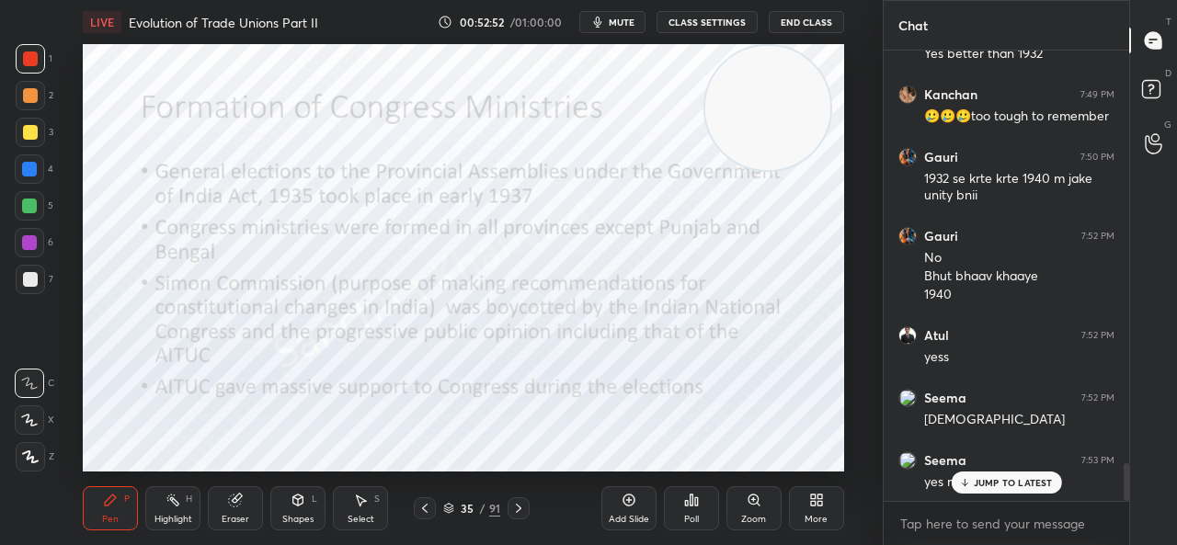
click at [984, 481] on p "JUMP TO LATEST" at bounding box center [1013, 482] width 79 height 11
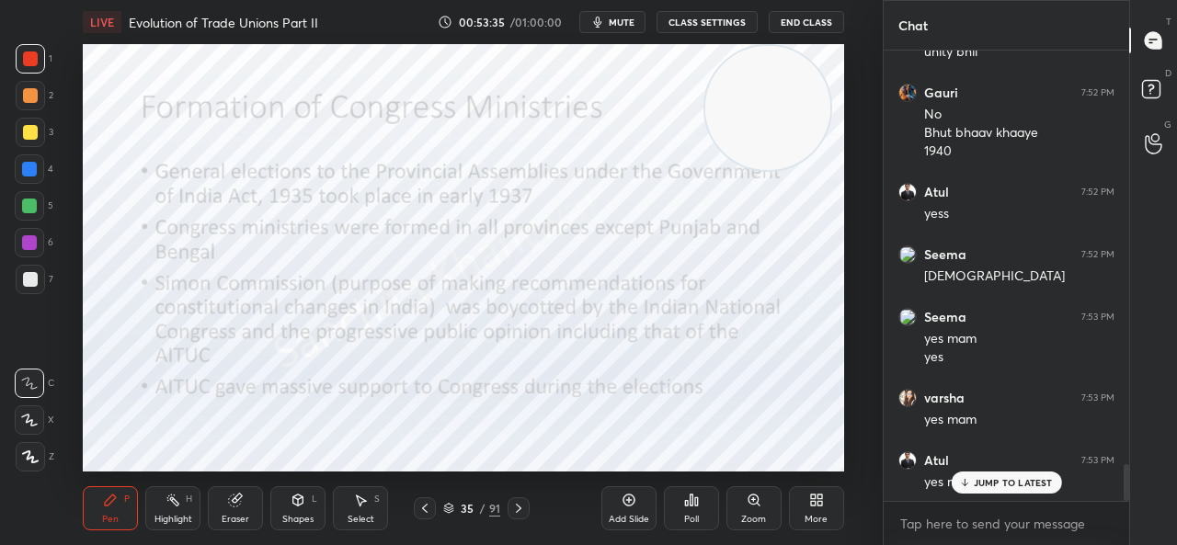
scroll to position [5112, 0]
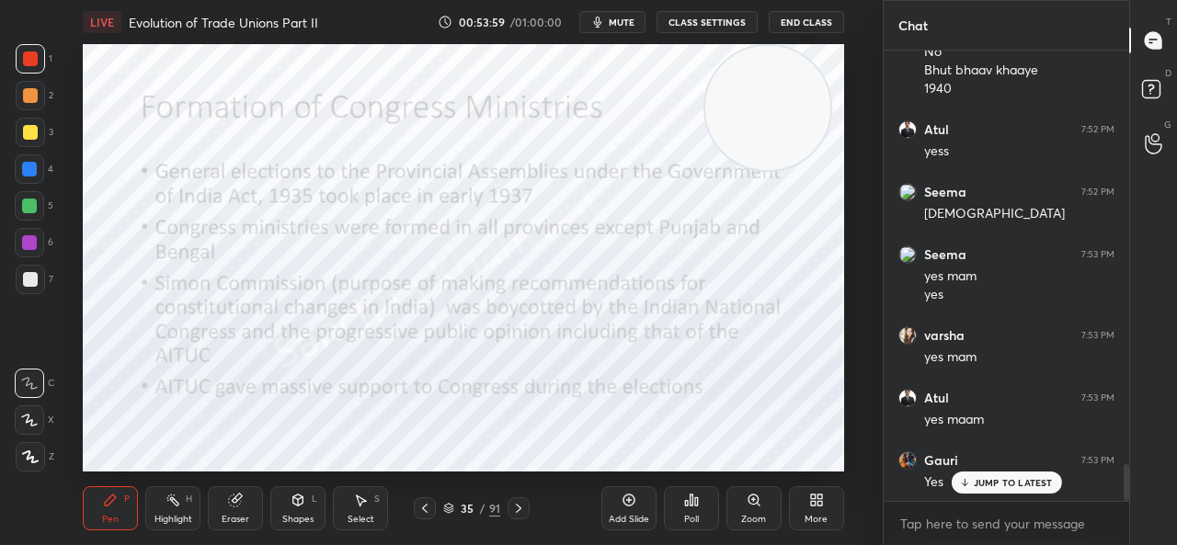
click at [980, 481] on p "JUMP TO LATEST" at bounding box center [1013, 482] width 79 height 11
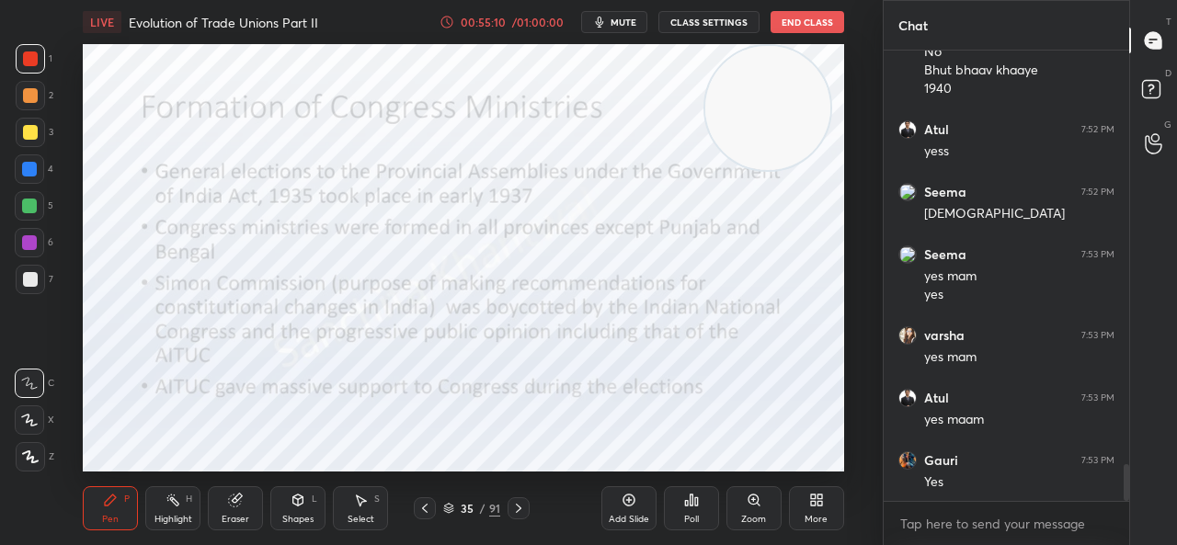
click at [262, 477] on div "LIVE Evolution of Trade Unions Part II 00:55:10 / 01:00:00 mute CLASS SETTINGS …" at bounding box center [463, 272] width 809 height 545
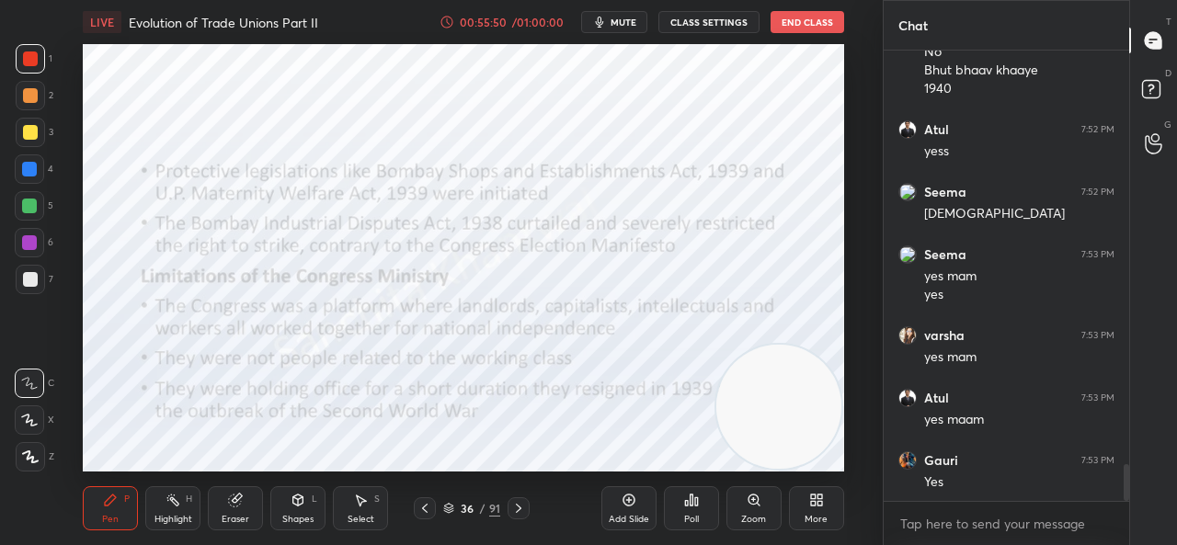
drag, startPoint x: 755, startPoint y: 117, endPoint x: 774, endPoint y: 460, distance: 343.5
click at [774, 460] on div "LIVE Evolution of Trade Unions Part II 00:55:50 / 01:00:00 mute CLASS SETTINGS …" at bounding box center [463, 272] width 809 height 545
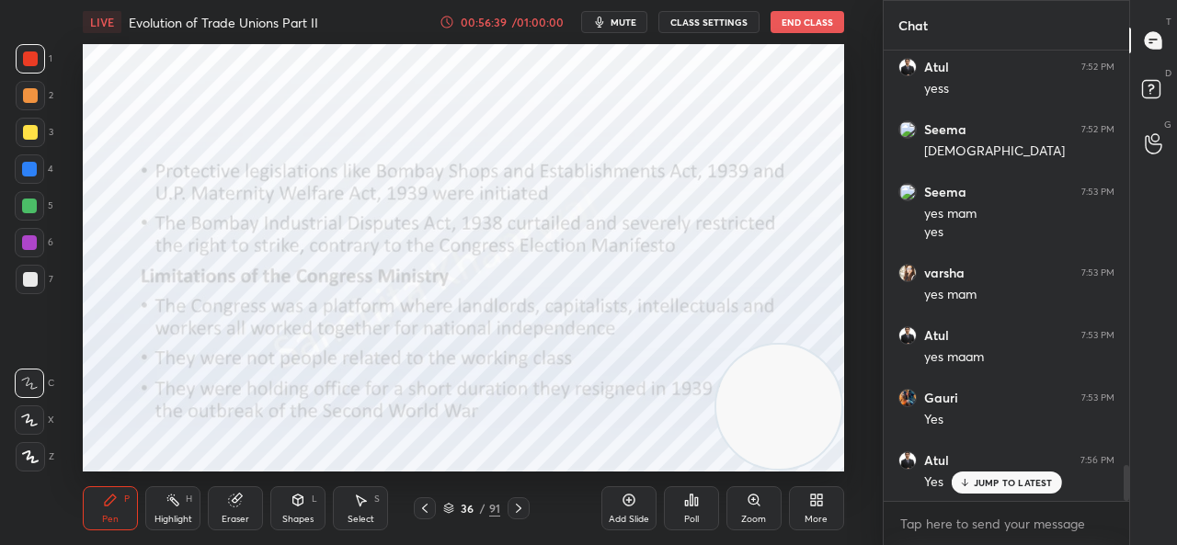
click at [1006, 483] on p "JUMP TO LATEST" at bounding box center [1013, 482] width 79 height 11
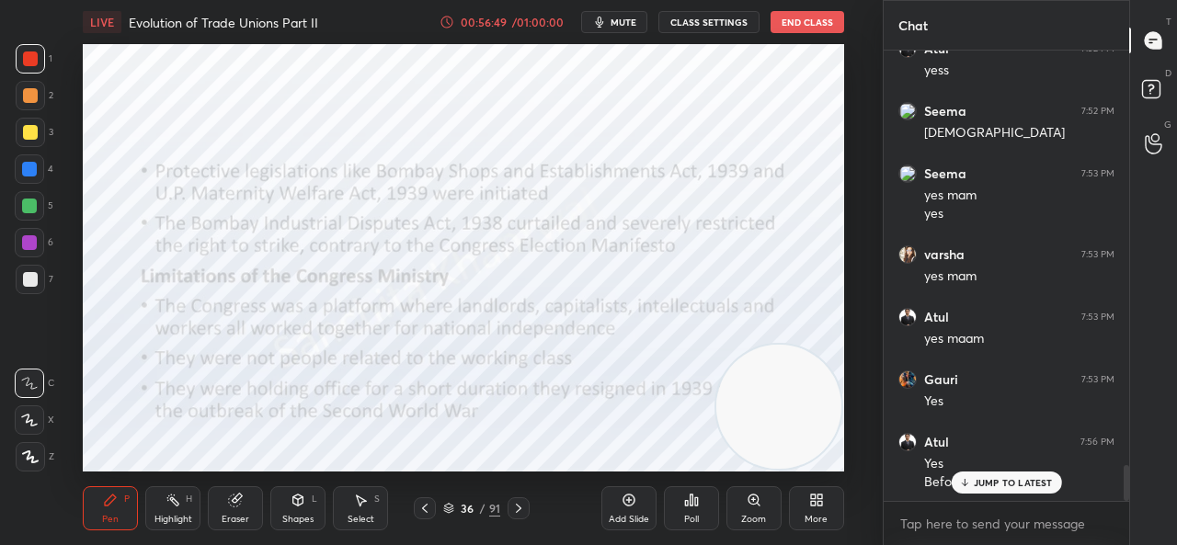
click at [1006, 483] on p "JUMP TO LATEST" at bounding box center [1013, 482] width 79 height 11
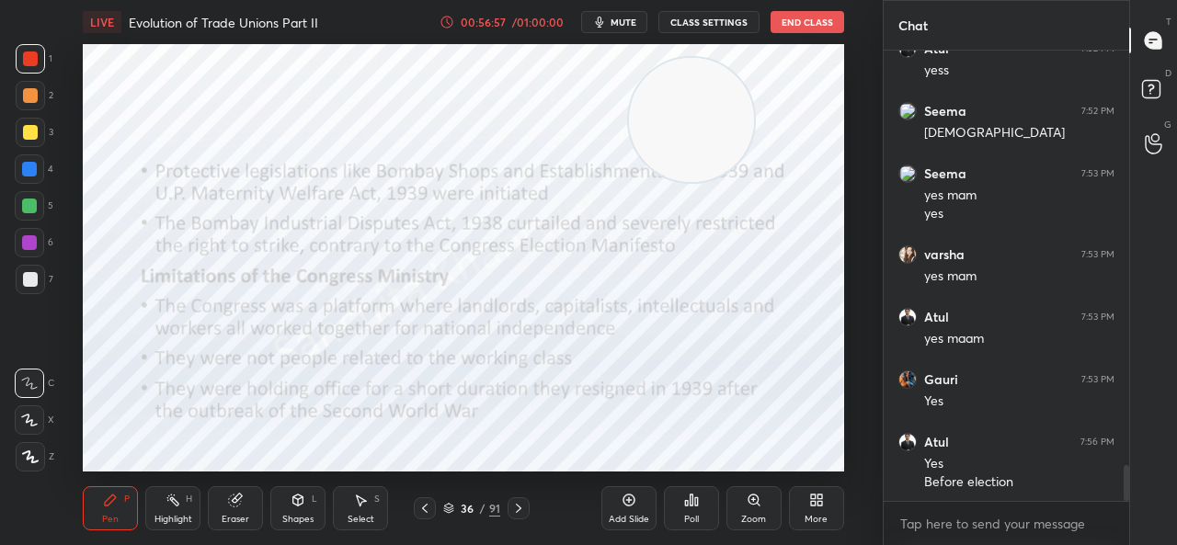
drag, startPoint x: 748, startPoint y: 416, endPoint x: 657, endPoint y: 117, distance: 312.4
click at [657, 117] on video at bounding box center [691, 120] width 125 height 125
click at [792, 465] on div "LIVE Evolution of Trade Unions Part II 00:57:05 / 01:00:00 mute CLASS SETTINGS …" at bounding box center [463, 272] width 809 height 545
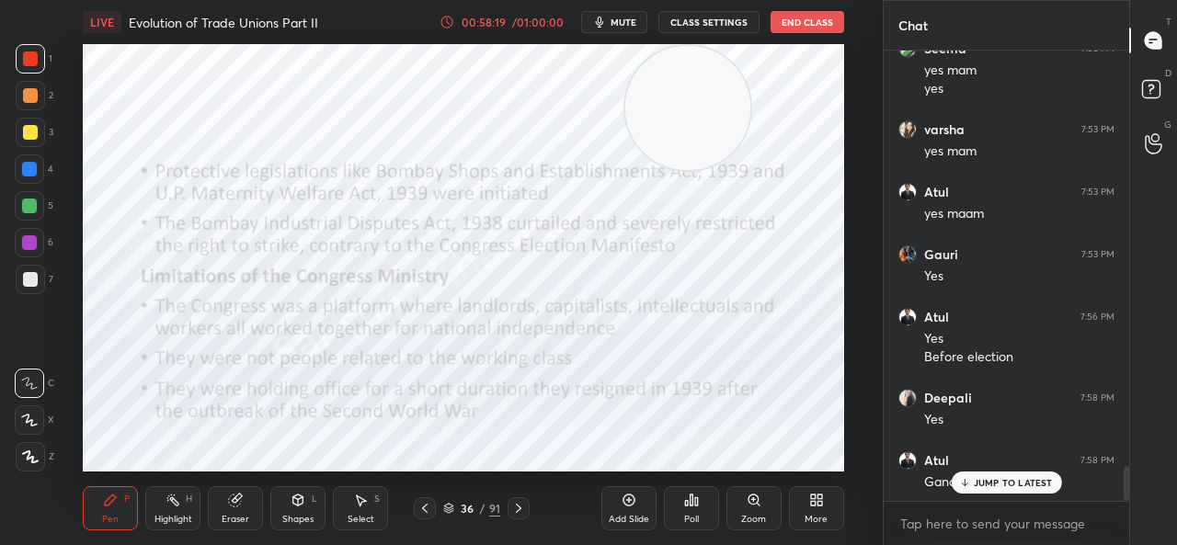
scroll to position [5381, 0]
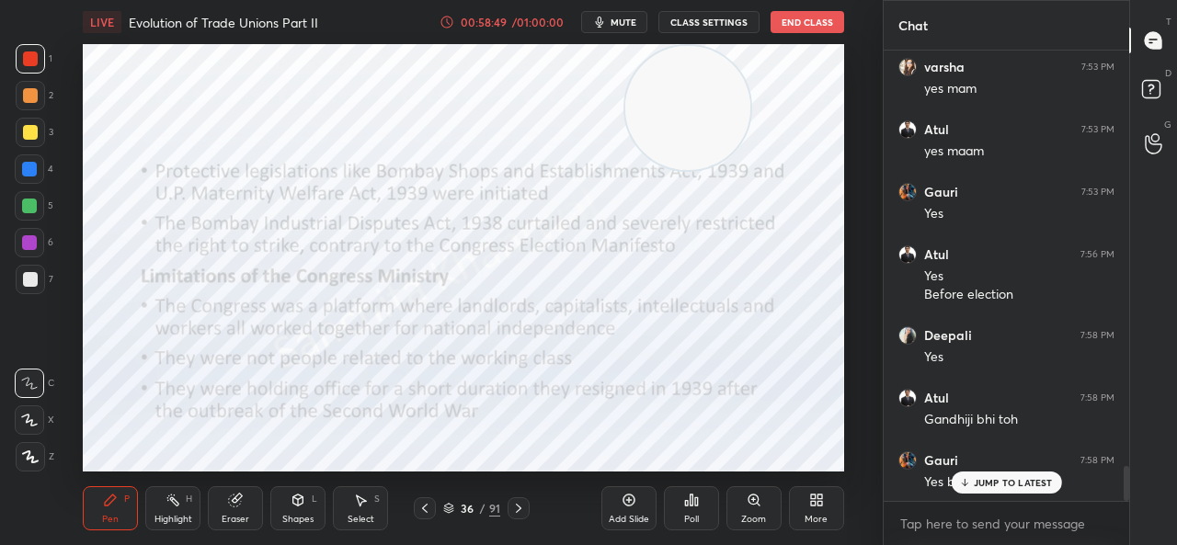
click at [969, 481] on icon at bounding box center [964, 482] width 12 height 11
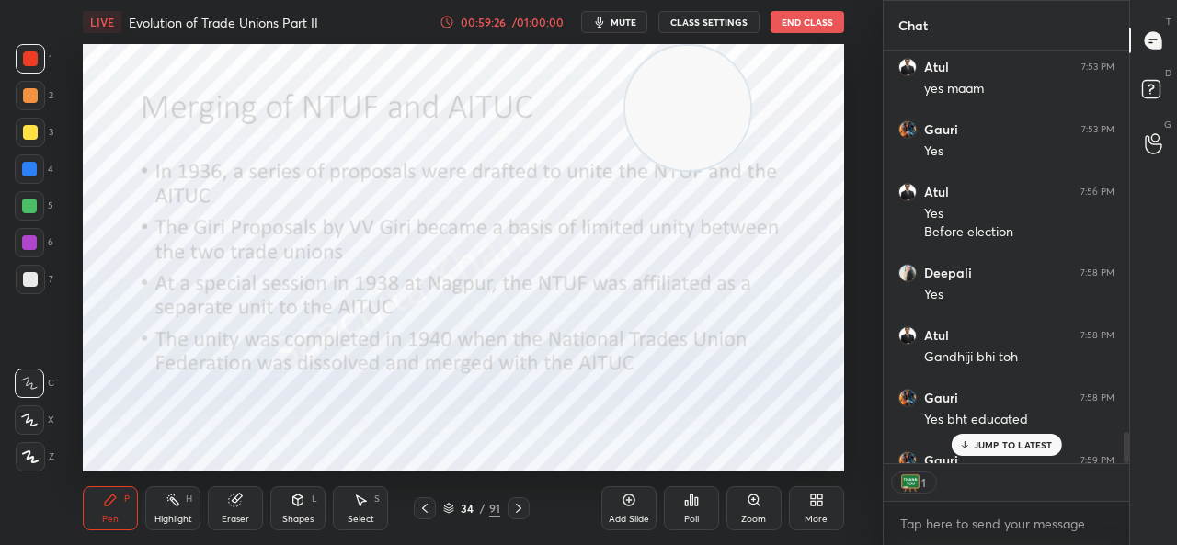
scroll to position [6, 6]
click at [983, 461] on div "Gauri 7:59 PM" at bounding box center [1006, 460] width 216 height 18
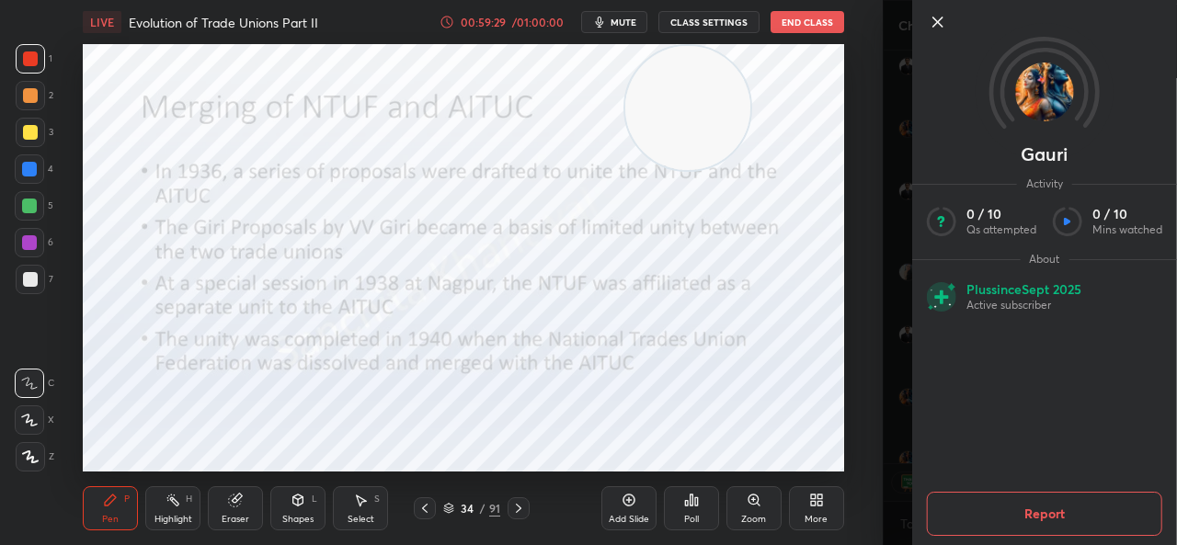
scroll to position [5545, 0]
click at [931, 16] on icon at bounding box center [938, 22] width 22 height 22
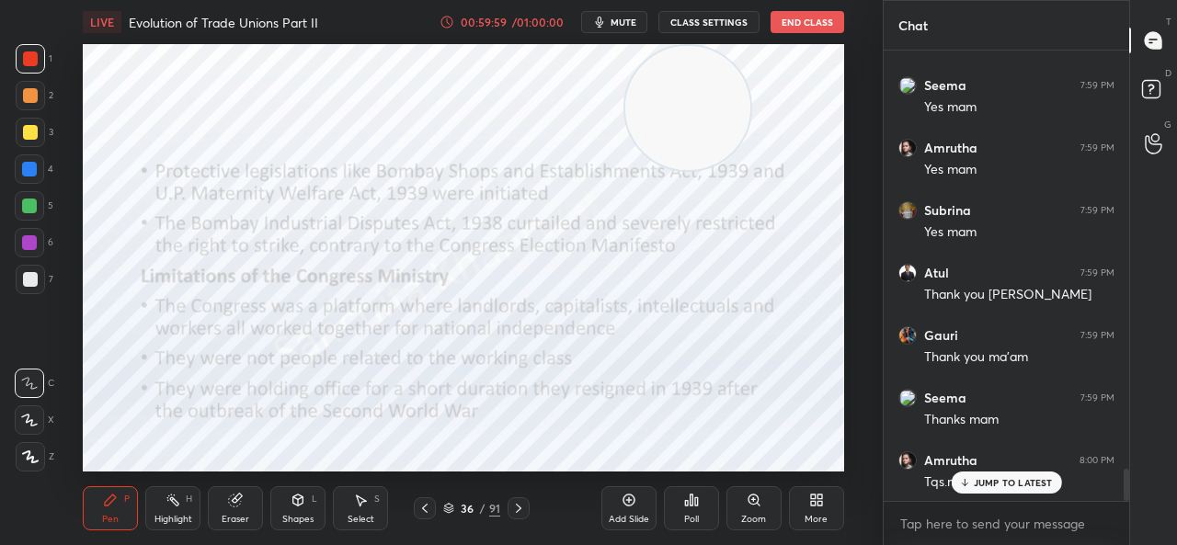
scroll to position [5960, 0]
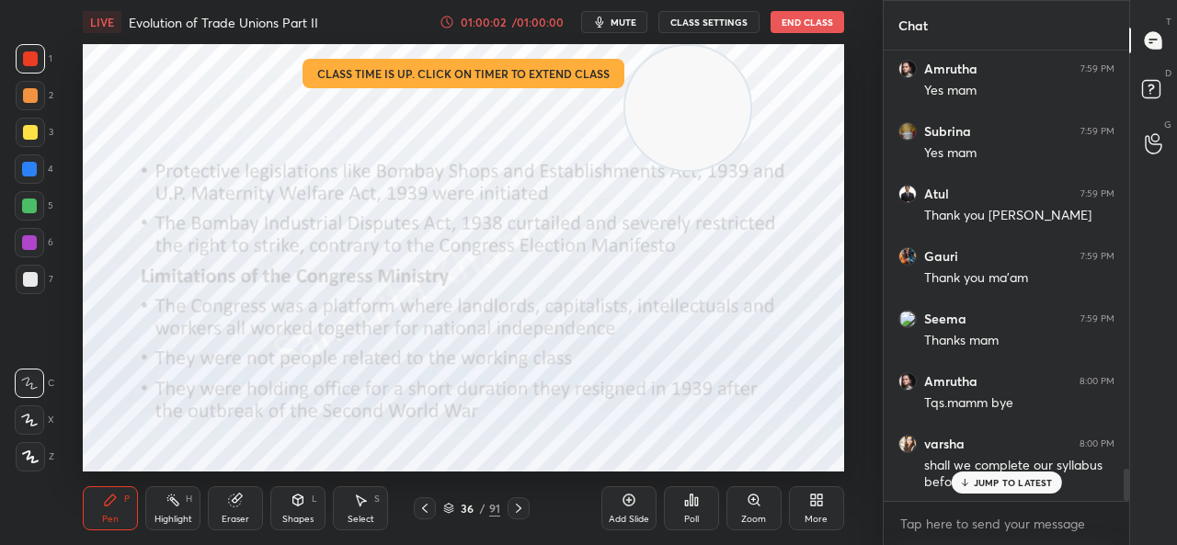
click at [965, 481] on icon at bounding box center [965, 482] width 0 height 6
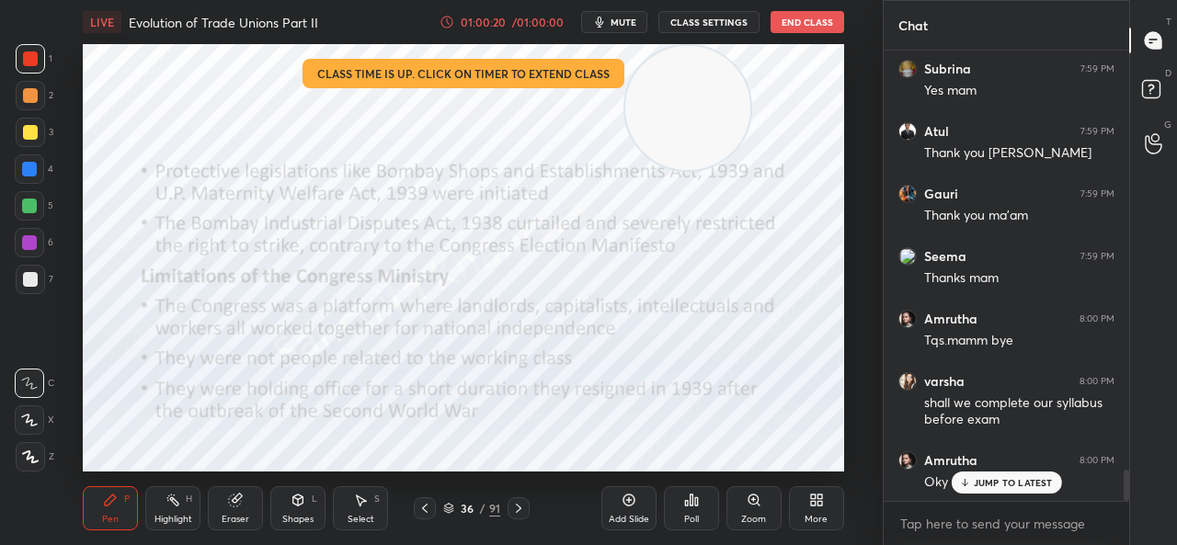
scroll to position [6, 6]
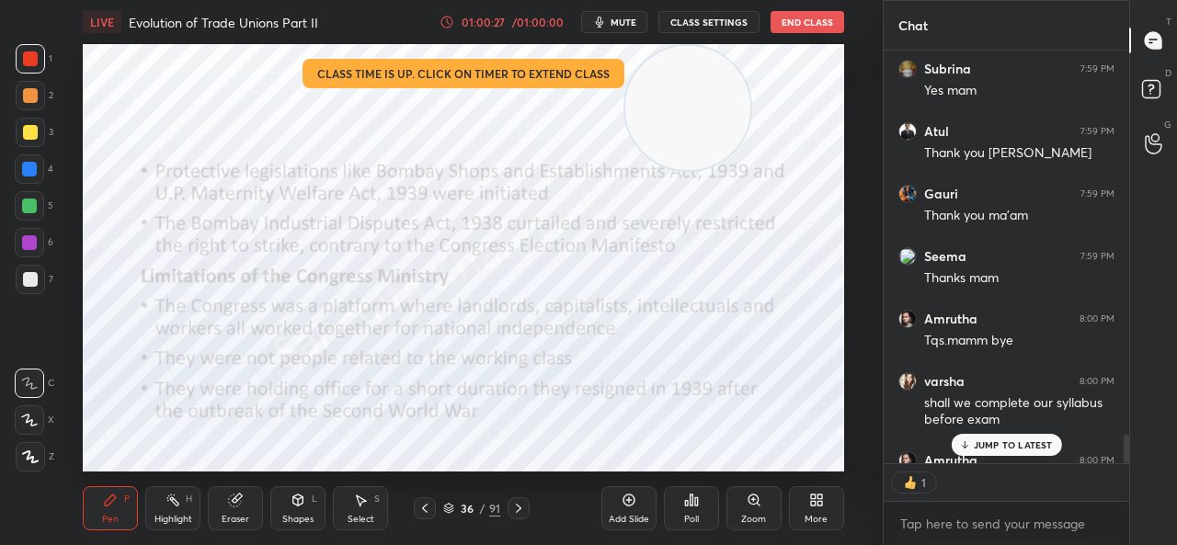
click at [1022, 442] on p "JUMP TO LATEST" at bounding box center [1013, 445] width 79 height 11
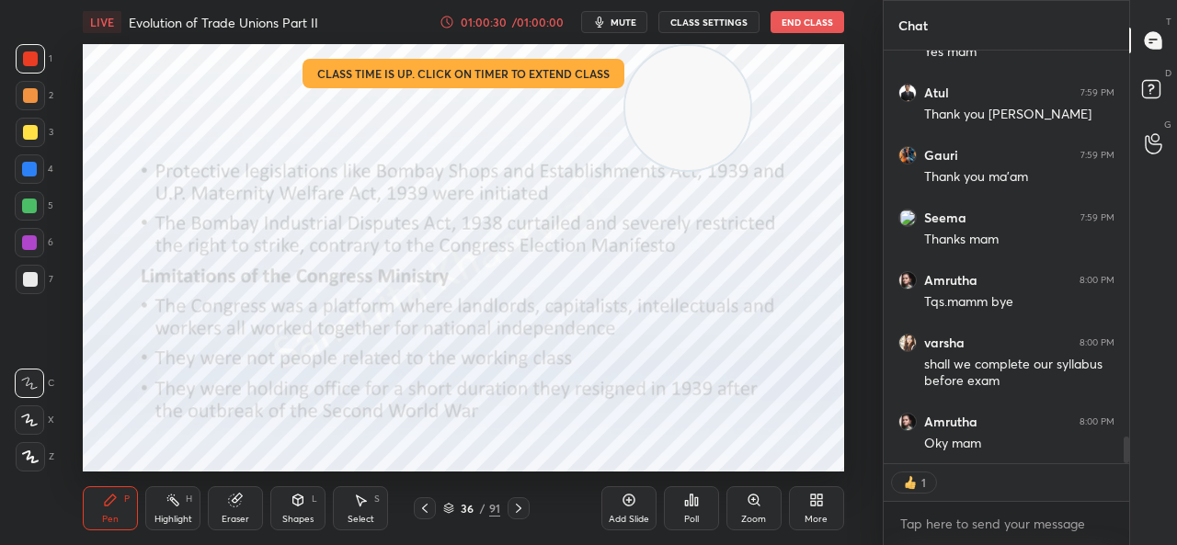
click at [810, 29] on button "End Class" at bounding box center [808, 22] width 74 height 22
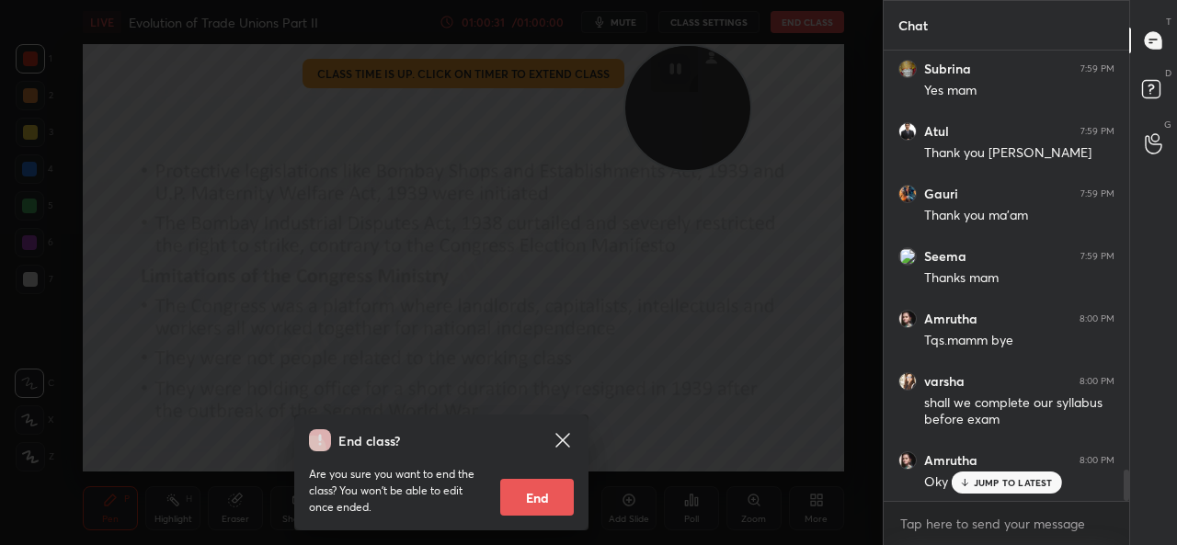
scroll to position [6023, 0]
click at [539, 503] on button "End" at bounding box center [537, 497] width 74 height 37
type textarea "x"
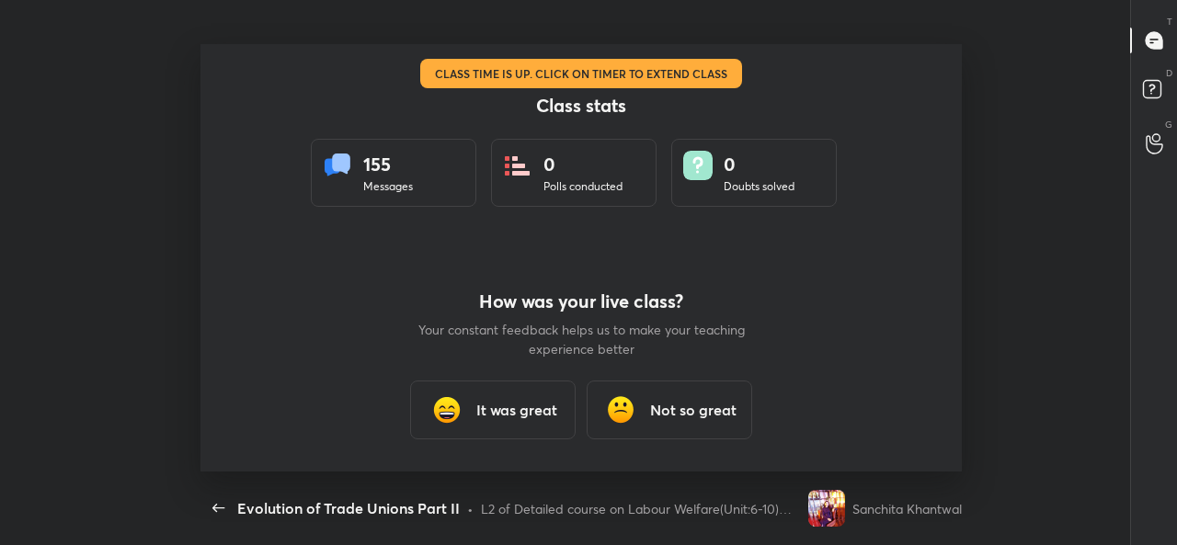
scroll to position [0, 0]
click at [497, 404] on h3 "It was great" at bounding box center [516, 410] width 81 height 22
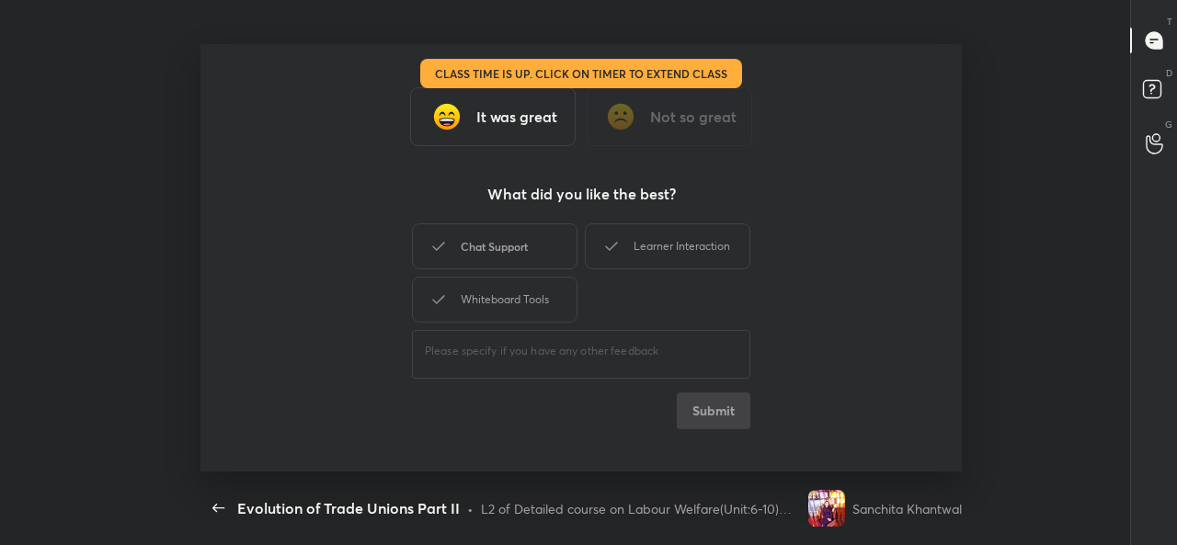
click at [522, 263] on div "Chat Support" at bounding box center [495, 246] width 166 height 46
click at [639, 256] on div "Learner Interaction" at bounding box center [668, 246] width 166 height 46
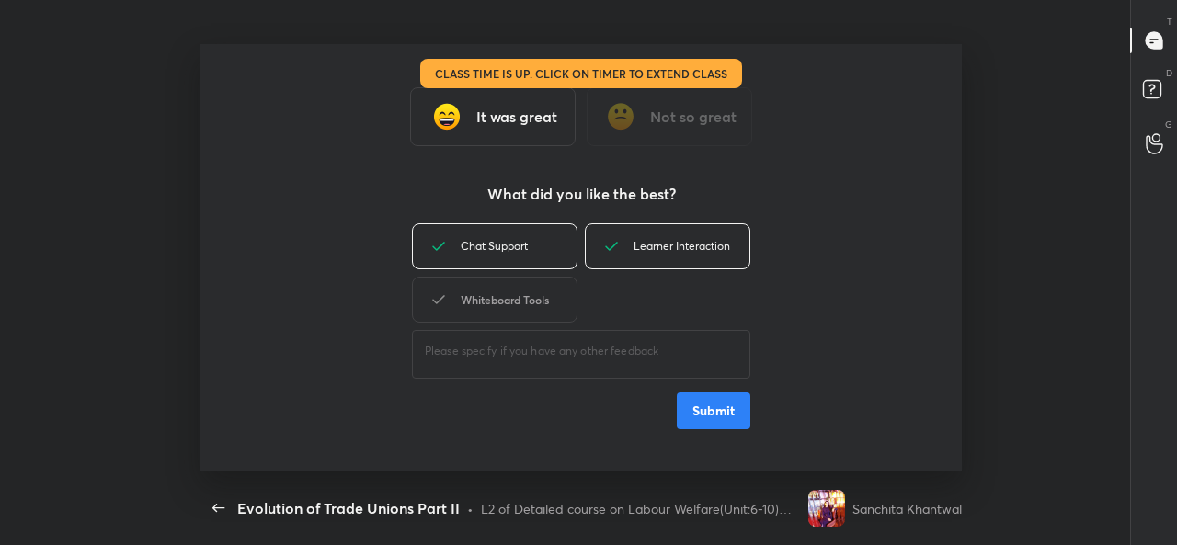
click at [519, 302] on div "Whiteboard Tools" at bounding box center [495, 300] width 166 height 46
click at [699, 428] on button "Submit" at bounding box center [714, 411] width 74 height 37
